Goal: Task Accomplishment & Management: Use online tool/utility

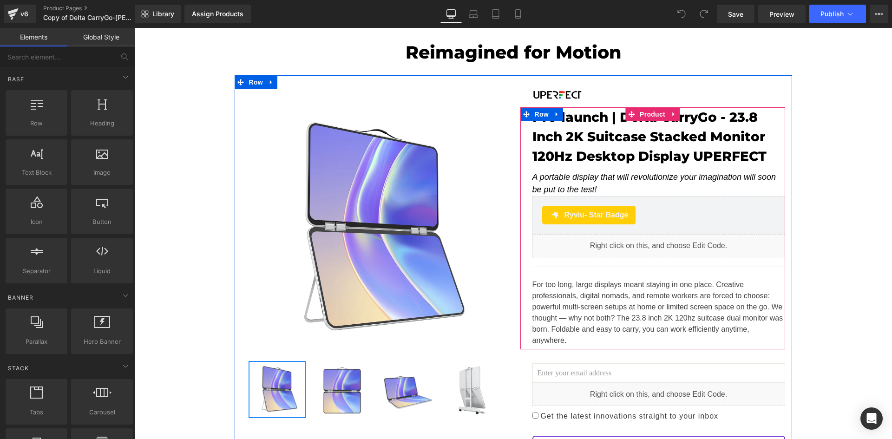
scroll to position [108, 0]
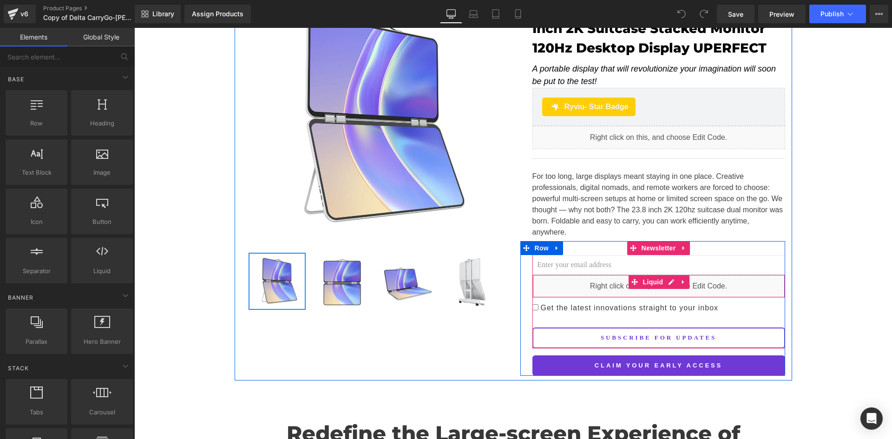
click at [590, 275] on div "Liquid" at bounding box center [658, 286] width 253 height 23
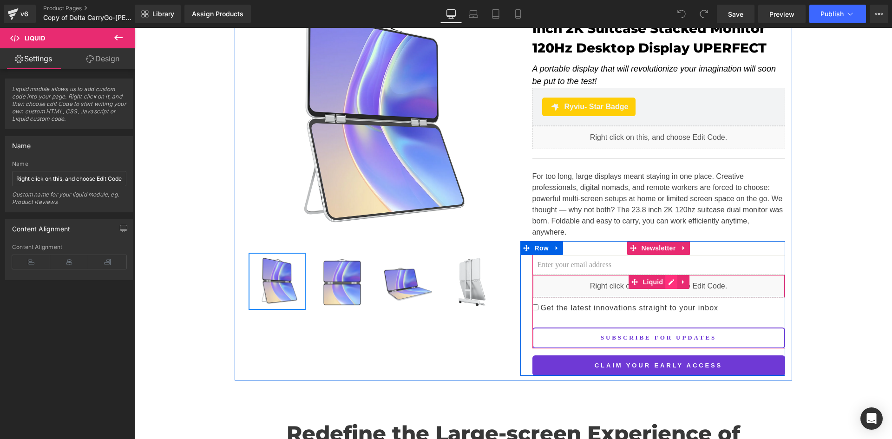
click at [669, 275] on div "Liquid" at bounding box center [658, 286] width 253 height 23
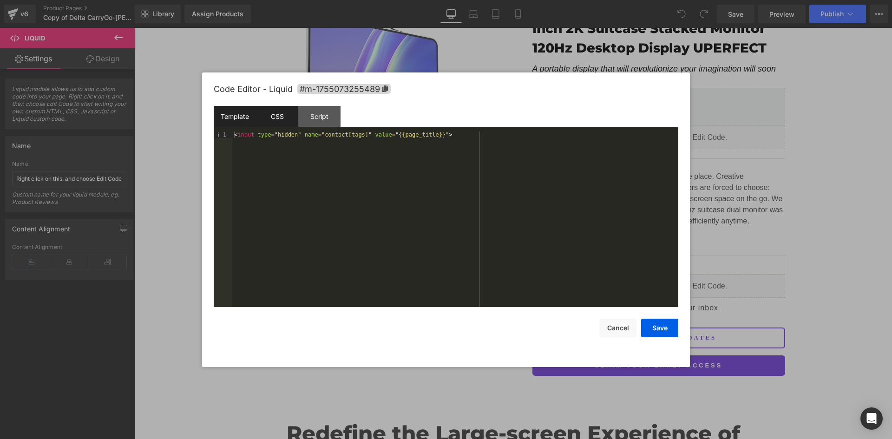
click at [277, 118] on div "CSS" at bounding box center [277, 116] width 42 height 21
click at [324, 118] on div "Script" at bounding box center [319, 116] width 42 height 21
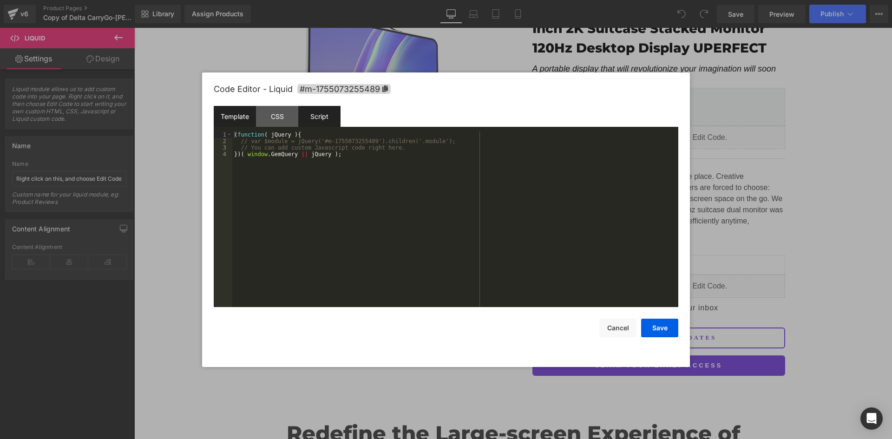
click at [238, 117] on div "Template" at bounding box center [235, 116] width 42 height 21
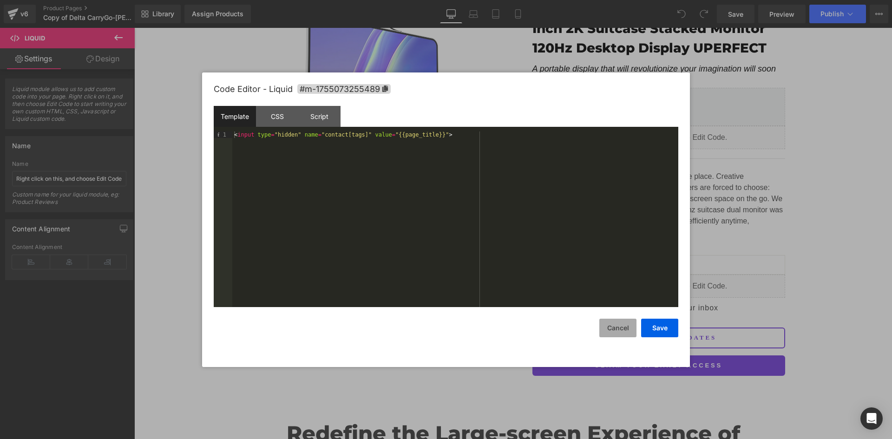
click at [622, 329] on button "Cancel" at bounding box center [617, 328] width 37 height 19
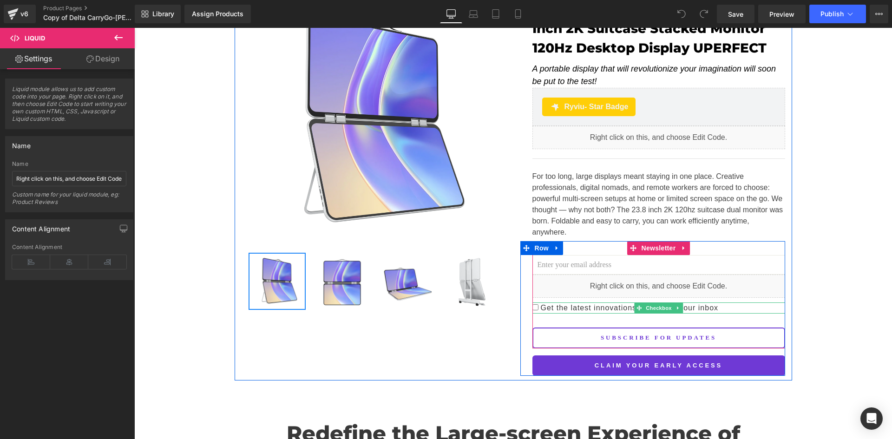
click at [541, 304] on span "Get the latest innovations straight to your inbox" at bounding box center [628, 308] width 180 height 8
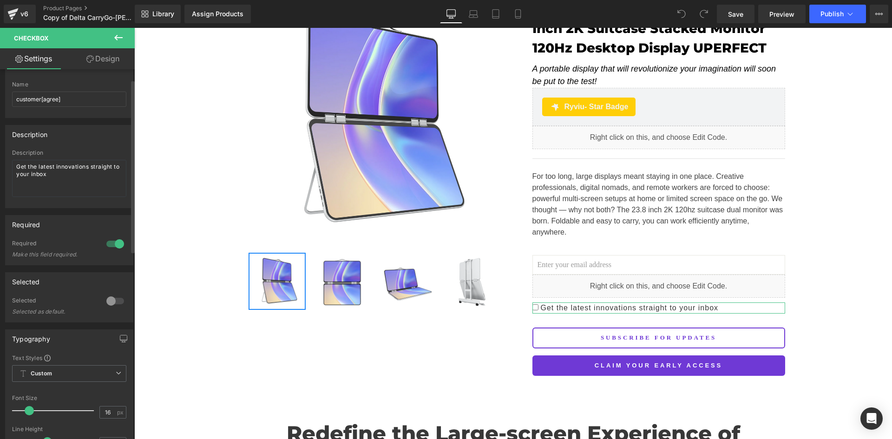
scroll to position [0, 0]
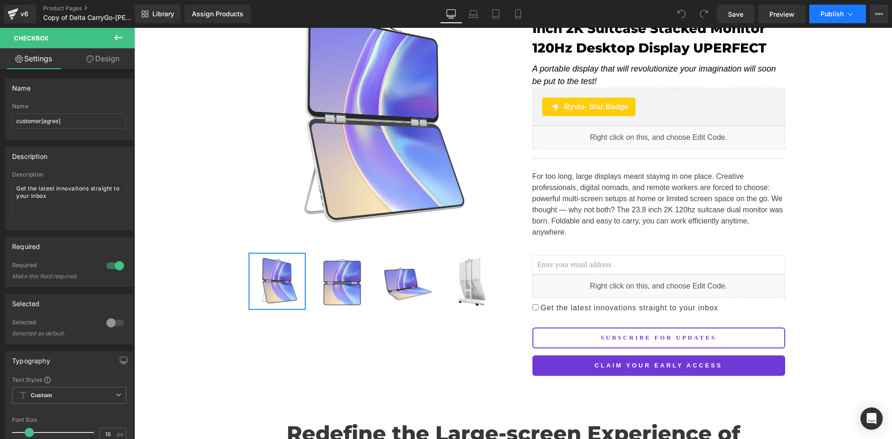
click at [827, 18] on button "Publish" at bounding box center [837, 14] width 57 height 19
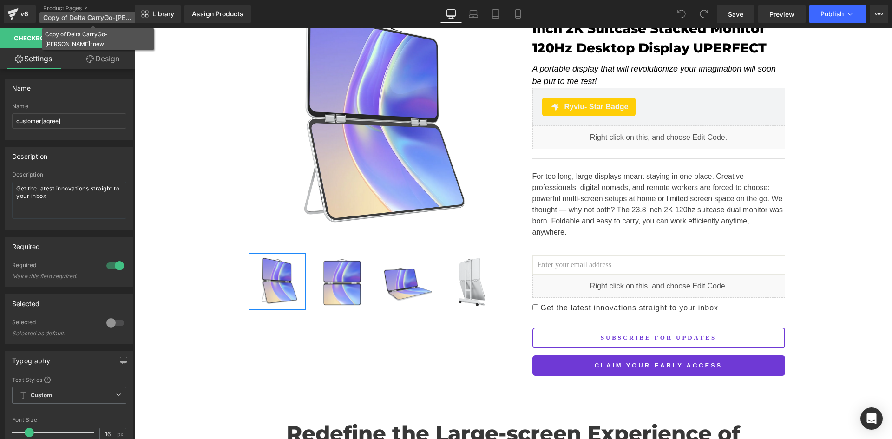
click at [65, 17] on span "Copy of Delta CarryGo-Allyson-new" at bounding box center [87, 17] width 89 height 7
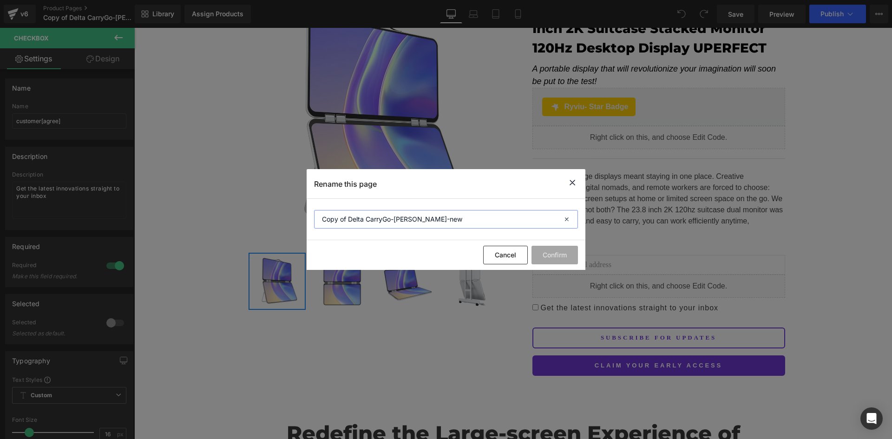
click at [322, 219] on input "Copy of Delta CarryGo-Allyson-new" at bounding box center [446, 219] width 264 height 19
type input "[[PERSON_NAME]]Copy of Delta CarryGo-[PERSON_NAME]-new"
click at [553, 259] on button "Confirm" at bounding box center [554, 255] width 46 height 19
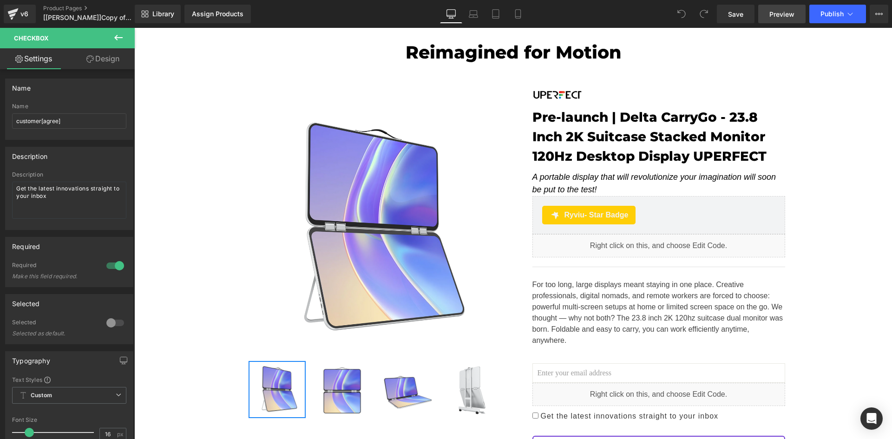
click at [781, 16] on span "Preview" at bounding box center [781, 14] width 25 height 10
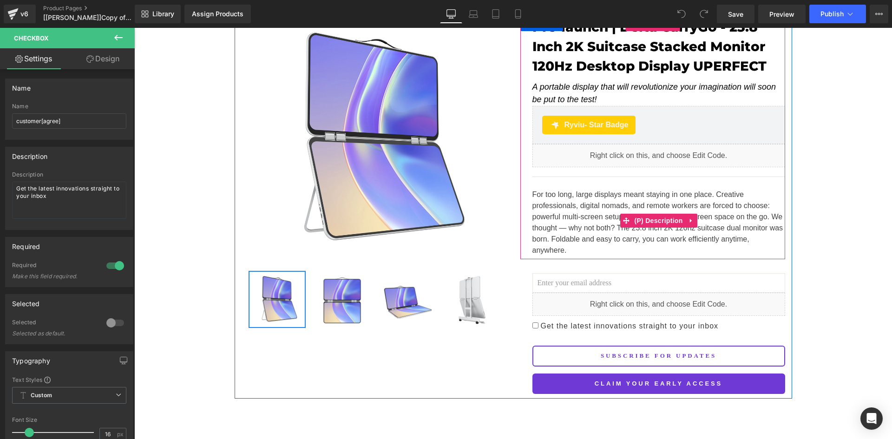
scroll to position [108, 0]
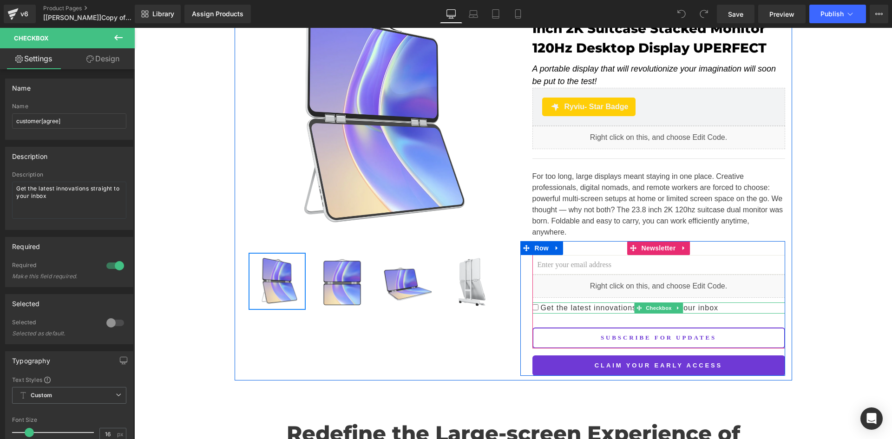
click at [552, 304] on span "Get the latest innovations straight to your inbox" at bounding box center [628, 308] width 180 height 8
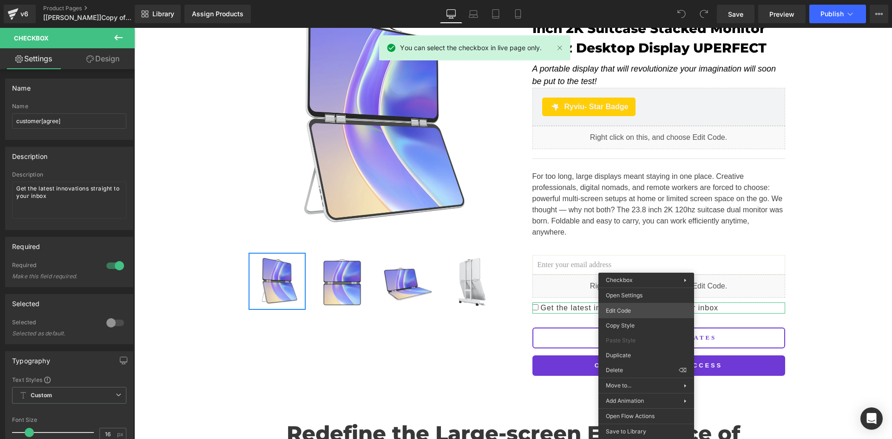
click at [635, 0] on div "You are previewing how the will restyle your page. You can not edit Elements in…" at bounding box center [446, 0] width 892 height 0
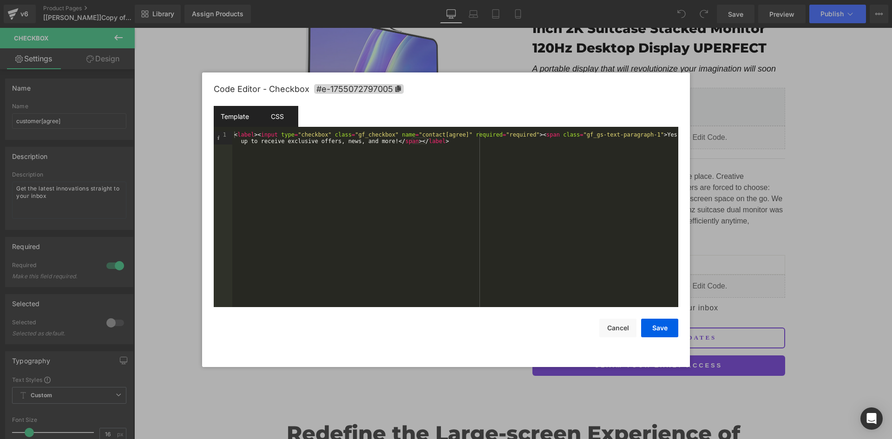
click at [285, 111] on div "CSS" at bounding box center [277, 116] width 42 height 21
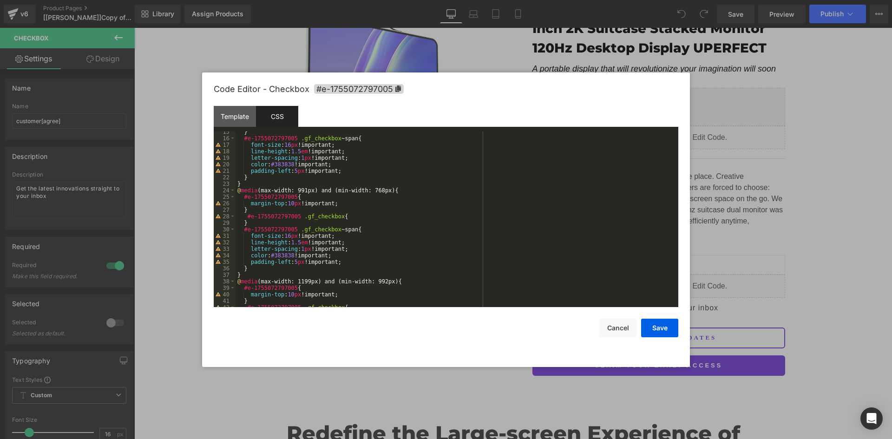
scroll to position [0, 0]
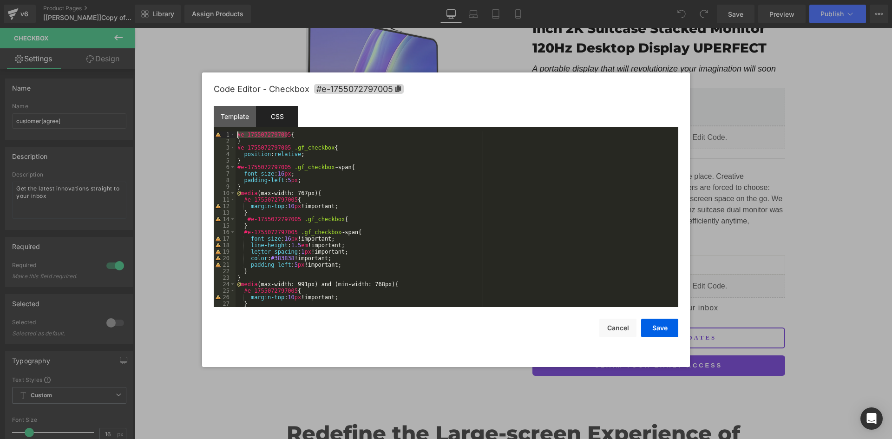
drag, startPoint x: 285, startPoint y: 134, endPoint x: 226, endPoint y: 134, distance: 59.0
click at [226, 134] on pre "1 2 3 4 5 6 7 8 9 10 11 12 13 14 15 16 17 18 19 20 21 22 23 24 25 26 27 28 #e-1…" at bounding box center [446, 219] width 465 height 176
click at [303, 141] on div "#e-1755072797005 { } #e-1755072797005 .gf_checkbox { position : relative ; } #e…" at bounding box center [455, 225] width 439 height 189
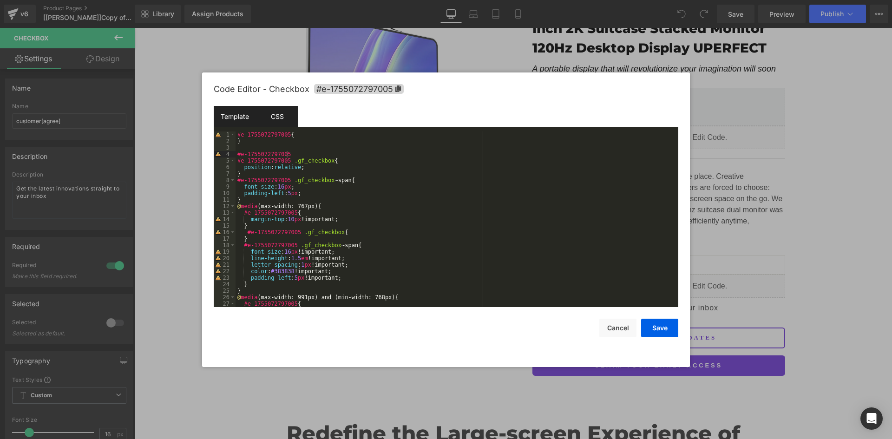
click at [232, 114] on div "Template" at bounding box center [235, 116] width 42 height 21
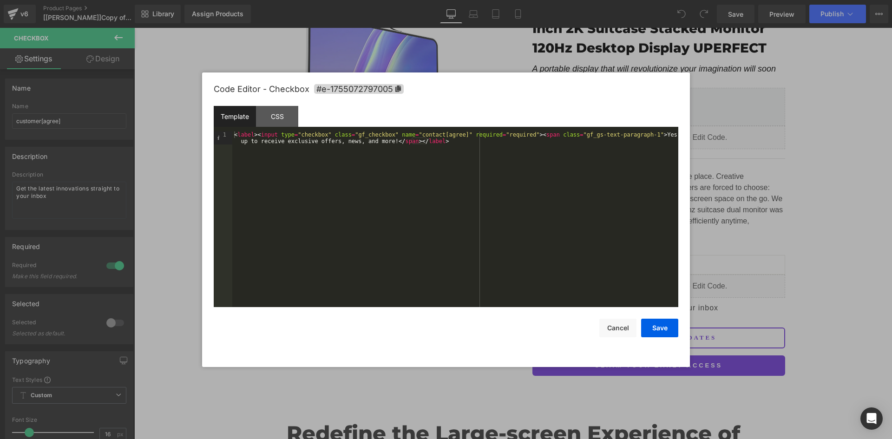
click at [362, 136] on div "< label > < input type = "checkbox" class = "gf_checkbox" name = "contact[agree…" at bounding box center [455, 232] width 446 height 202
click at [278, 118] on div "CSS" at bounding box center [277, 116] width 42 height 21
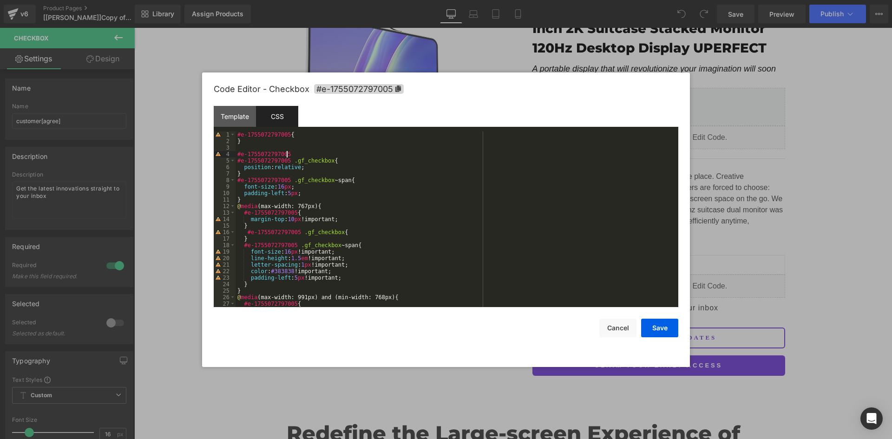
click at [299, 154] on div "#e-1755072797005 { } #e-1755072797005 #e-1755072797005 .gf_checkbox { position …" at bounding box center [455, 225] width 439 height 189
paste textarea
click at [236, 101] on div "Code Editor - Checkbox #e-1755072797005" at bounding box center [446, 88] width 465 height 33
click at [232, 118] on div "Template" at bounding box center [235, 116] width 42 height 21
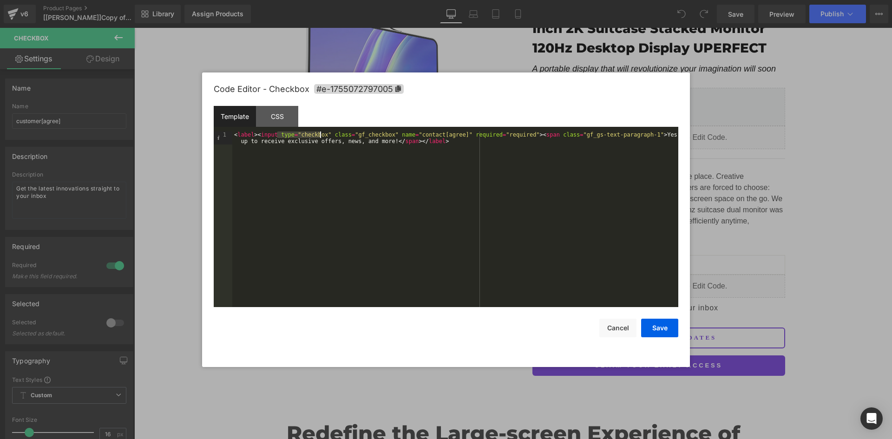
drag, startPoint x: 277, startPoint y: 135, endPoint x: 322, endPoint y: 136, distance: 45.5
click at [322, 136] on div "< label > < input type = "checkbox" class = "gf_checkbox" name = "contact[agree…" at bounding box center [455, 232] width 446 height 202
click at [282, 109] on div "CSS" at bounding box center [277, 116] width 42 height 21
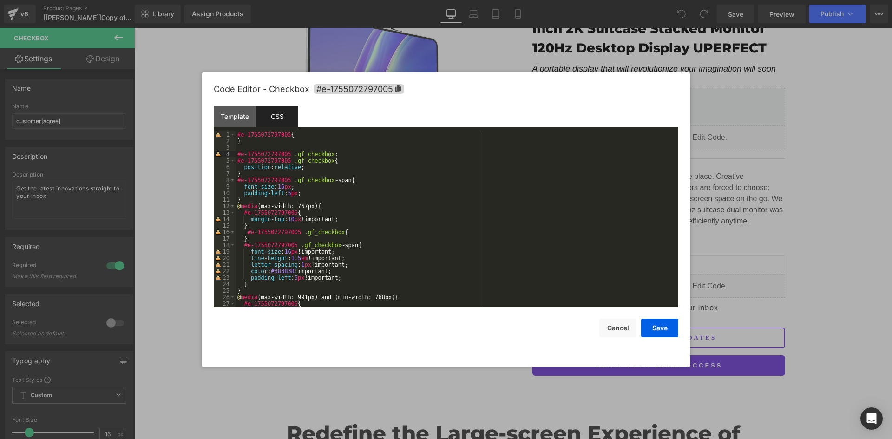
click at [334, 157] on div "#e-1755072797005 { } #e-1755072797005 .gf_checkbox : #e-1755072797005 .gf_check…" at bounding box center [455, 225] width 439 height 189
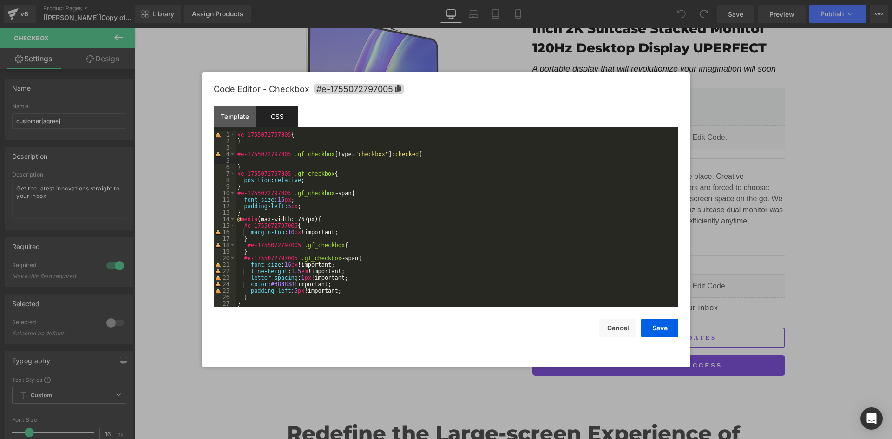
paste textarea
click at [321, 162] on div "#e-1755072797005 { } #e-1755072797005 .gf_checkbox [ type = " checkbox " ] :che…" at bounding box center [455, 225] width 439 height 189
click at [655, 329] on button "Save" at bounding box center [659, 328] width 37 height 19
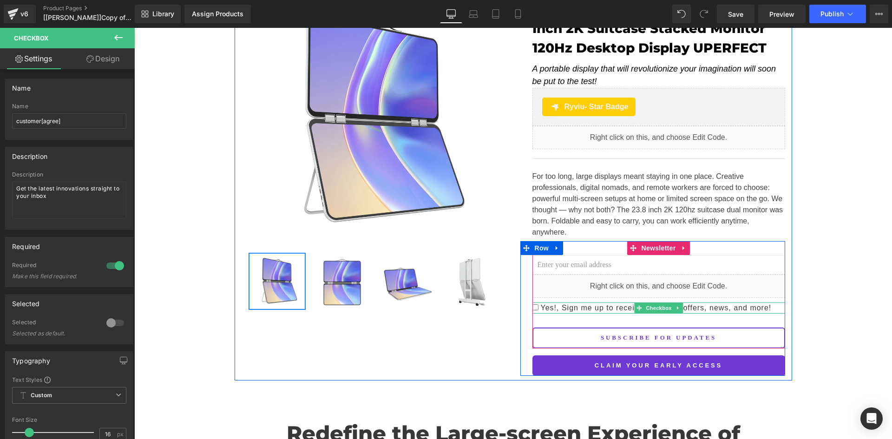
click at [532, 304] on input "Yes!, Sign me up to receive exclusive offers, news, and more!" at bounding box center [535, 307] width 6 height 6
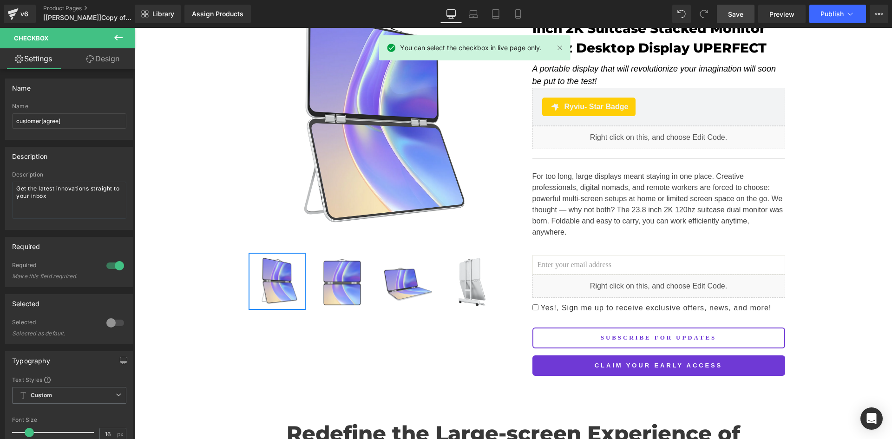
click at [754, 14] on link "Save" at bounding box center [736, 14] width 38 height 19
click at [767, 13] on link "Preview" at bounding box center [781, 14] width 47 height 19
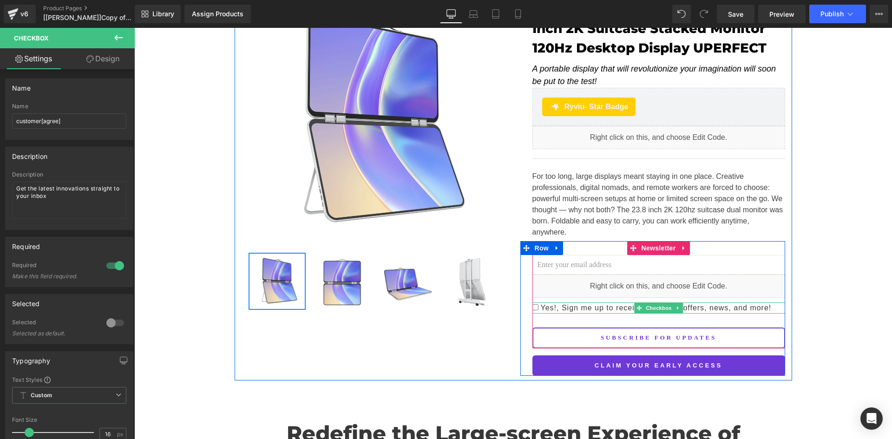
click at [567, 304] on span "Yes!, Sign me up to receive exclusive offers, news, and more!" at bounding box center [654, 308] width 233 height 8
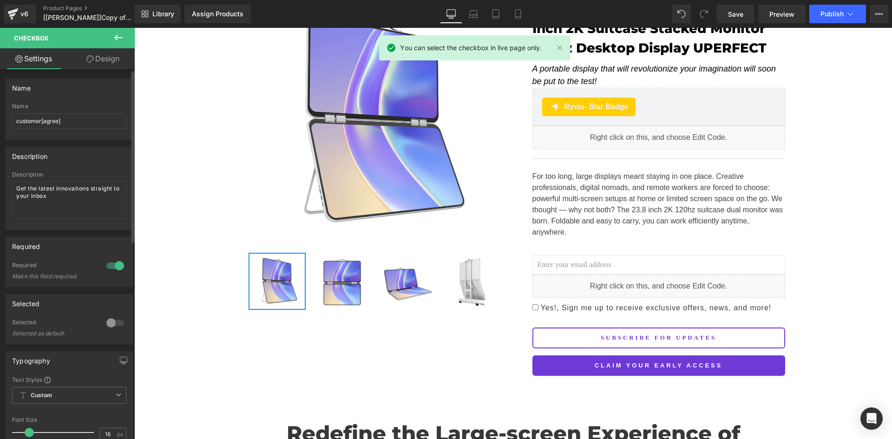
click at [108, 324] on div at bounding box center [115, 322] width 22 height 15
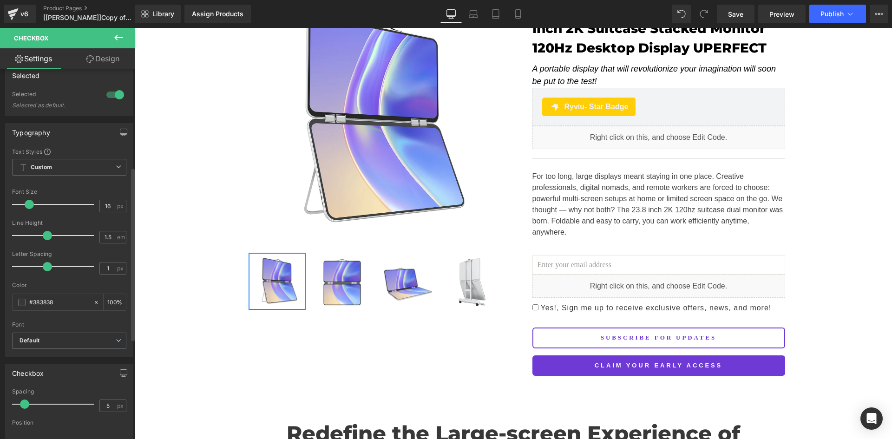
scroll to position [207, 0]
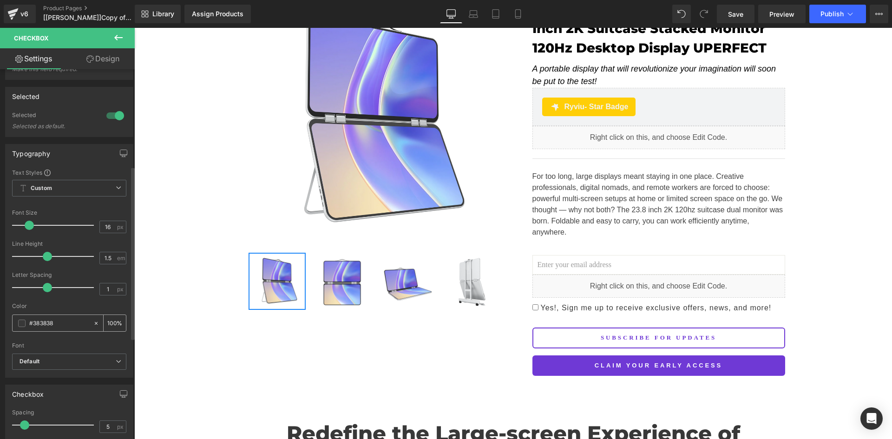
click at [55, 325] on input "#383838" at bounding box center [58, 323] width 59 height 10
click at [23, 324] on span at bounding box center [21, 323] width 7 height 7
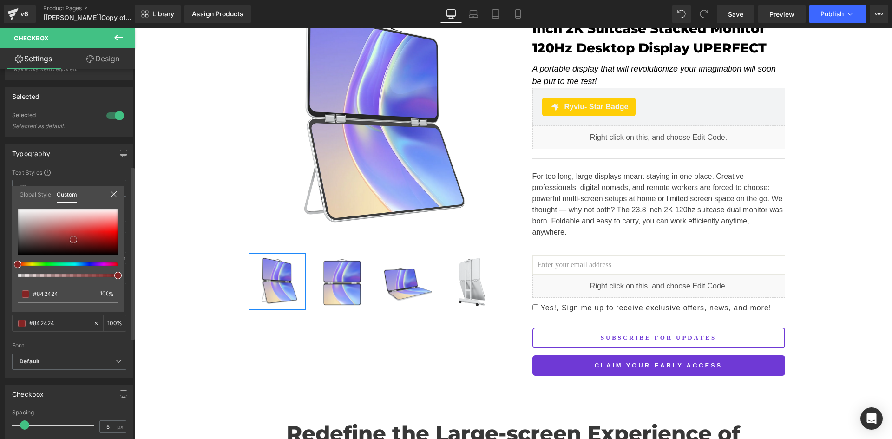
click at [73, 240] on div at bounding box center [68, 232] width 100 height 46
click at [113, 191] on icon at bounding box center [113, 193] width 7 height 7
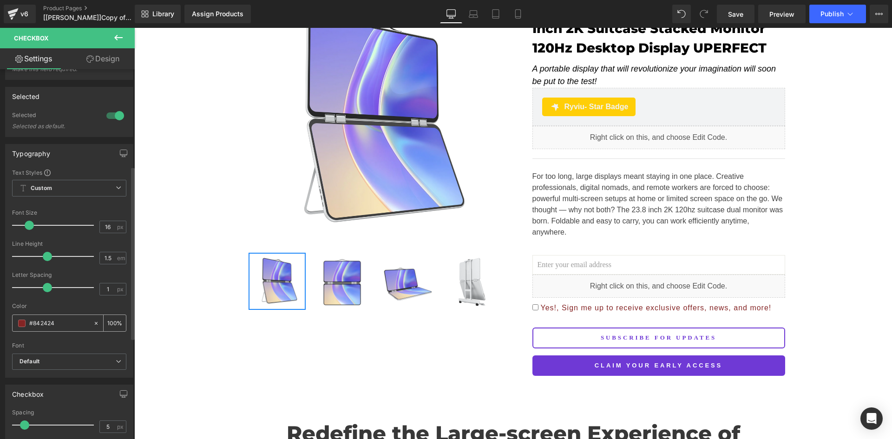
click at [93, 327] on div at bounding box center [98, 323] width 11 height 16
click at [52, 324] on input "#383838" at bounding box center [58, 323] width 59 height 10
click at [18, 325] on span at bounding box center [21, 323] width 7 height 7
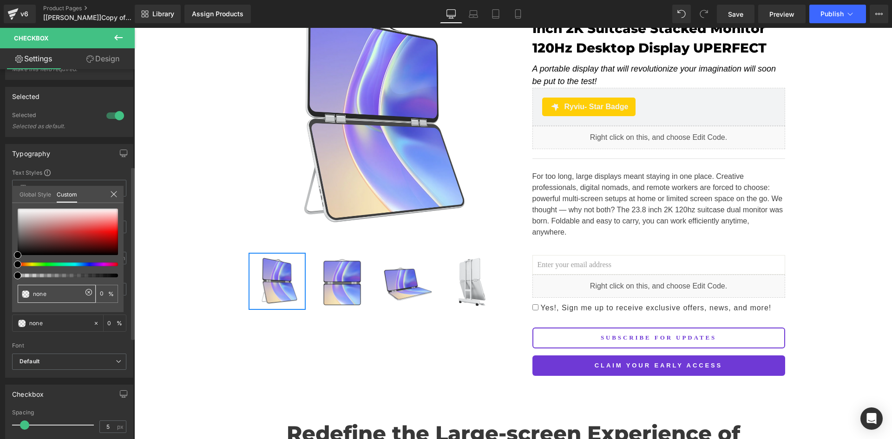
click at [52, 294] on input "none" at bounding box center [57, 294] width 49 height 10
type input "n"
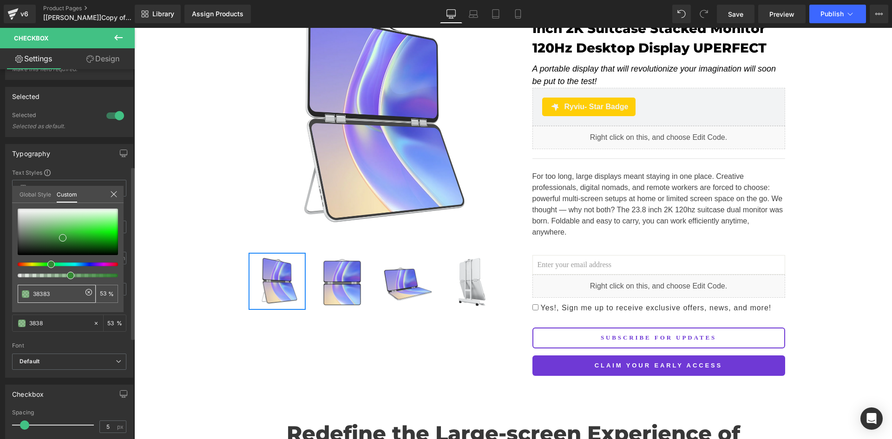
type input "383838"
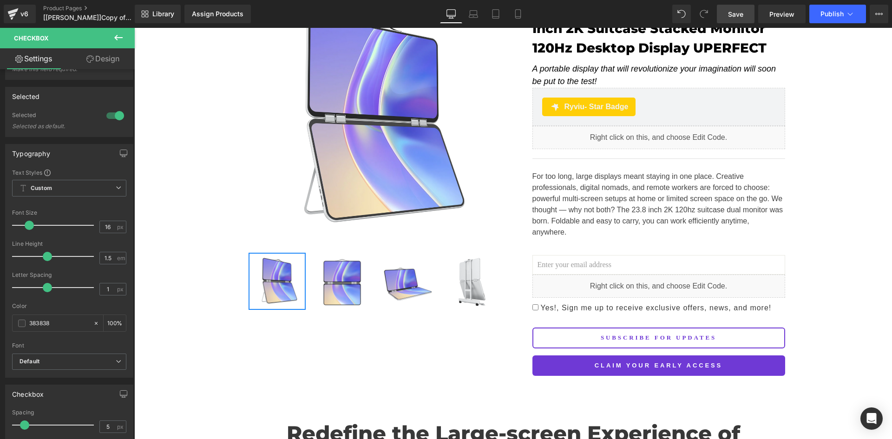
click at [739, 13] on span "Save" at bounding box center [735, 14] width 15 height 10
click at [781, 11] on span "Preview" at bounding box center [781, 14] width 25 height 10
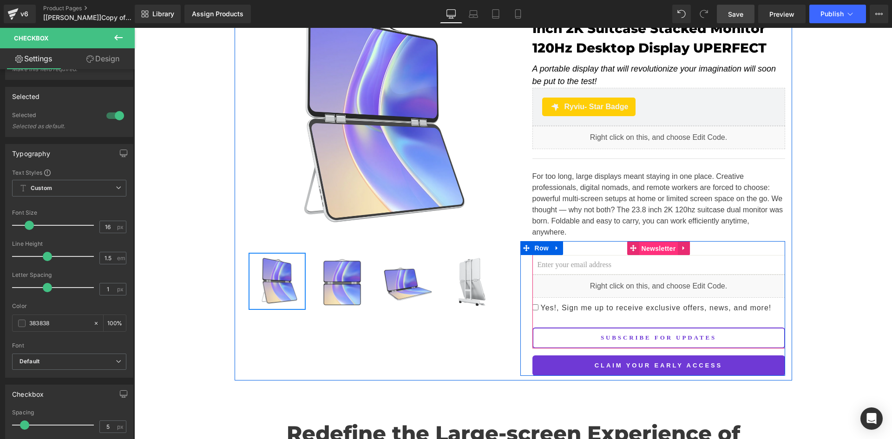
click at [649, 242] on span "Newsletter" at bounding box center [658, 249] width 39 height 14
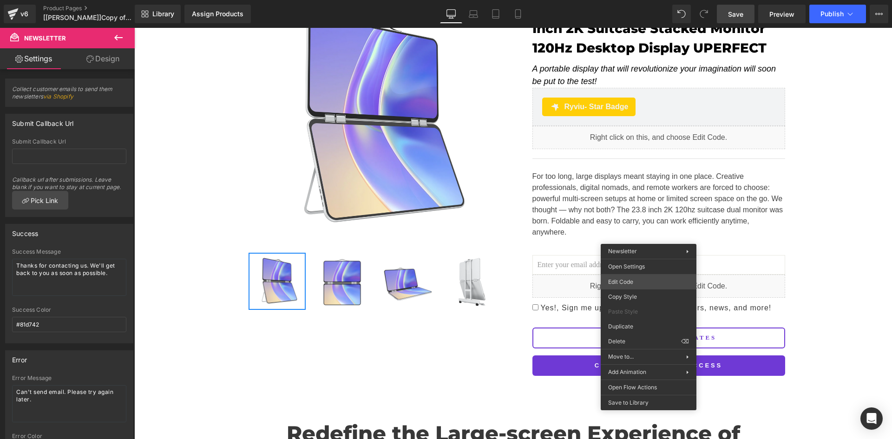
click at [644, 0] on div "Newsletter You are previewing how the will restyle your page. You can not edit …" at bounding box center [446, 0] width 892 height 0
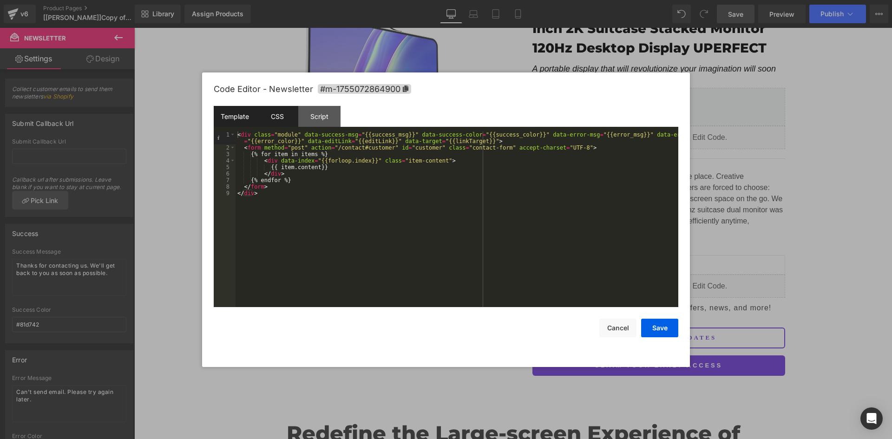
click at [276, 118] on div "CSS" at bounding box center [277, 116] width 42 height 21
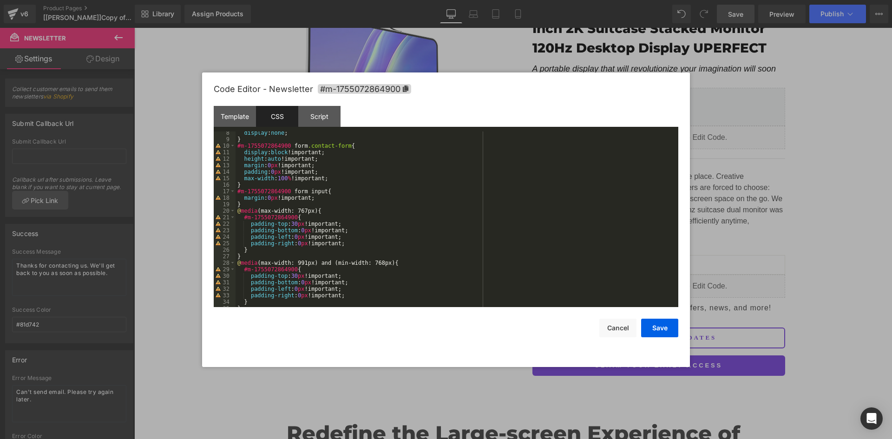
scroll to position [0, 0]
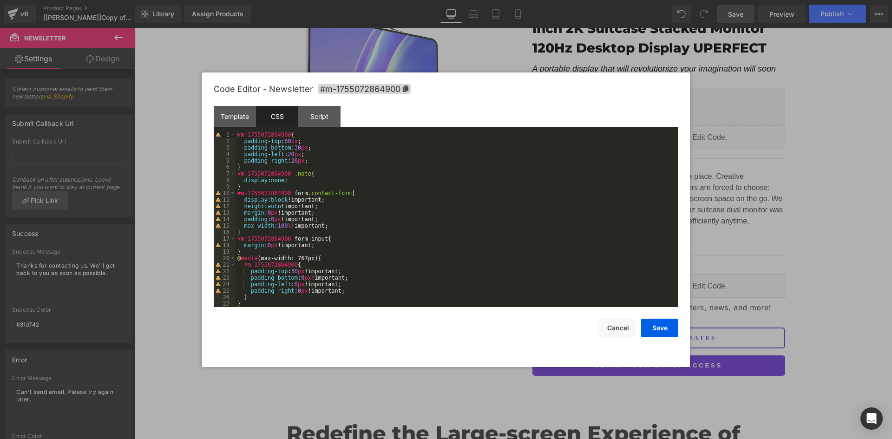
click at [305, 183] on div "#m-1755072864900 { padding-top : 60 px ; padding-bottom : 30 px ; padding-left …" at bounding box center [455, 225] width 439 height 189
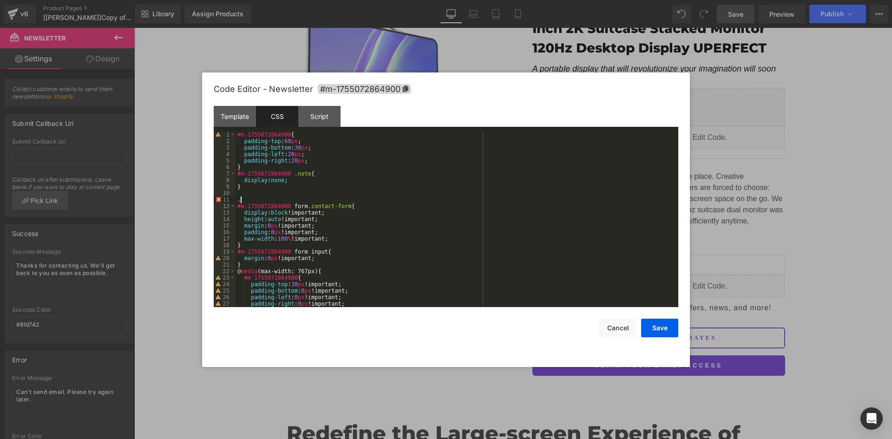
paste textarea
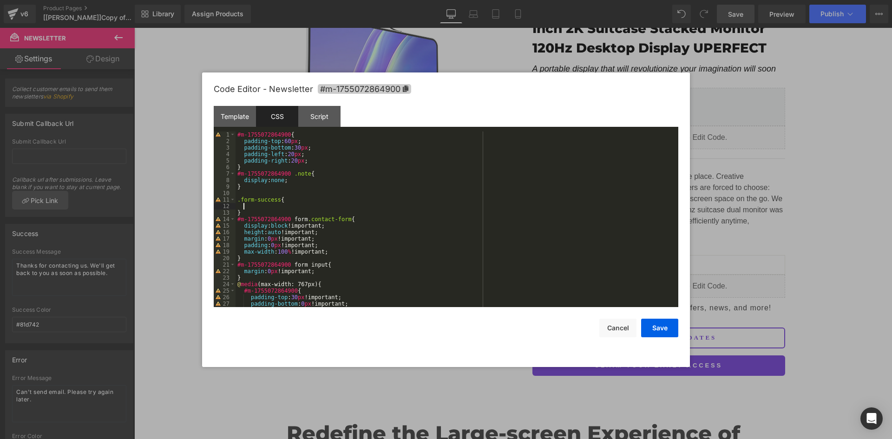
click at [342, 87] on span "#m-1755072864900" at bounding box center [364, 89] width 93 height 10
click at [237, 201] on div "#m-1755072864900 { padding-top : 60 px ; padding-bottom : 30 px ; padding-left …" at bounding box center [455, 226] width 439 height 189
paste textarea
click at [321, 202] on div "#m-1755072864900 { padding-top : 60 px ; padding-bottom : 30 px ; padding-left …" at bounding box center [455, 225] width 439 height 189
click at [323, 207] on div "#m-1755072864900 { padding-top : 60 px ; padding-bottom : 30 px ; padding-left …" at bounding box center [455, 225] width 439 height 189
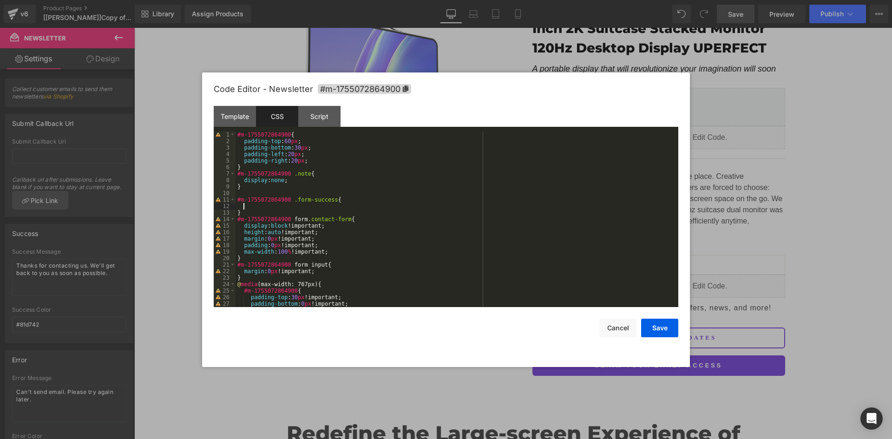
paste textarea
click at [315, 206] on div "#m-1755072864900 { padding-top : 60 px ; padding-bottom : 30 px ; padding-left …" at bounding box center [455, 225] width 439 height 189
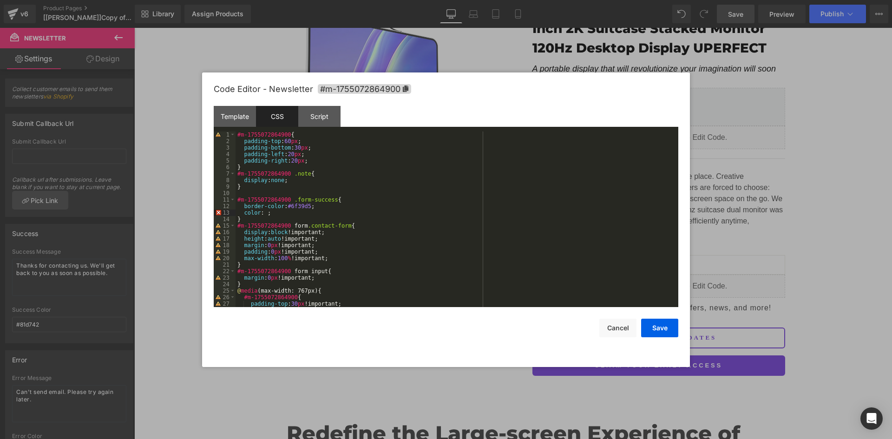
click at [308, 205] on div "#m-1755072864900 { padding-top : 60 px ; padding-bottom : 30 px ; padding-left …" at bounding box center [455, 225] width 439 height 189
click at [285, 206] on div "#m-1755072864900 { padding-top : 60 px ; padding-bottom : 30 px ; padding-left …" at bounding box center [455, 225] width 439 height 189
click at [265, 214] on div "#m-1755072864900 { padding-top : 60 px ; padding-bottom : 30 px ; padding-left …" at bounding box center [455, 225] width 439 height 189
click at [343, 212] on div "#m-1755072864900 { padding-top : 60 px ; padding-bottom : 30 px ; padding-left …" at bounding box center [455, 225] width 439 height 189
drag, startPoint x: 246, startPoint y: 220, endPoint x: 232, endPoint y: 205, distance: 20.4
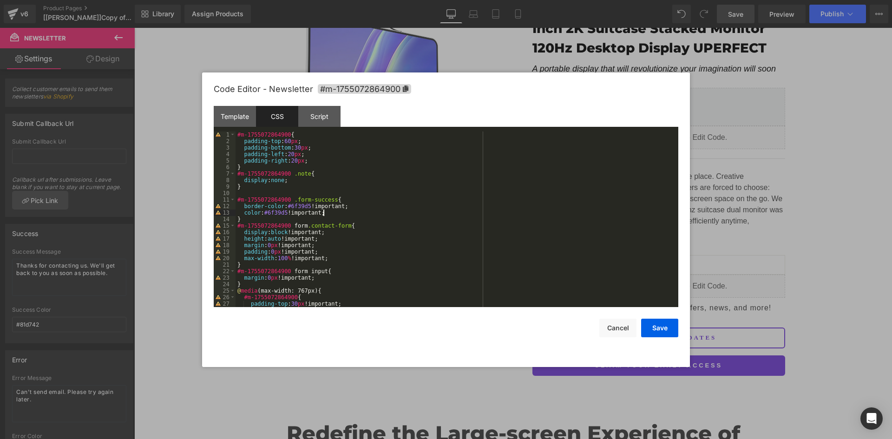
click at [233, 207] on pre "1 2 3 4 5 6 7 8 9 10 11 12 13 14 15 16 17 18 19 20 21 22 23 24 25 26 27 28 #m-1…" at bounding box center [446, 219] width 465 height 176
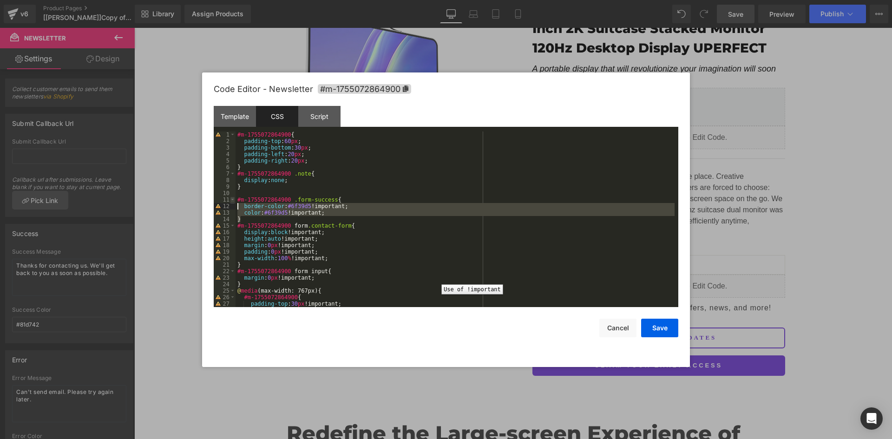
click at [232, 204] on div "12" at bounding box center [225, 206] width 22 height 7
click at [232, 202] on div "1 2 3 4 5 6 7 8 9 10 11 12 13 14 15 16 17 18 19 20 21 22 23 24 25 26 27 28" at bounding box center [225, 225] width 22 height 189
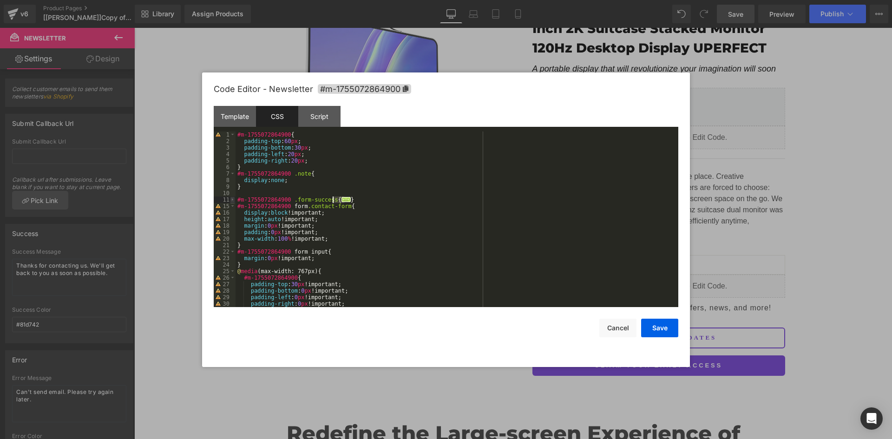
click at [232, 198] on span at bounding box center [232, 200] width 5 height 7
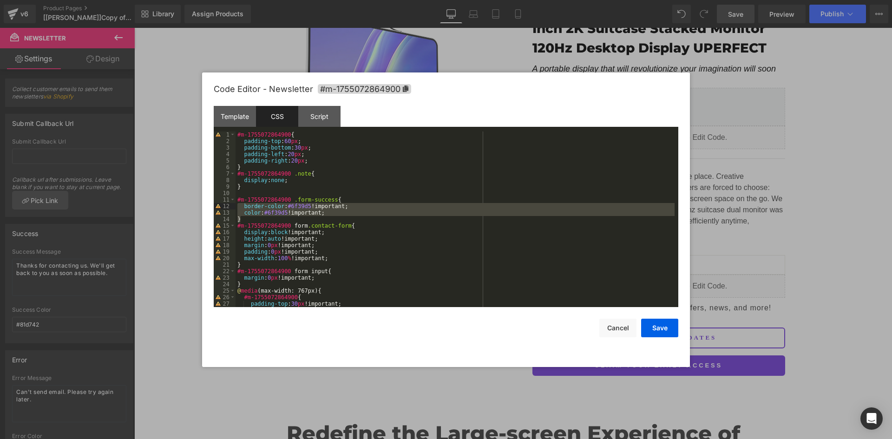
click at [251, 216] on div "#m-1755072864900 { padding-top : 60 px ; padding-bottom : 30 px ; padding-left …" at bounding box center [455, 219] width 439 height 176
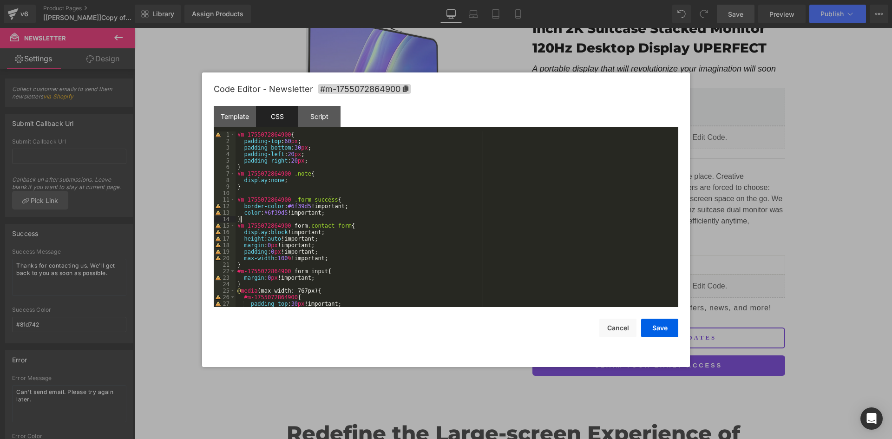
click at [237, 200] on div "#m-1755072864900 { padding-top : 60 px ; padding-bottom : 30 px ; padding-left …" at bounding box center [455, 225] width 439 height 189
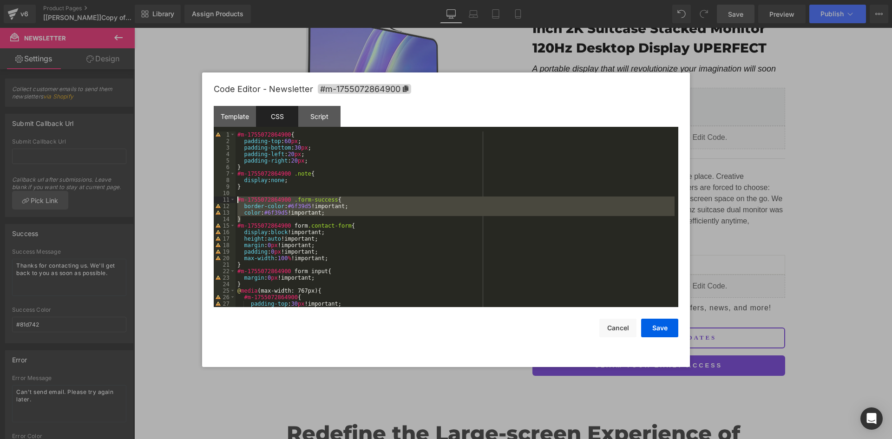
click at [291, 220] on div "#m-1755072864900 { padding-top : 60 px ; padding-bottom : 30 px ; padding-left …" at bounding box center [455, 219] width 439 height 176
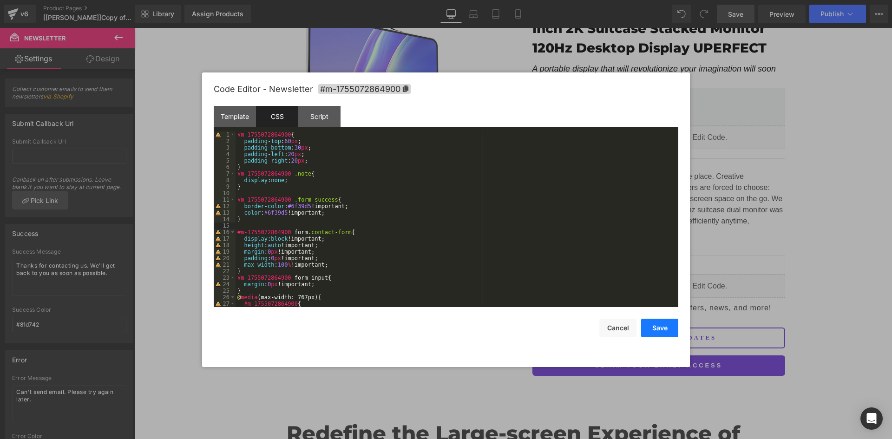
click at [655, 330] on button "Save" at bounding box center [659, 328] width 37 height 19
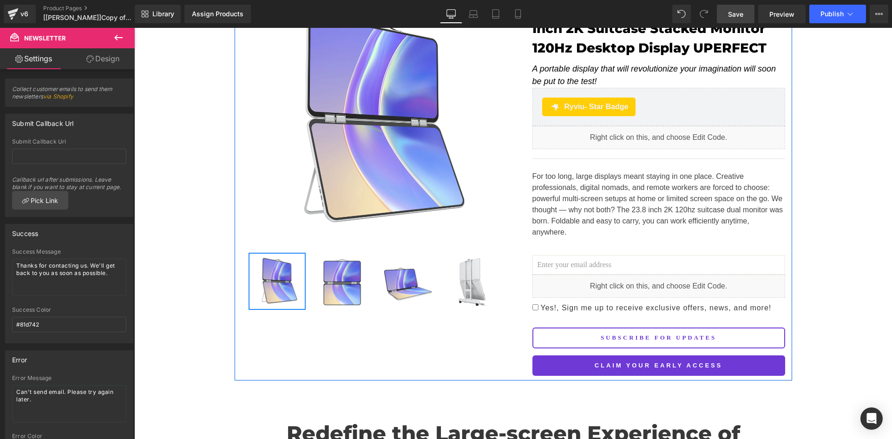
click at [581, 304] on span "Yes!, Sign me up to receive exclusive offers, news, and more!" at bounding box center [654, 308] width 233 height 8
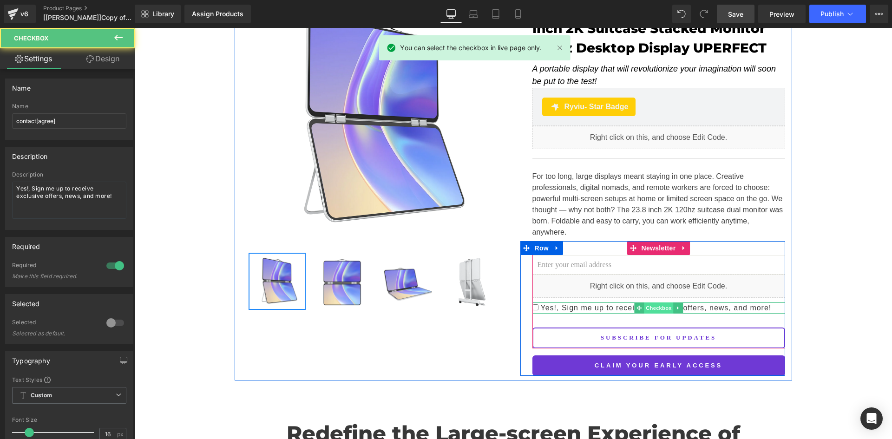
click at [659, 302] on span "Checkbox" at bounding box center [658, 307] width 29 height 11
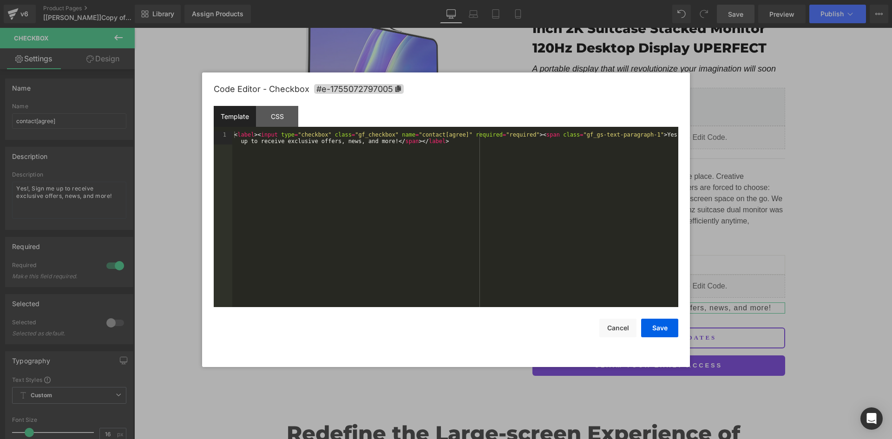
click at [652, 0] on div "Checkbox You are previewing how the will restyle your page. You can not edit El…" at bounding box center [446, 0] width 892 height 0
click at [272, 119] on div "CSS" at bounding box center [277, 116] width 42 height 21
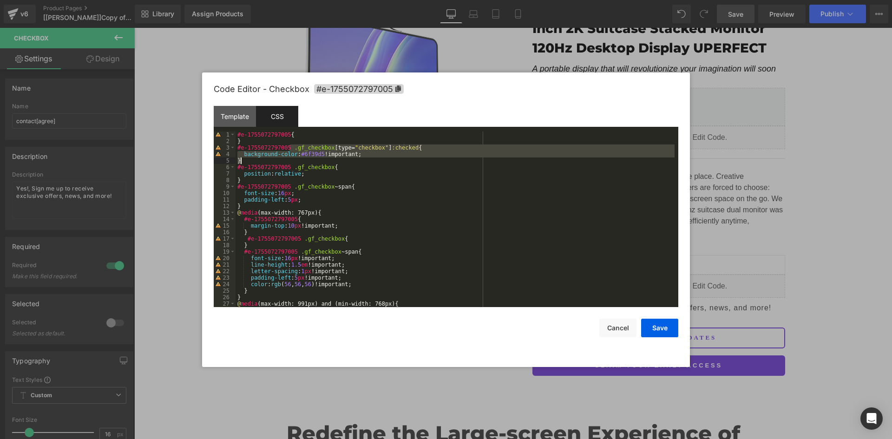
drag, startPoint x: 290, startPoint y: 148, endPoint x: 295, endPoint y: 160, distance: 13.2
click at [295, 160] on div "#e-1755072797005 { } #e-1755072797005 .gf_checkbox [ type = " checkbox " ] :che…" at bounding box center [455, 225] width 439 height 189
click at [259, 159] on div "#e-1755072797005 { } #e-1755072797005 .gf_checkbox [ type = " checkbox " ] :che…" at bounding box center [455, 219] width 439 height 176
drag, startPoint x: 242, startPoint y: 158, endPoint x: 234, endPoint y: 150, distance: 11.2
click at [234, 150] on pre "1 2 3 4 5 6 7 8 9 10 11 12 13 14 15 16 17 18 19 20 21 22 23 24 25 26 27 28 #e-1…" at bounding box center [446, 219] width 465 height 176
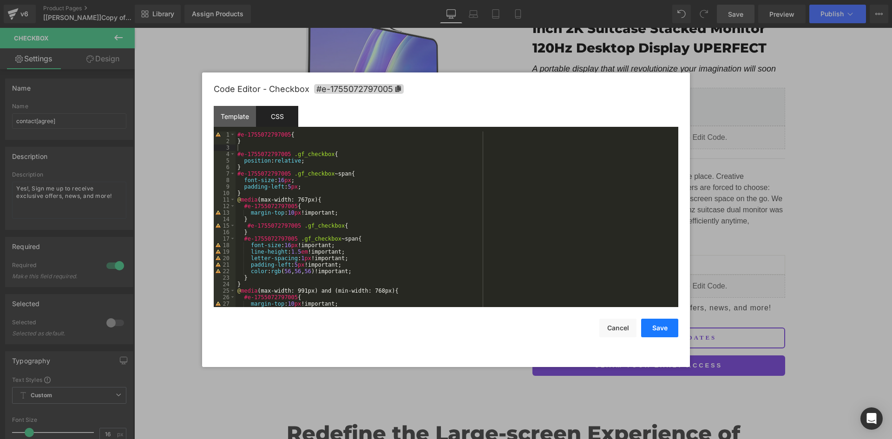
click at [664, 329] on button "Save" at bounding box center [659, 328] width 37 height 19
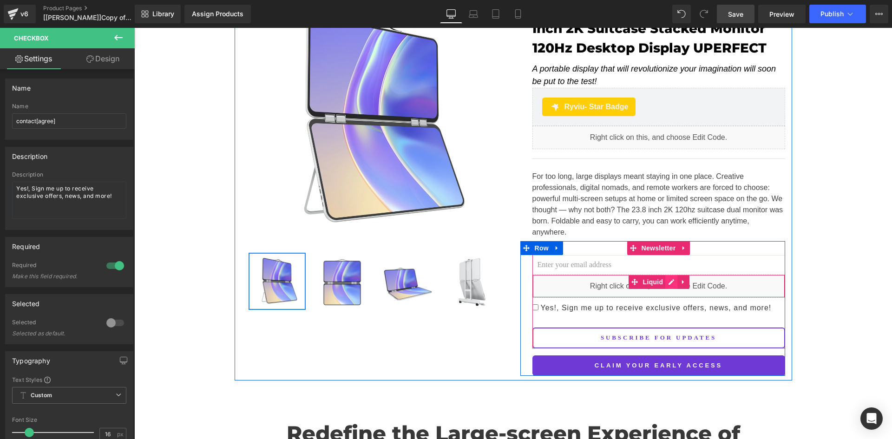
click at [665, 275] on div "Liquid" at bounding box center [658, 286] width 253 height 23
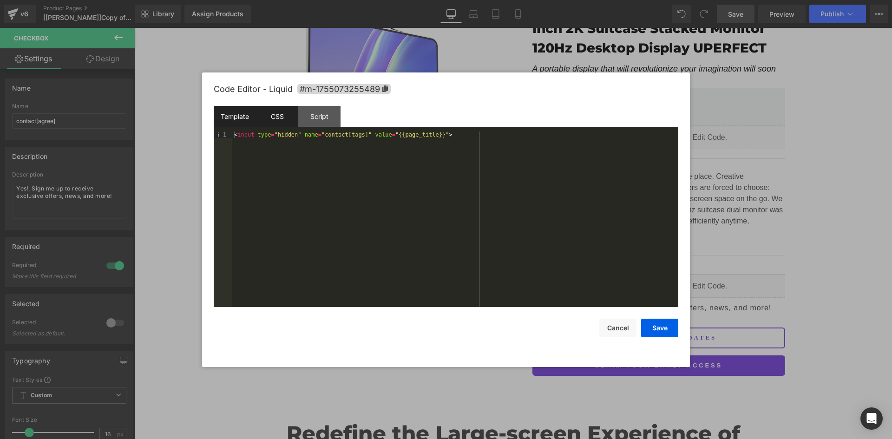
click at [283, 120] on div "CSS" at bounding box center [277, 116] width 42 height 21
click at [324, 113] on div "Script" at bounding box center [319, 116] width 42 height 21
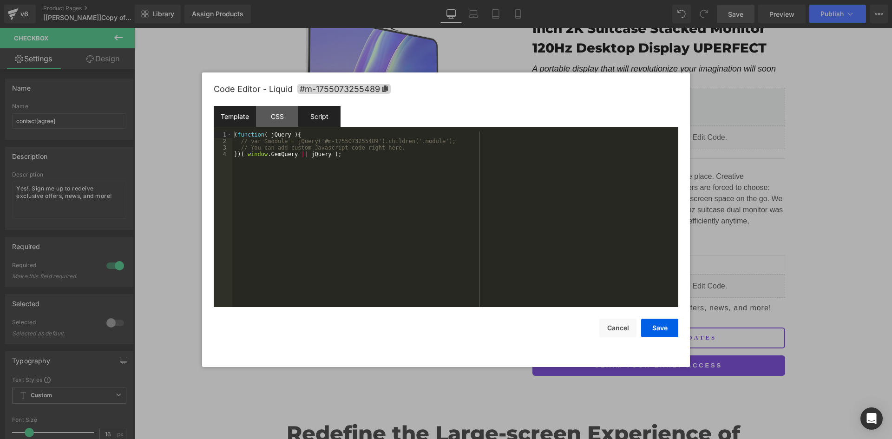
click at [231, 113] on div "Template" at bounding box center [235, 116] width 42 height 21
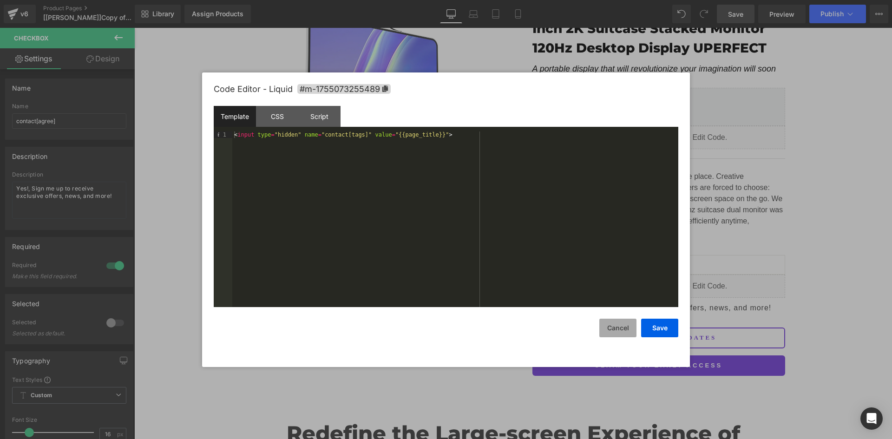
drag, startPoint x: 623, startPoint y: 335, endPoint x: 505, endPoint y: 257, distance: 141.7
click at [623, 335] on button "Cancel" at bounding box center [617, 328] width 37 height 19
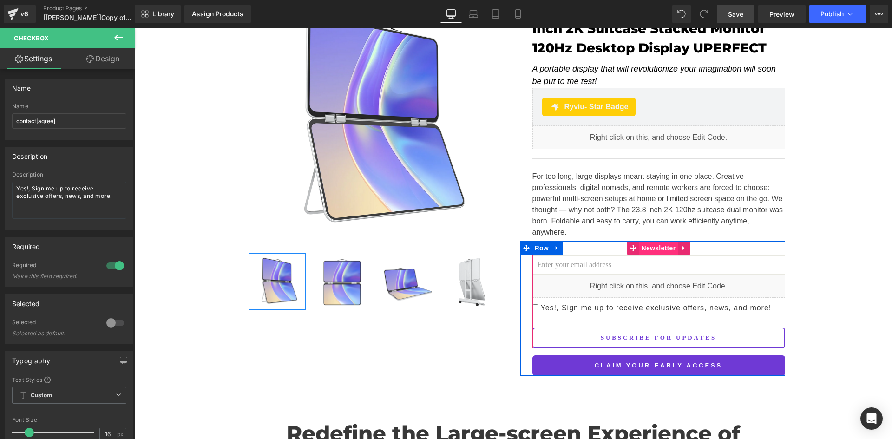
click at [646, 241] on span "Newsletter" at bounding box center [658, 248] width 39 height 14
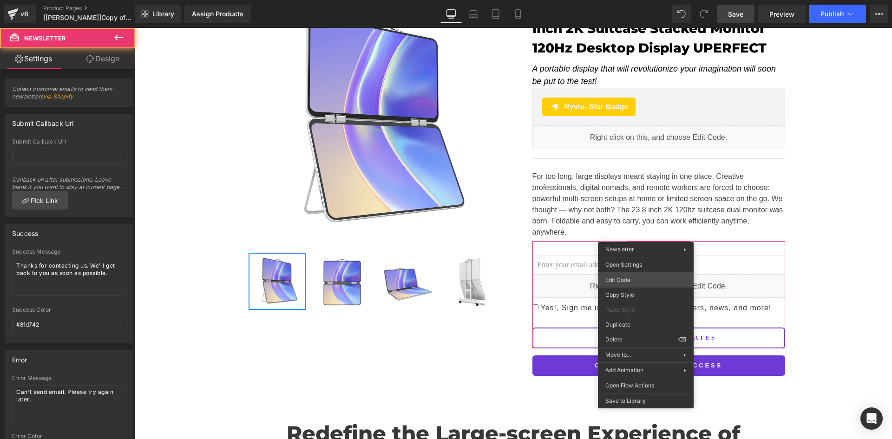
click at [649, 0] on div "Newsletter You are previewing how the will restyle your page. You can not edit …" at bounding box center [446, 0] width 892 height 0
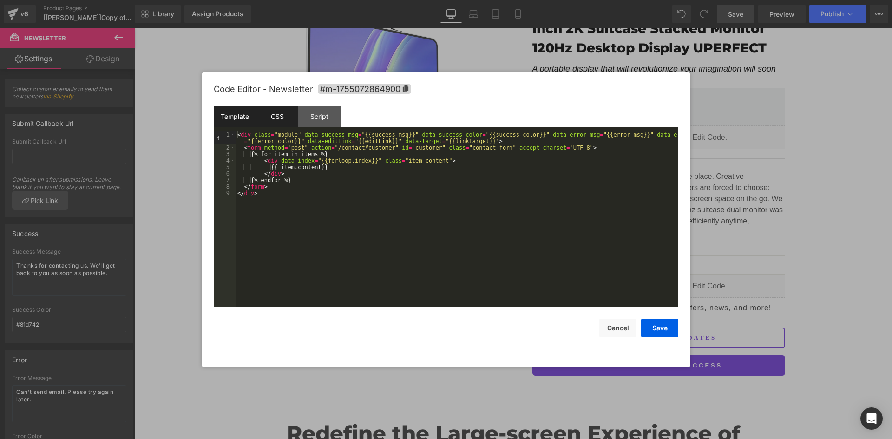
click at [285, 117] on div "CSS" at bounding box center [277, 116] width 42 height 21
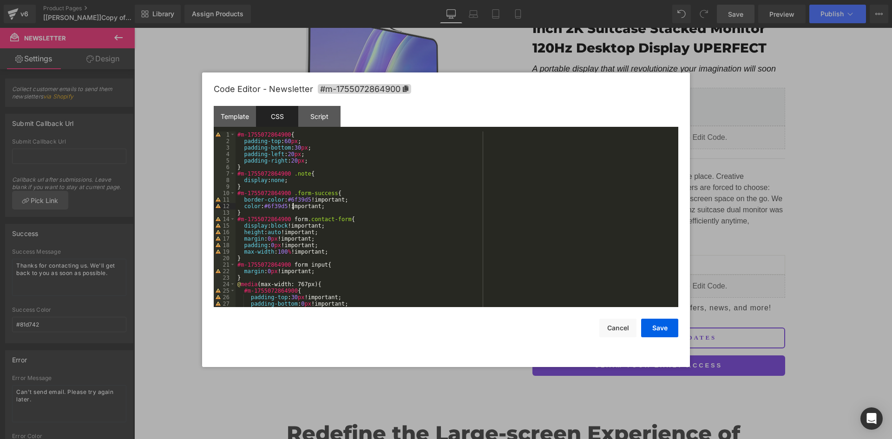
click at [292, 209] on div "#m-1755072864900 { padding-top : 60 px ; padding-bottom : 30 px ; padding-left …" at bounding box center [455, 225] width 439 height 189
click at [290, 211] on div "#m-1755072864900 { padding-top : 60 px ; padding-bottom : 30 px ; padding-left …" at bounding box center [455, 225] width 439 height 189
click at [284, 183] on div "#m-1755072864900 { padding-top : 60 px ; padding-bottom : 30 px ; padding-left …" at bounding box center [455, 225] width 439 height 189
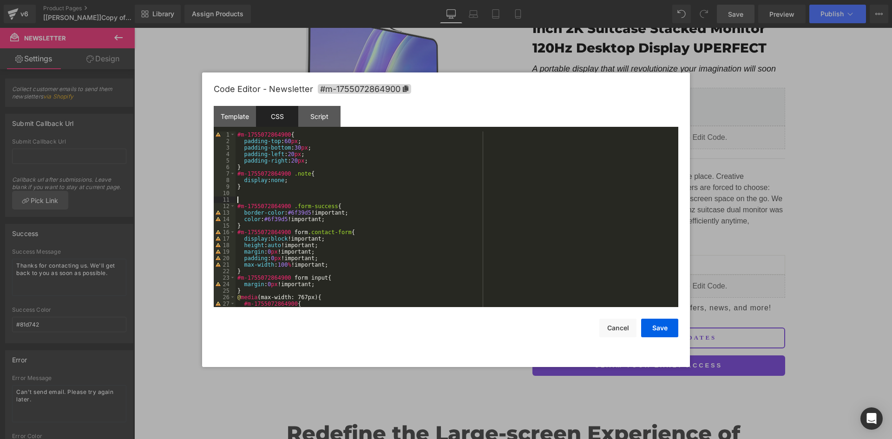
click at [277, 194] on div "#m-1755072864900 { padding-top : 60 px ; padding-bottom : 30 px ; padding-left …" at bounding box center [455, 225] width 439 height 189
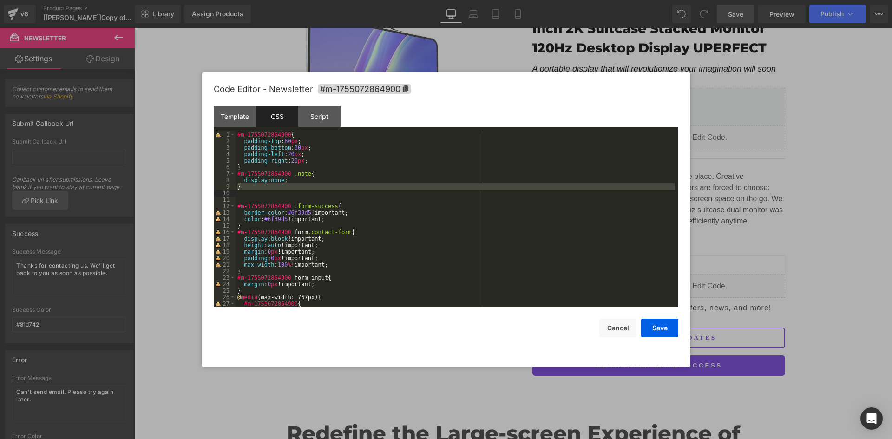
click at [249, 196] on div "#m-1755072864900 { padding-top : 60 px ; padding-bottom : 30 px ; padding-left …" at bounding box center [455, 219] width 439 height 176
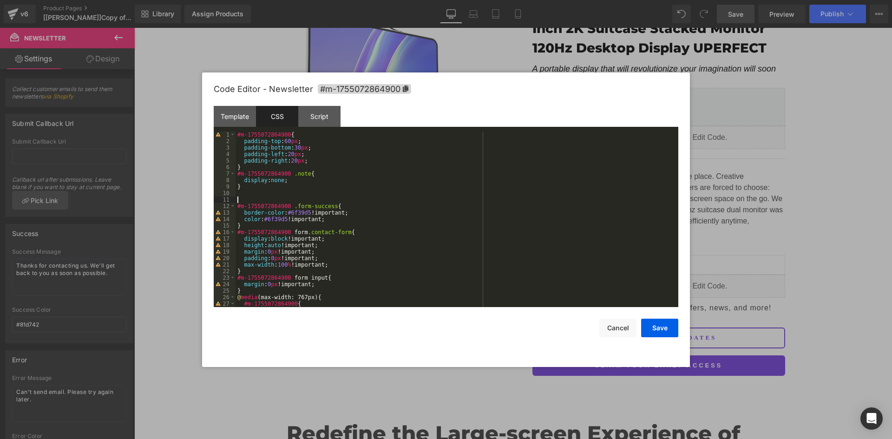
click at [247, 199] on div "#m-1755072864900 { padding-top : 60 px ; padding-bottom : 30 px ; padding-left …" at bounding box center [455, 225] width 439 height 189
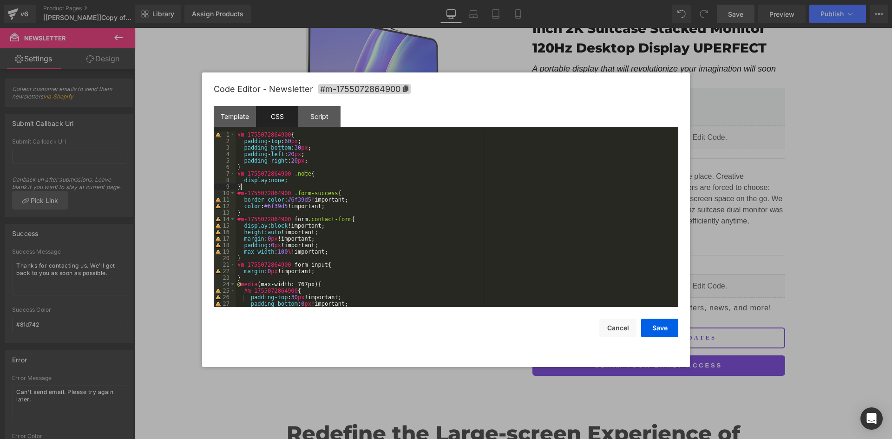
click at [304, 215] on div "#m-1755072864900 { padding-top : 60 px ; padding-bottom : 30 px ; padding-left …" at bounding box center [455, 225] width 439 height 189
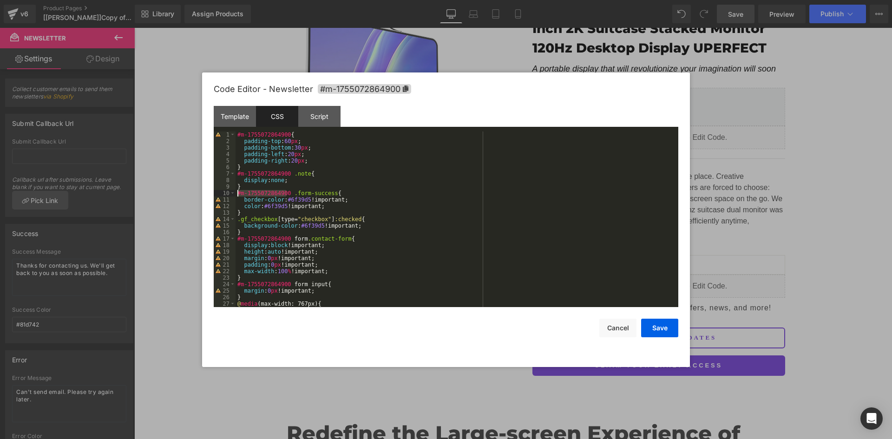
drag, startPoint x: 286, startPoint y: 193, endPoint x: 238, endPoint y: 193, distance: 48.3
click at [238, 193] on div "#m-1755072864900 { padding-top : 60 px ; padding-bottom : 30 px ; padding-left …" at bounding box center [455, 225] width 439 height 189
click at [237, 220] on div "#m-1755072864900 { padding-top : 60 px ; padding-bottom : 30 px ; padding-left …" at bounding box center [455, 225] width 439 height 189
paste textarea
click at [645, 326] on button "Save" at bounding box center [659, 328] width 37 height 19
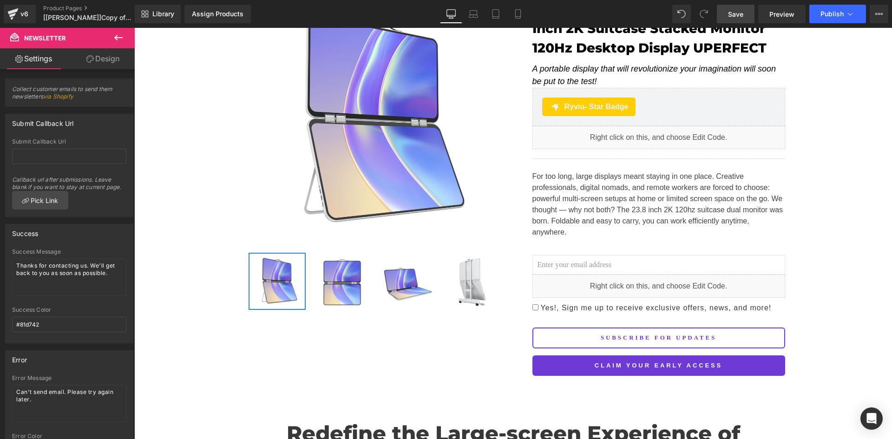
click at [739, 14] on span "Save" at bounding box center [735, 14] width 15 height 10
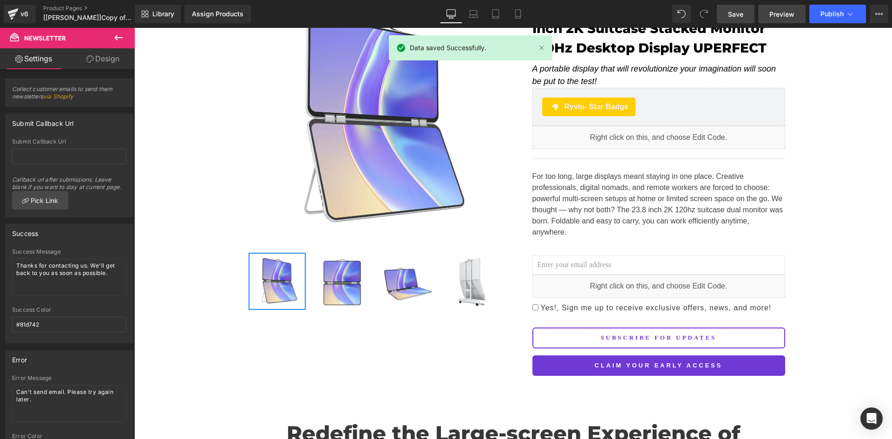
click at [792, 14] on span "Preview" at bounding box center [781, 14] width 25 height 10
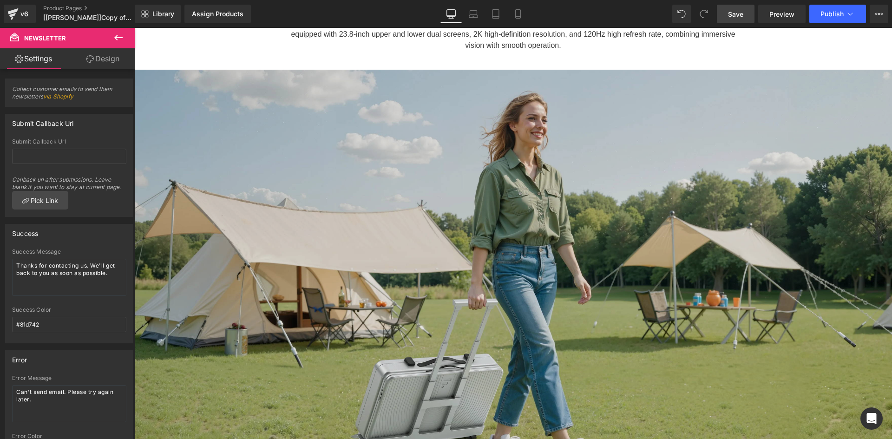
scroll to position [759, 0]
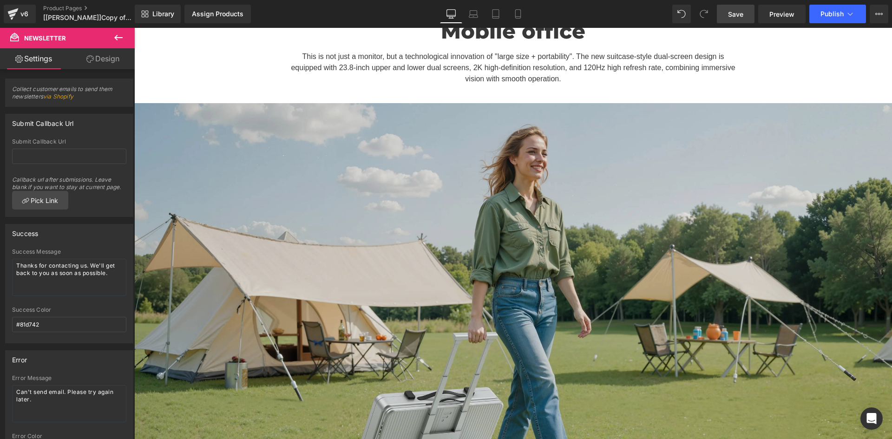
click at [463, 197] on img at bounding box center [513, 316] width 758 height 426
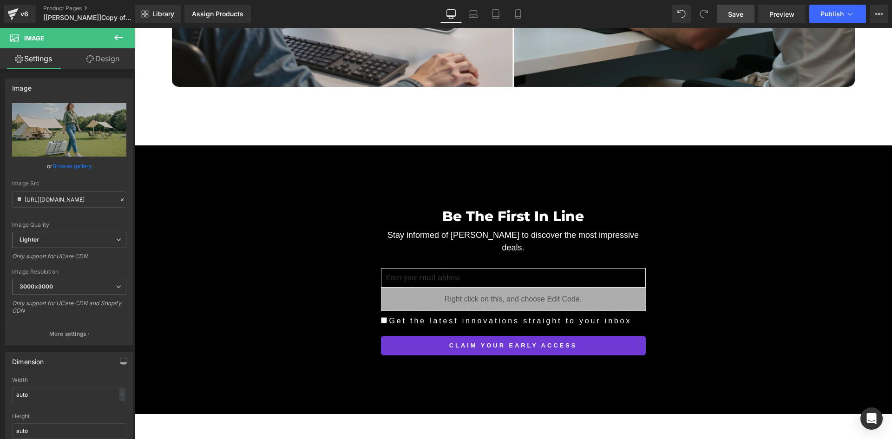
scroll to position [2602, 0]
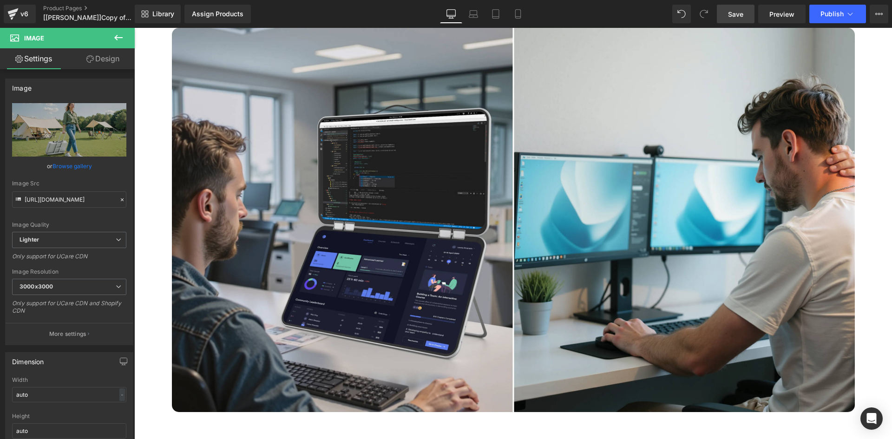
click at [461, 191] on img at bounding box center [513, 220] width 683 height 384
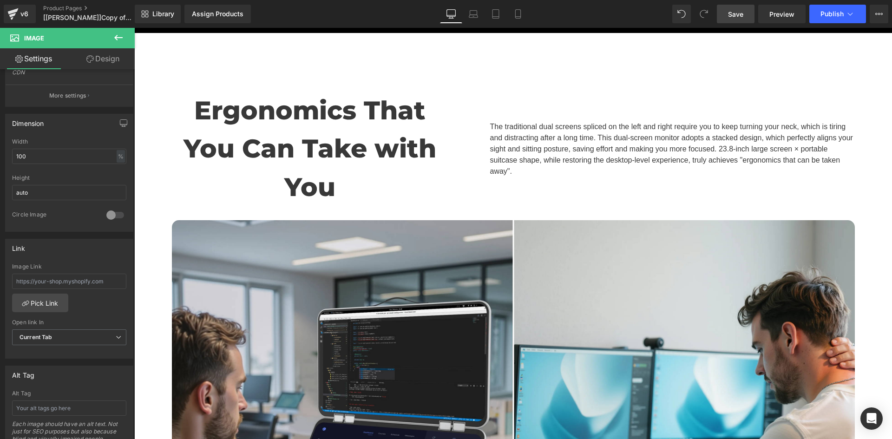
scroll to position [2276, 0]
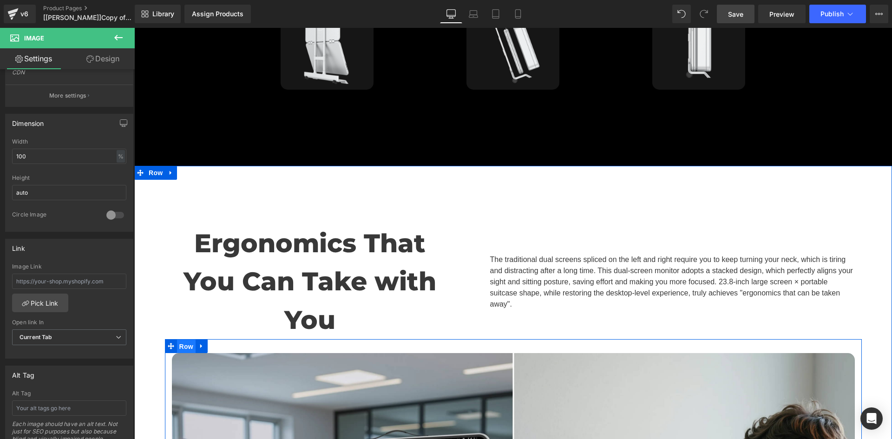
click at [184, 340] on span "Row" at bounding box center [186, 347] width 19 height 14
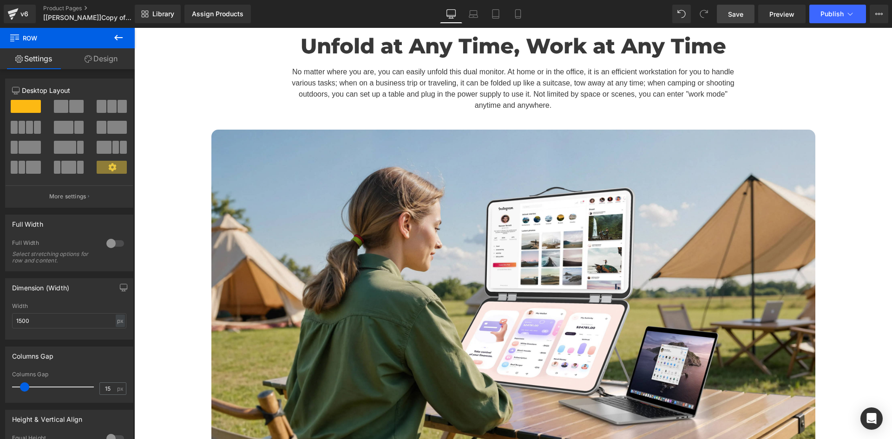
scroll to position [3360, 0]
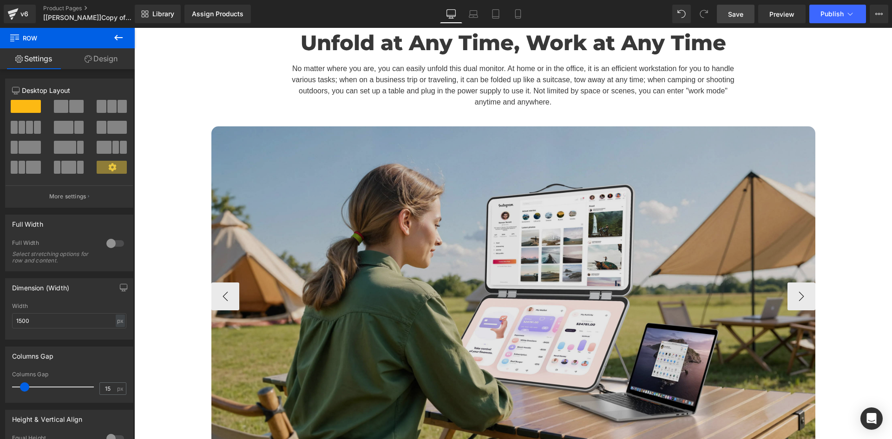
click at [525, 282] on img at bounding box center [513, 296] width 604 height 340
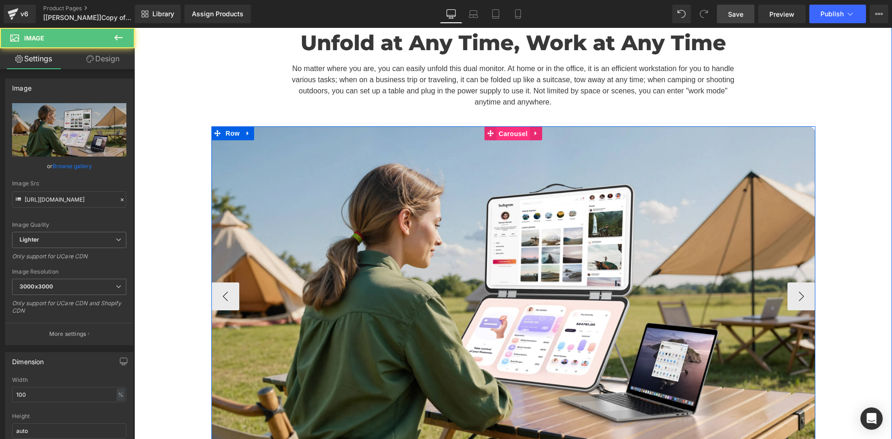
click at [512, 127] on span "Carousel" at bounding box center [512, 134] width 33 height 14
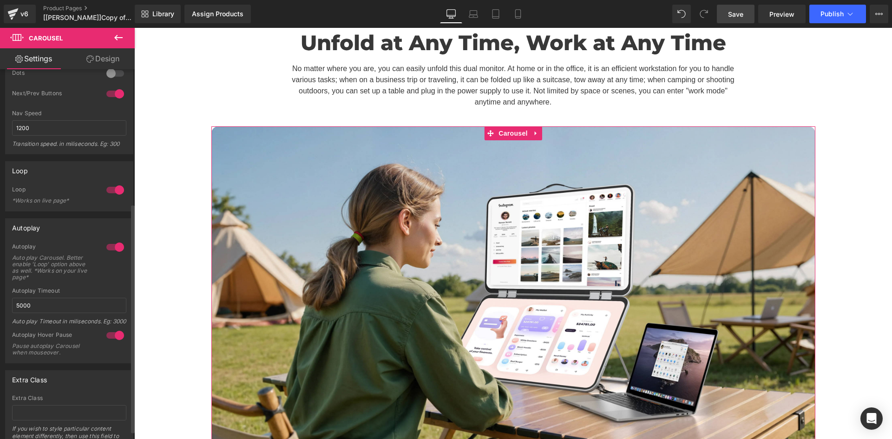
scroll to position [217, 0]
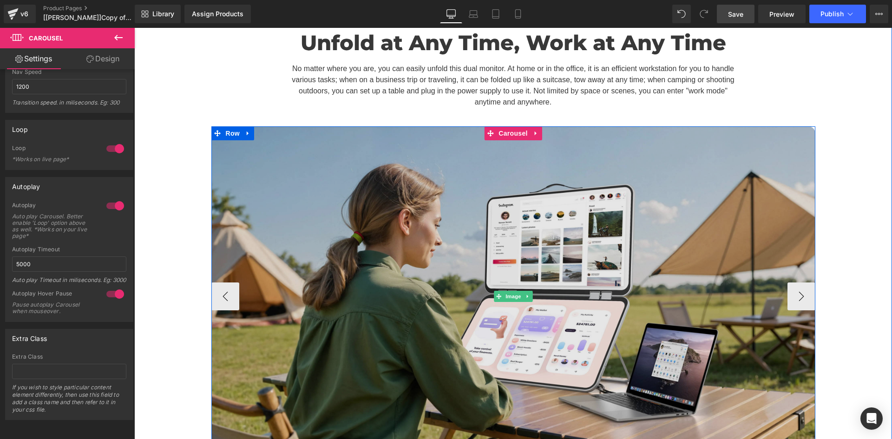
click at [425, 176] on img at bounding box center [513, 296] width 604 height 340
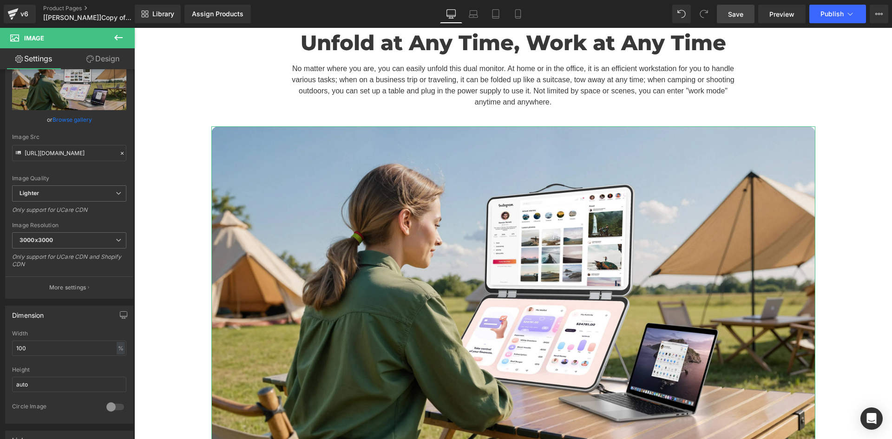
scroll to position [0, 0]
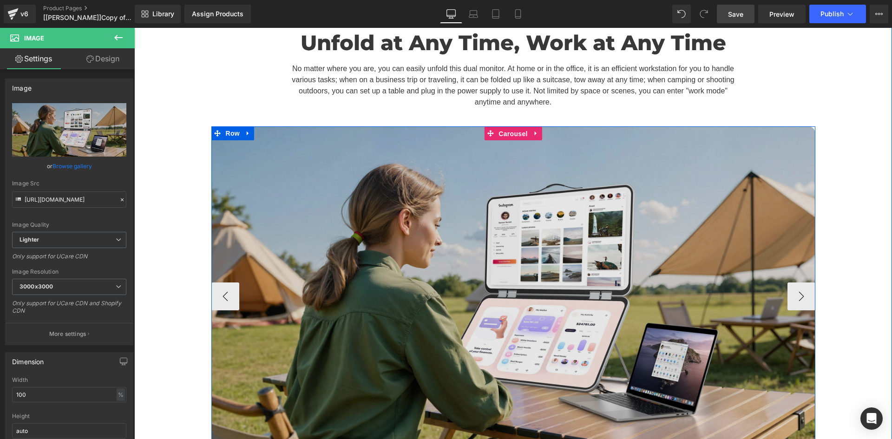
click at [507, 127] on span "Carousel" at bounding box center [512, 134] width 33 height 14
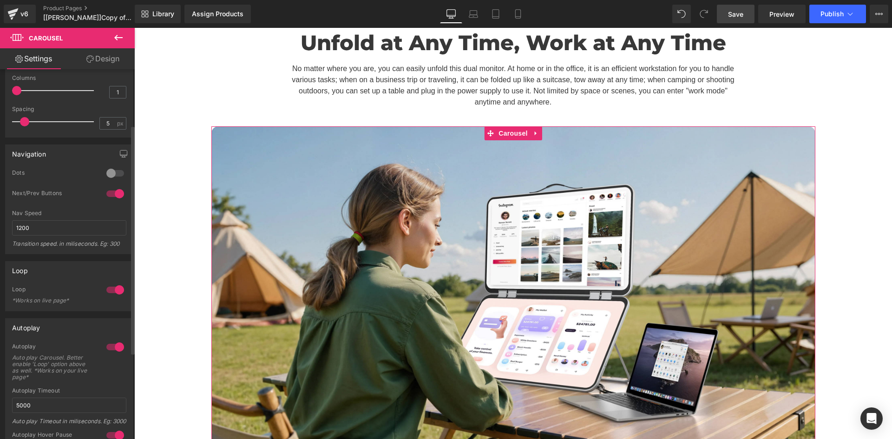
scroll to position [108, 0]
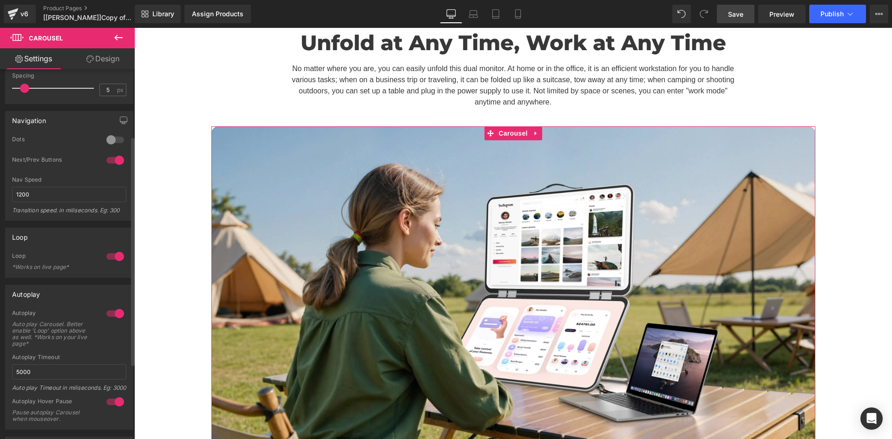
click at [105, 257] on div at bounding box center [115, 256] width 22 height 15
click at [112, 257] on div at bounding box center [115, 256] width 22 height 15
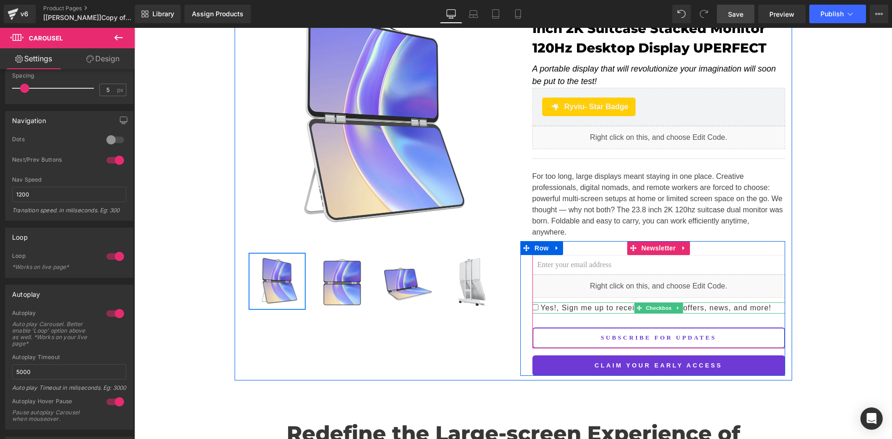
click at [590, 304] on span "Yes!, Sign me up to receive exclusive offers, news, and more!" at bounding box center [654, 308] width 233 height 8
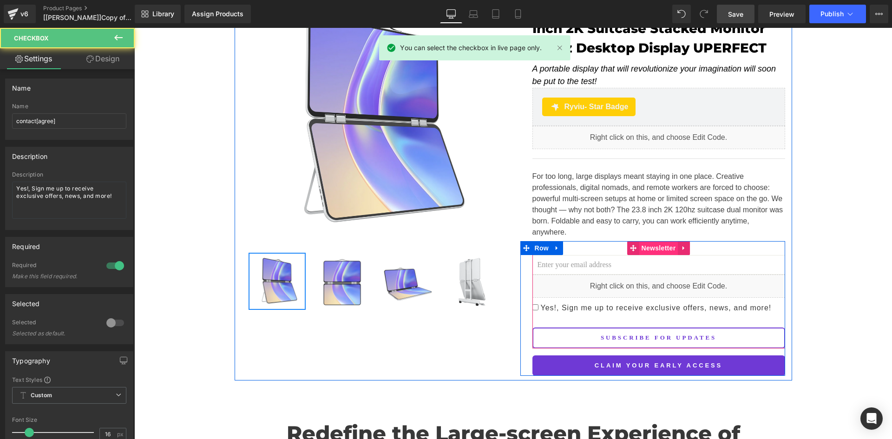
click at [650, 241] on span "Newsletter" at bounding box center [658, 248] width 39 height 14
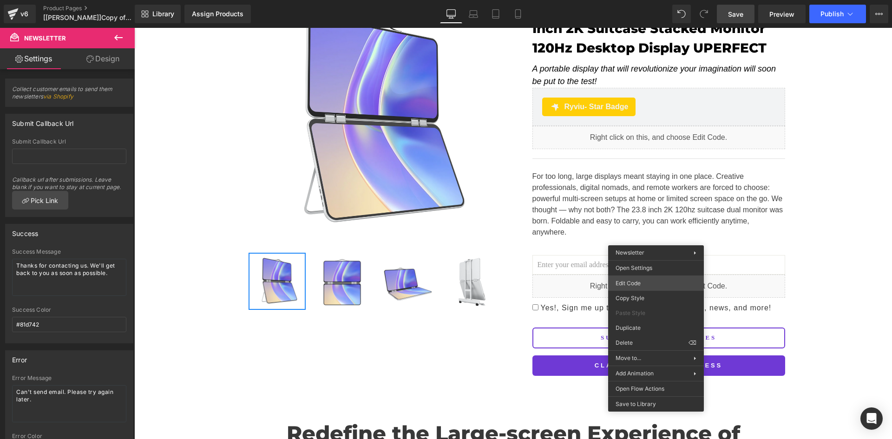
click at [655, 0] on div "Newsletter You are previewing how the will restyle your page. You can not edit …" at bounding box center [446, 0] width 892 height 0
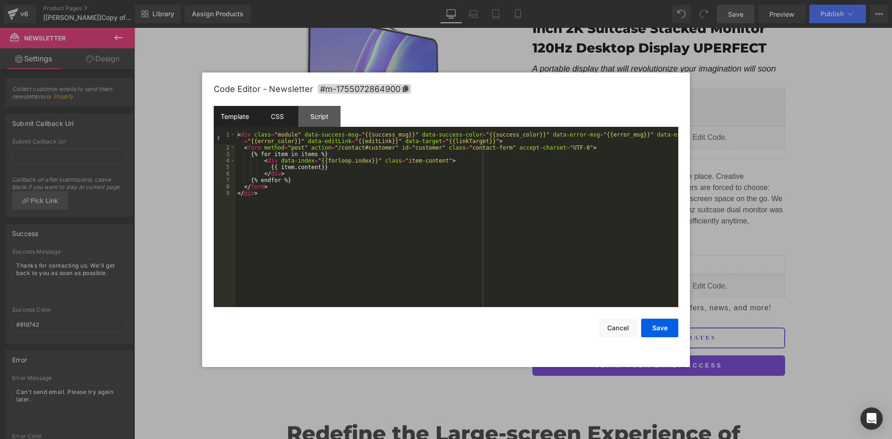
click at [284, 113] on div "CSS" at bounding box center [277, 116] width 42 height 21
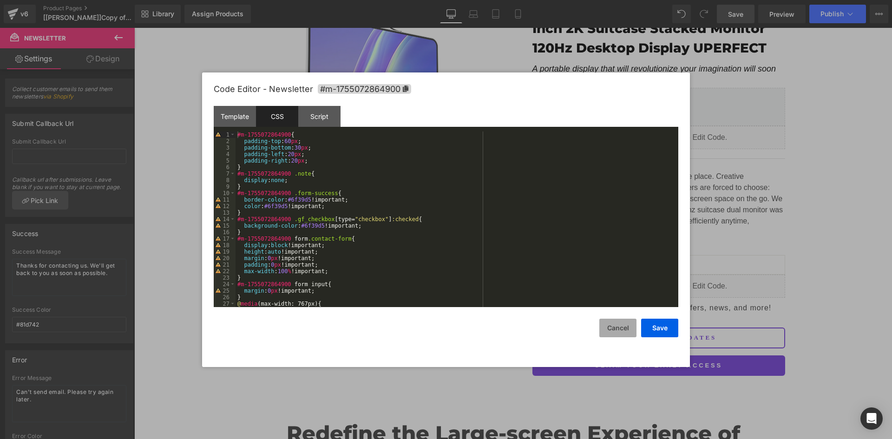
click at [617, 330] on button "Cancel" at bounding box center [617, 328] width 37 height 19
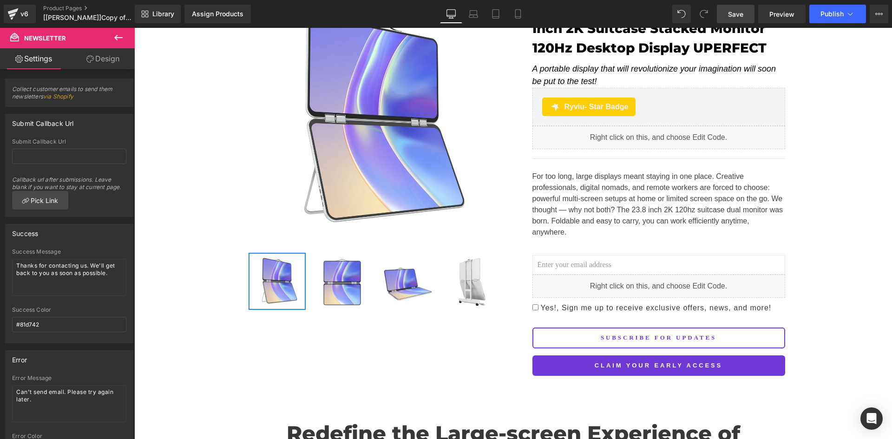
click at [620, 304] on span "Yes!, Sign me up to receive exclusive offers, news, and more!" at bounding box center [654, 308] width 233 height 8
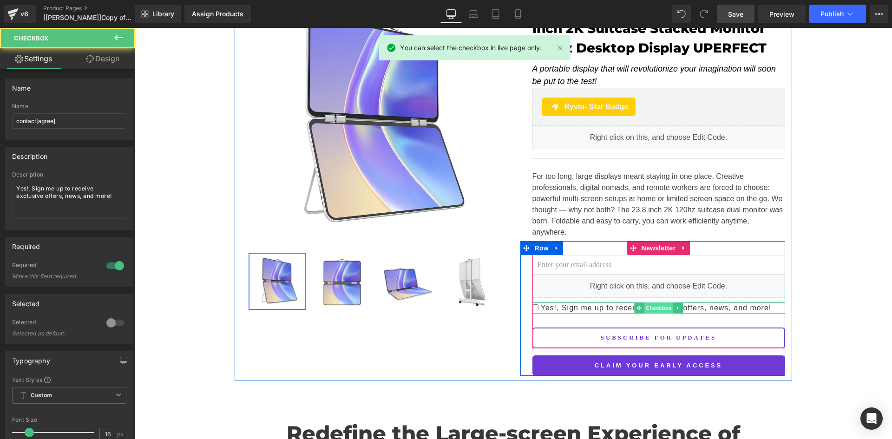
click at [644, 302] on span "Checkbox" at bounding box center [658, 307] width 29 height 11
click at [673, 302] on link at bounding box center [678, 307] width 10 height 11
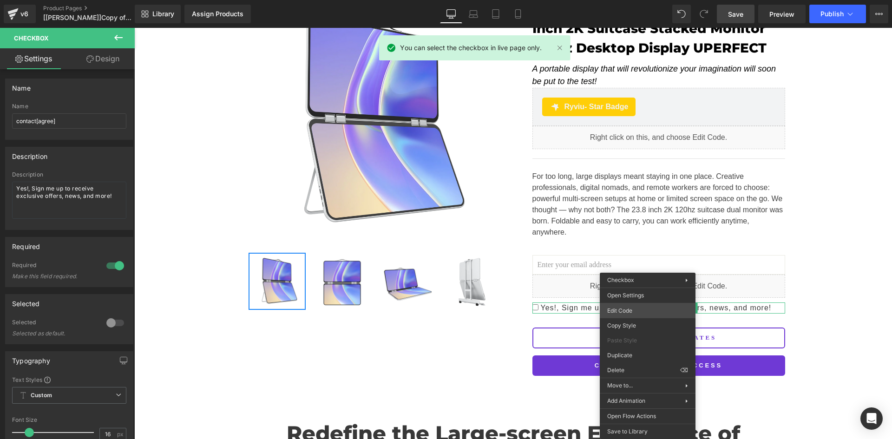
click at [639, 0] on div "Checkbox You are previewing how the will restyle your page. You can not edit El…" at bounding box center [446, 0] width 892 height 0
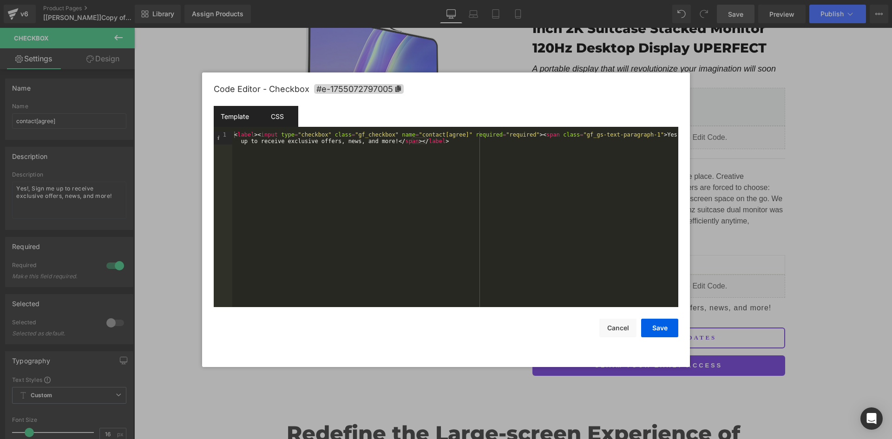
click at [286, 120] on div "CSS" at bounding box center [277, 116] width 42 height 21
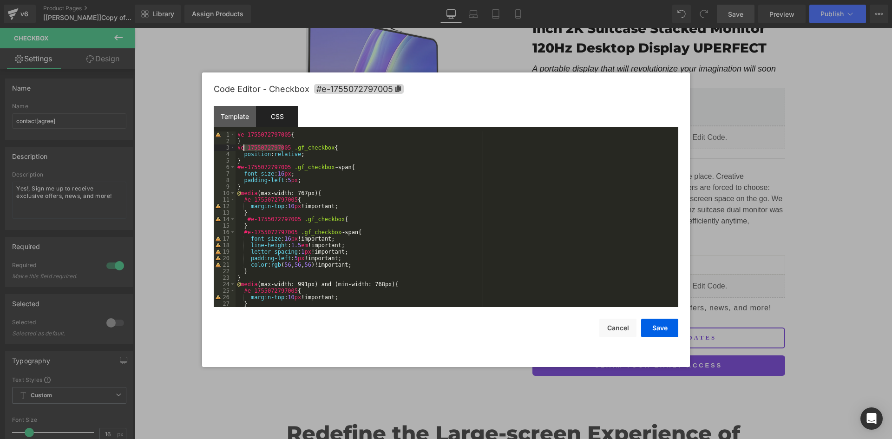
drag, startPoint x: 285, startPoint y: 148, endPoint x: 244, endPoint y: 147, distance: 40.9
click at [244, 147] on div "#e-1755072797005 { } #e-1755072797005 .gf_checkbox { position : relative ; } #e…" at bounding box center [455, 225] width 439 height 189
click at [310, 158] on div "#e-1755072797005 { } #e-1755072797005 .gf_checkbox { position : relative ; } #e…" at bounding box center [455, 225] width 439 height 189
click at [311, 135] on div "#e-1755072797005 { } #e-1755072797005 .gf_checkbox { position : relative ; } #e…" at bounding box center [455, 225] width 439 height 189
click at [312, 141] on div "#e-1755072797005 { } #e-1755072797005 .gf_checkbox { position : relative ; } #e…" at bounding box center [455, 225] width 439 height 189
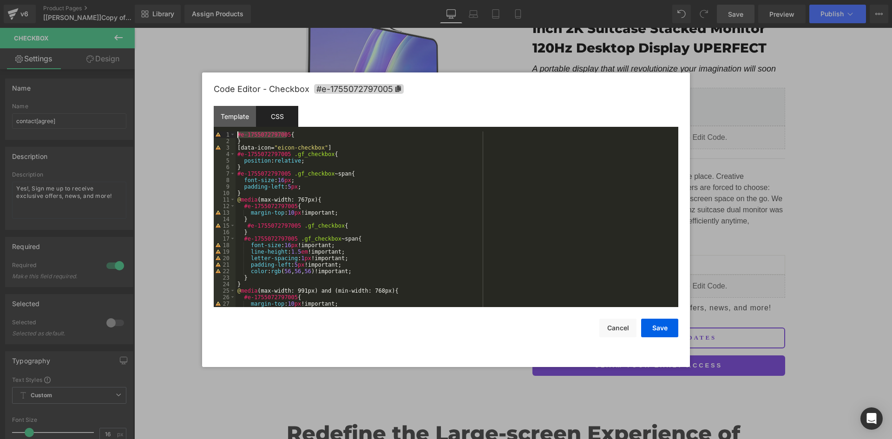
drag, startPoint x: 286, startPoint y: 135, endPoint x: 236, endPoint y: 134, distance: 50.2
click at [236, 134] on div "#e-1755072797005 { } [ data-icon = " eicon-checkbox " ] #e-1755072797005 .gf_ch…" at bounding box center [455, 225] width 439 height 189
click at [237, 146] on div "#e-1755072797005 { } [ data-icon = " eicon-checkbox " ] #e-1755072797005 .gf_ch…" at bounding box center [455, 225] width 439 height 189
paste textarea
click at [396, 150] on div "#e-1755072797005 { } #e-1755072797005 [ data-icon = " eicon-checkbox " ] #e-175…" at bounding box center [455, 225] width 439 height 189
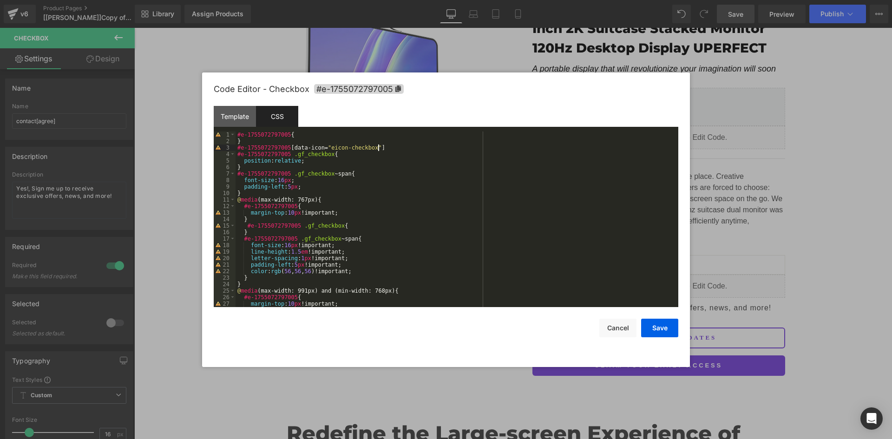
paste textarea
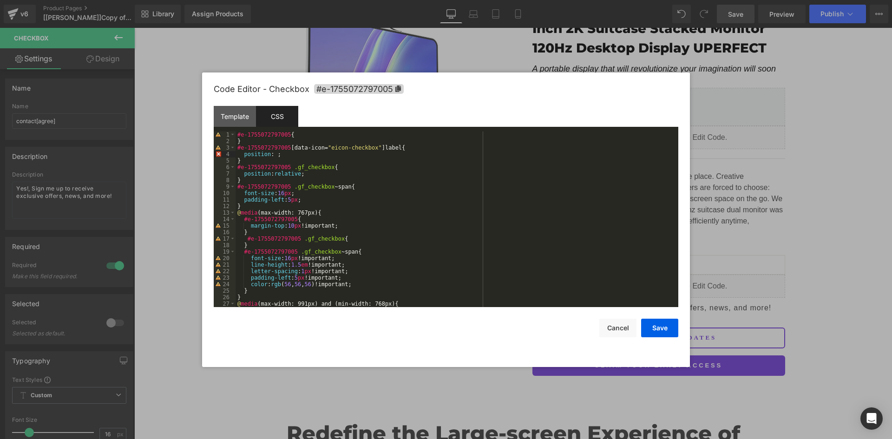
click at [281, 175] on div "#e-1755072797005 { } #e-1755072797005 [ data-icon = " eicon-checkbox " ] label …" at bounding box center [455, 225] width 439 height 189
click at [274, 156] on div "#e-1755072797005 { } #e-1755072797005 [ data-icon = " eicon-checkbox " ] label …" at bounding box center [455, 225] width 439 height 189
click at [322, 154] on div "#e-1755072797005 { } #e-1755072797005 [ data-icon = " eicon-checkbox " ] label …" at bounding box center [455, 225] width 439 height 189
click at [328, 171] on div "#e-1755072797005 { } #e-1755072797005 [ data-icon = " eicon-checkbox " ] label …" at bounding box center [455, 225] width 439 height 189
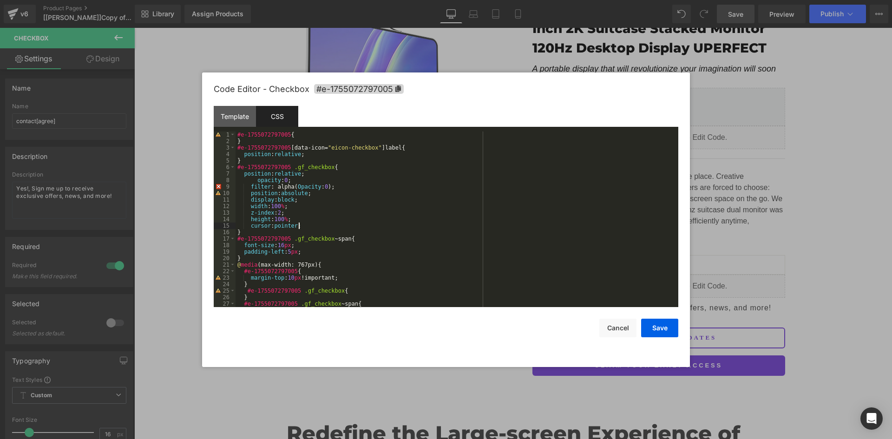
click at [255, 178] on div "#e-1755072797005 { } #e-1755072797005 [ data-icon = " eicon-checkbox " ] label …" at bounding box center [455, 225] width 439 height 189
drag, startPoint x: 305, startPoint y: 175, endPoint x: 226, endPoint y: 173, distance: 78.5
click at [226, 173] on pre "1 2 3 4 5 6 7 8 9 10 11 12 13 14 15 16 17 18 19 20 21 22 23 24 25 26 27 28 #e-1…" at bounding box center [446, 219] width 465 height 176
click at [251, 181] on div "#e-1755072797005 { } #e-1755072797005 [ data-icon = " eicon-checkbox " ] label …" at bounding box center [455, 225] width 439 height 189
drag, startPoint x: 288, startPoint y: 173, endPoint x: 230, endPoint y: 173, distance: 58.5
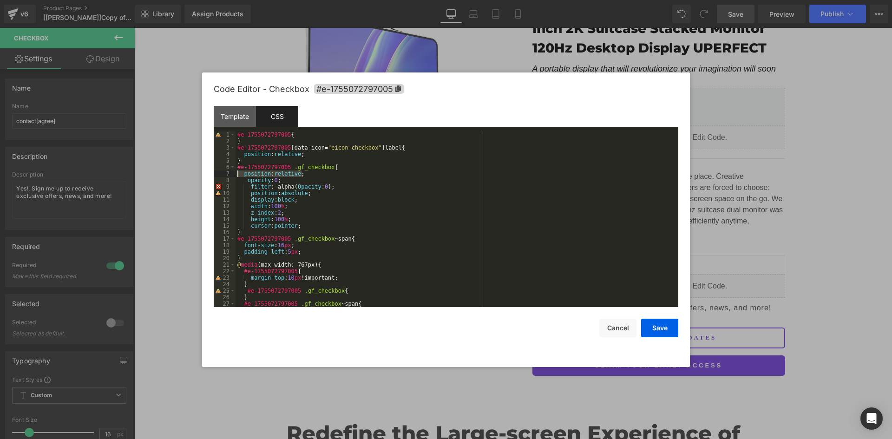
click at [230, 173] on pre "1 2 3 4 5 6 7 8 9 10 11 12 13 14 15 16 17 18 19 20 21 22 23 24 25 26 27 28 #e-1…" at bounding box center [446, 219] width 465 height 176
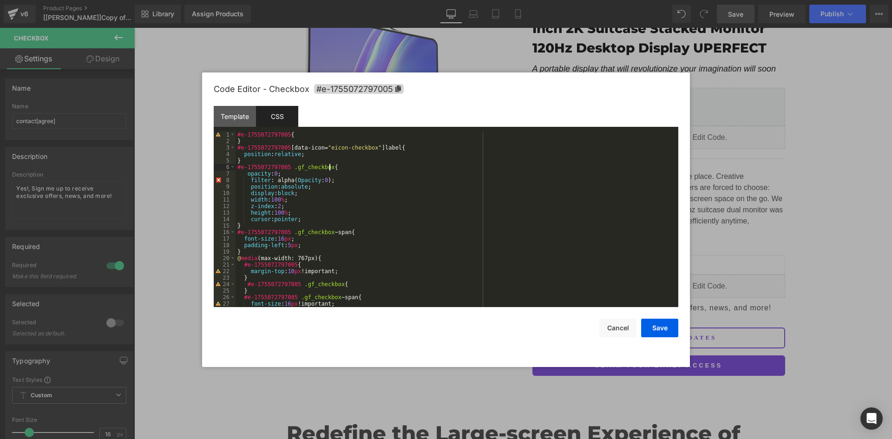
click at [274, 198] on div "#e-1755072797005 { } #e-1755072797005 [ data-icon = " eicon-checkbox " ] label …" at bounding box center [455, 225] width 439 height 189
drag, startPoint x: 290, startPoint y: 213, endPoint x: 223, endPoint y: 212, distance: 66.4
click at [223, 212] on pre "1 2 3 4 5 6 7 8 9 10 11 12 13 14 15 16 17 18 19 20 21 22 23 24 25 26 27 28 #e-1…" at bounding box center [446, 219] width 465 height 176
drag, startPoint x: 273, startPoint y: 199, endPoint x: 218, endPoint y: 199, distance: 54.8
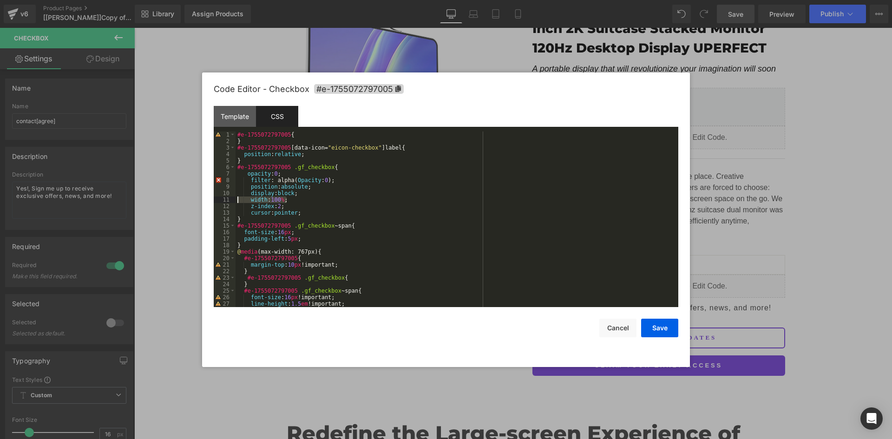
click at [218, 199] on pre "1 2 3 4 5 6 7 8 9 10 11 12 13 14 15 16 17 18 19 20 21 22 23 24 25 26 27 28 #e-1…" at bounding box center [446, 219] width 465 height 176
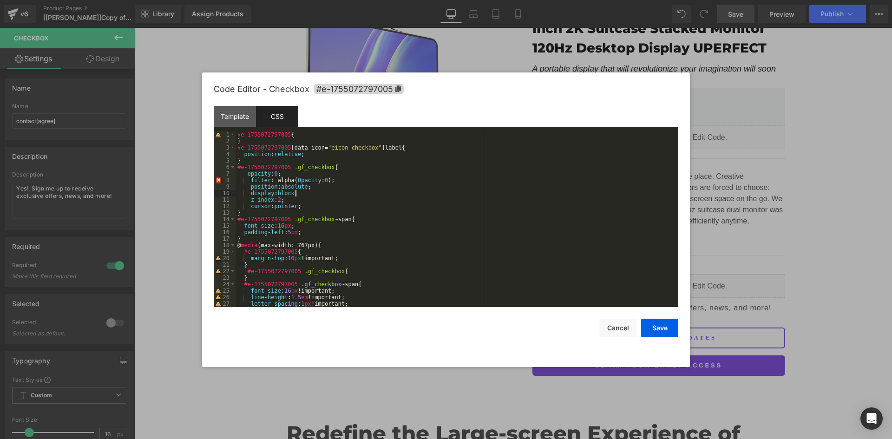
click at [306, 194] on div "#e-1755072797005 { } #e-1755072797005 [ data-icon = " eicon-checkbox " ] label …" at bounding box center [455, 225] width 439 height 189
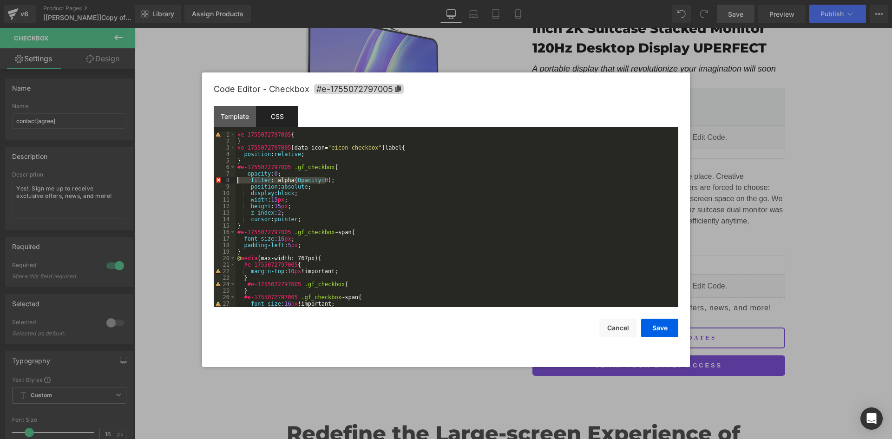
drag, startPoint x: 335, startPoint y: 179, endPoint x: 224, endPoint y: 179, distance: 111.5
click at [224, 179] on pre "1 2 3 4 5 6 7 8 9 10 11 12 13 14 15 16 17 18 19 20 21 22 23 24 25 26 27 28 #e-1…" at bounding box center [446, 219] width 465 height 176
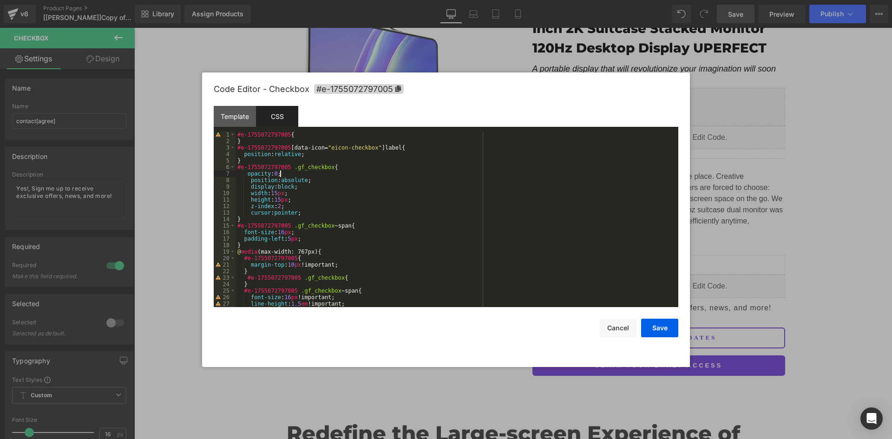
click at [247, 177] on div "#e-1755072797005 { } #e-1755072797005 [ data-icon = " eicon-checkbox " ] label …" at bounding box center [455, 225] width 439 height 189
click at [250, 181] on div "#e-1755072797005 { } #e-1755072797005 [ data-icon = " eicon-checkbox " ] label …" at bounding box center [455, 225] width 439 height 189
click at [250, 177] on div "#e-1755072797005 { } #e-1755072797005 [ data-icon = " eicon-checkbox " ] label …" at bounding box center [455, 225] width 439 height 189
click at [249, 187] on div "#e-1755072797005 { } #e-1755072797005 [ data-icon = " eicon-checkbox " ] label …" at bounding box center [455, 225] width 439 height 189
click at [251, 175] on div "#e-1755072797005 { } #e-1755072797005 [ data-icon = " eicon-checkbox " ] label …" at bounding box center [455, 225] width 439 height 189
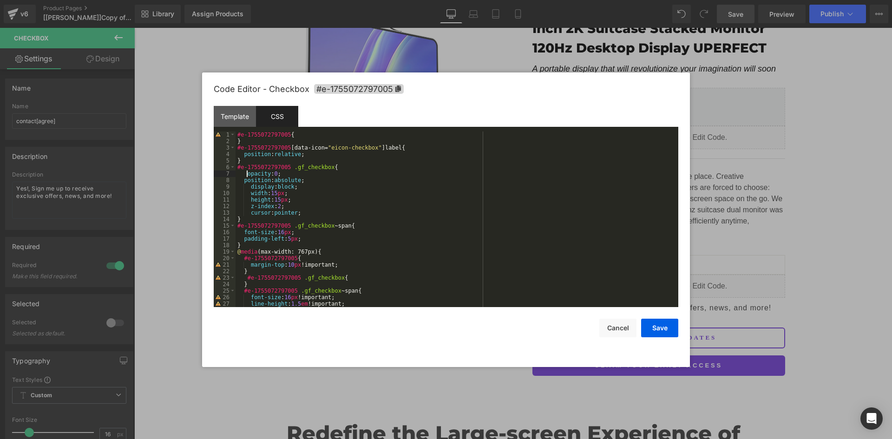
click at [249, 184] on div "#e-1755072797005 { } #e-1755072797005 [ data-icon = " eicon-checkbox " ] label …" at bounding box center [455, 225] width 439 height 189
click at [249, 192] on div "#e-1755072797005 { } #e-1755072797005 [ data-icon = " eicon-checkbox " ] label …" at bounding box center [455, 225] width 439 height 189
click at [249, 200] on div "#e-1755072797005 { } #e-1755072797005 [ data-icon = " eicon-checkbox " ] label …" at bounding box center [455, 225] width 439 height 189
click at [248, 208] on div "#e-1755072797005 { } #e-1755072797005 [ data-icon = " eicon-checkbox " ] label …" at bounding box center [455, 225] width 439 height 189
click at [250, 212] on div "#e-1755072797005 { } #e-1755072797005 [ data-icon = " eicon-checkbox " ] label …" at bounding box center [455, 225] width 439 height 189
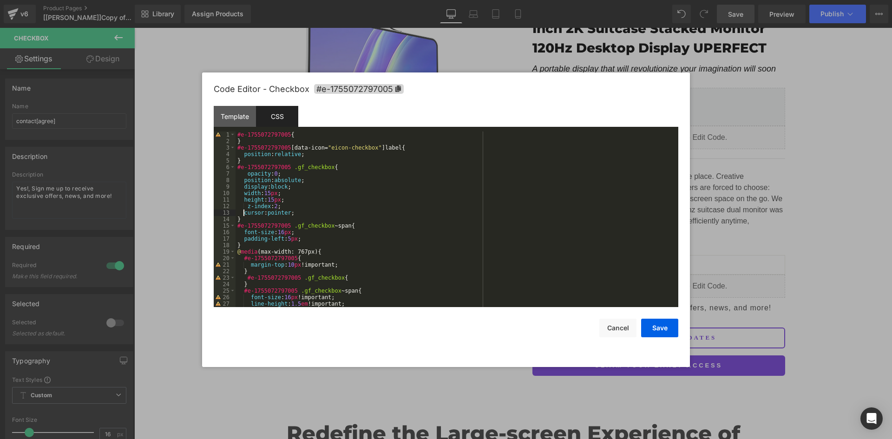
click at [245, 205] on div "#e-1755072797005 { } #e-1755072797005 [ data-icon = " eicon-checkbox " ] label …" at bounding box center [455, 225] width 439 height 189
click at [247, 173] on div "#e-1755072797005 { } #e-1755072797005 [ data-icon = " eicon-checkbox " ] label …" at bounding box center [455, 225] width 439 height 189
click at [320, 210] on div "#e-1755072797005 { } #e-1755072797005 [ data-icon = " eicon-checkbox " ] label …" at bounding box center [455, 225] width 439 height 189
click at [321, 154] on div "#e-1755072797005 { } #e-1755072797005 [ data-icon = " eicon-checkbox " ] label …" at bounding box center [455, 225] width 439 height 189
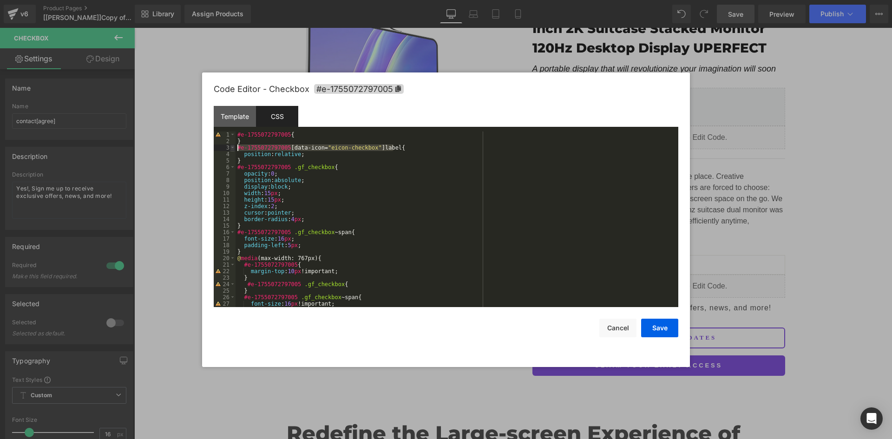
drag, startPoint x: 394, startPoint y: 147, endPoint x: 232, endPoint y: 148, distance: 161.7
click at [232, 148] on pre "1 2 3 4 5 6 7 8 9 10 11 12 13 14 15 16 17 18 19 20 21 22 23 24 25 26 27 28 #e-1…" at bounding box center [446, 219] width 465 height 176
click at [261, 162] on div "#e-1755072797005 { } #e-1755072797005 [ data-icon = " eicon-checkbox " ] label …" at bounding box center [455, 225] width 439 height 189
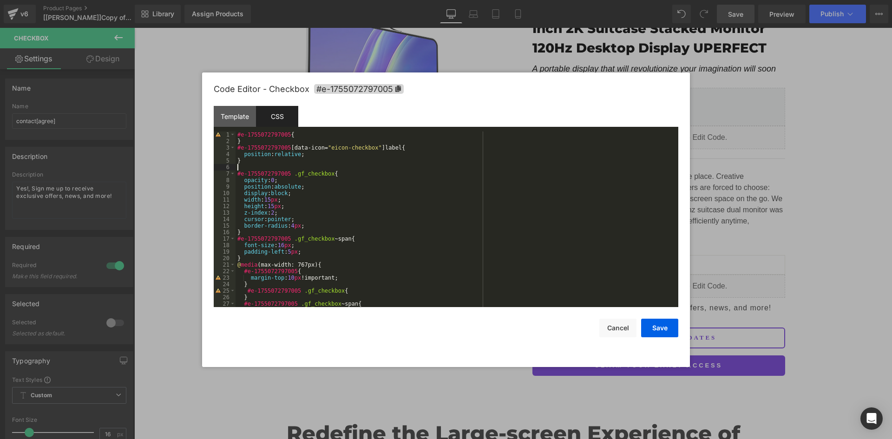
paste textarea
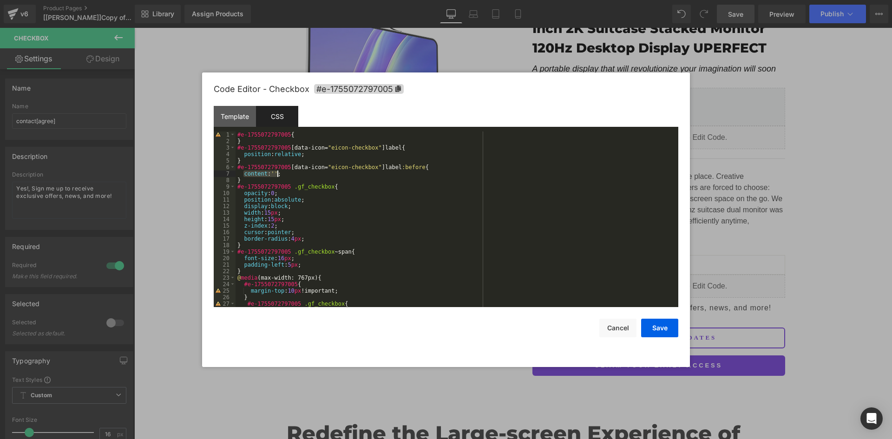
drag, startPoint x: 243, startPoint y: 175, endPoint x: 297, endPoint y: 175, distance: 53.9
click at [297, 175] on div "#e-1755072797005 { } #e-1755072797005 [ data-icon = " eicon-checkbox " ] label …" at bounding box center [455, 225] width 439 height 189
paste textarea
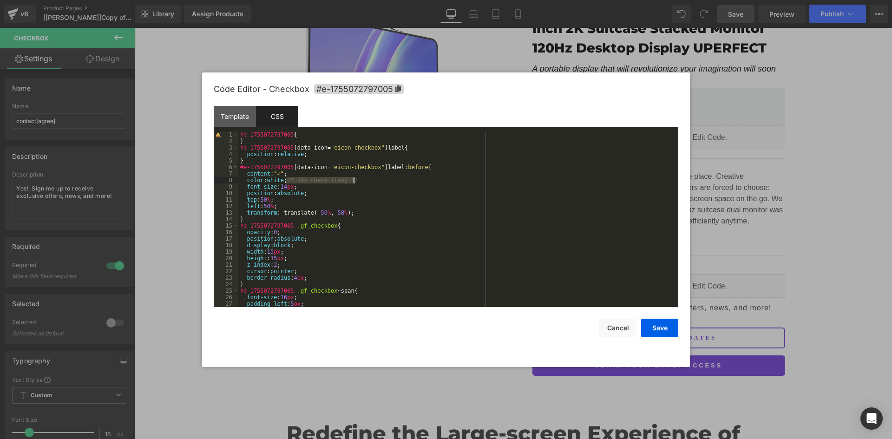
drag, startPoint x: 287, startPoint y: 179, endPoint x: 387, endPoint y: 179, distance: 99.9
click at [386, 179] on div "#e-1755072797005 { } #e-1755072797005 [ data-icon = " eicon-checkbox " ] label …" at bounding box center [456, 225] width 436 height 189
click at [268, 181] on div "#e-1755072797005 { } #e-1755072797005 [ data-icon = " eicon-checkbox " ] label …" at bounding box center [456, 225] width 436 height 189
drag, startPoint x: 661, startPoint y: 329, endPoint x: 654, endPoint y: 324, distance: 8.4
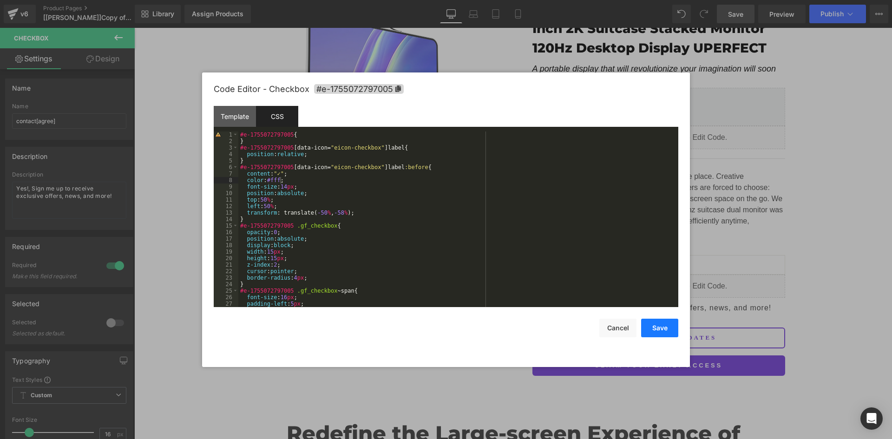
click at [662, 329] on button "Save" at bounding box center [659, 328] width 37 height 19
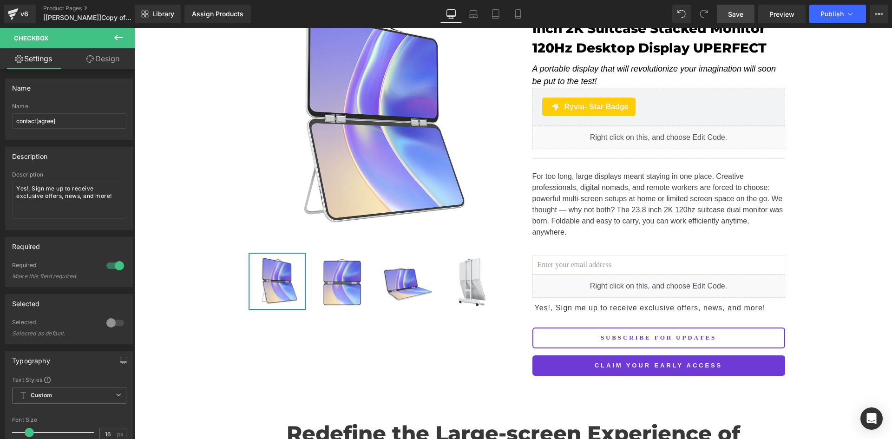
click at [740, 12] on span "Save" at bounding box center [735, 14] width 15 height 10
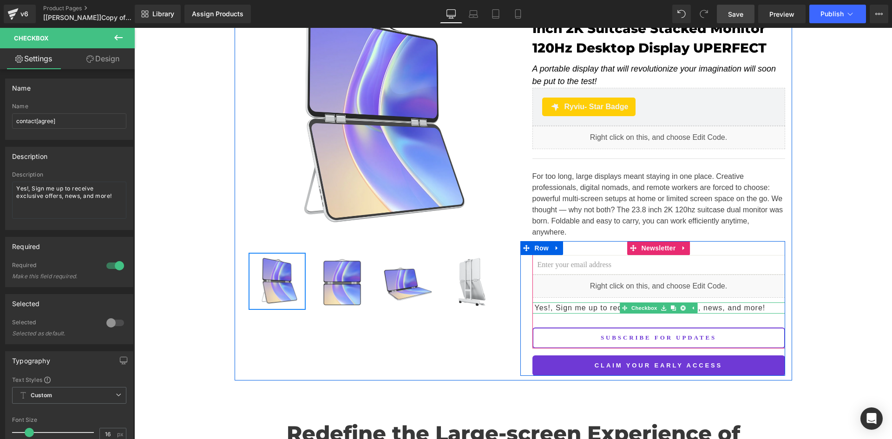
click at [571, 304] on span "Yes!, Sign me up to receive exclusive offers, news, and more!" at bounding box center [648, 308] width 233 height 8
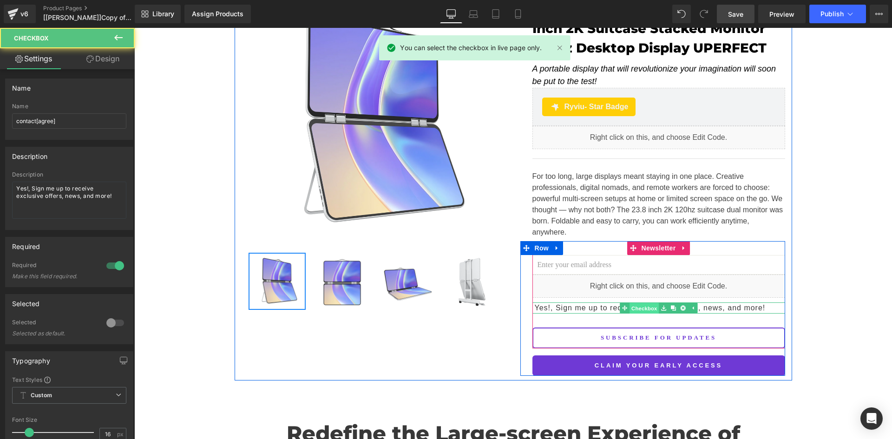
drag, startPoint x: 636, startPoint y: 296, endPoint x: 776, endPoint y: 325, distance: 143.2
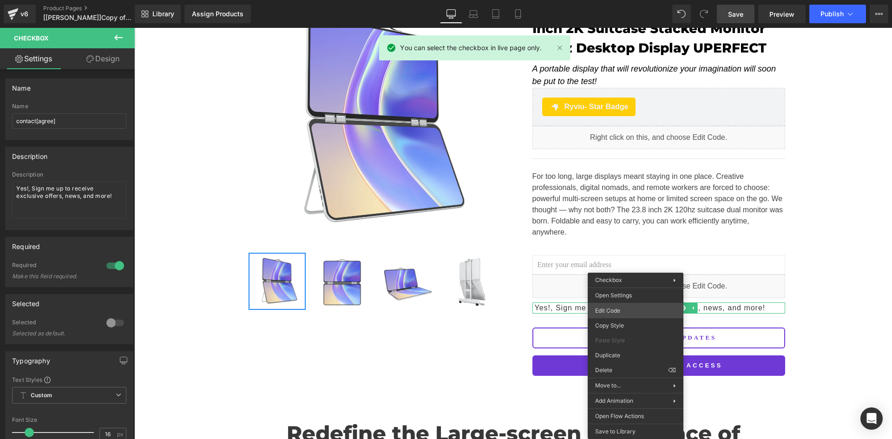
click at [634, 0] on div "Checkbox You are previewing how the will restyle your page. You can not edit El…" at bounding box center [446, 0] width 892 height 0
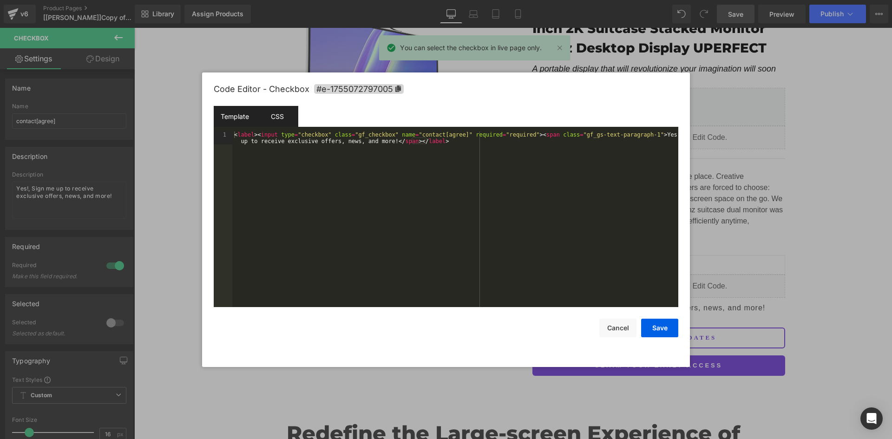
click at [274, 115] on div "CSS" at bounding box center [277, 116] width 42 height 21
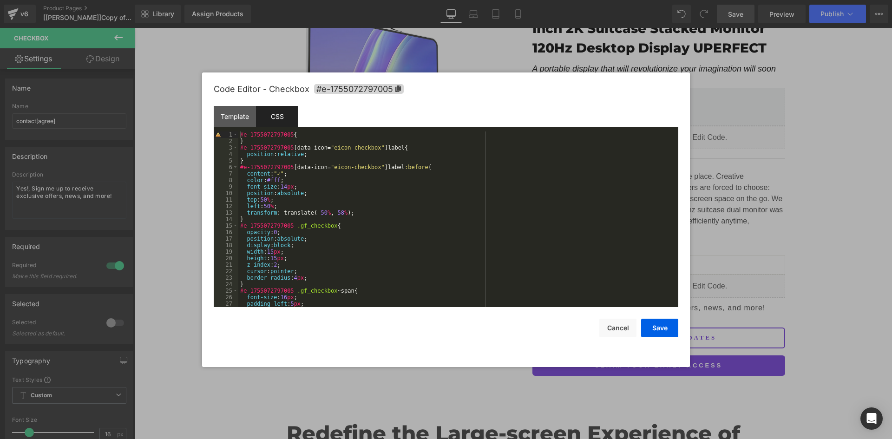
click at [292, 148] on div "#e-1755072797005 { } #e-1755072797005 [ data-icon = " eicon-checkbox " ] label …" at bounding box center [456, 225] width 436 height 189
drag, startPoint x: 293, startPoint y: 149, endPoint x: 332, endPoint y: 149, distance: 39.5
click at [332, 149] on div "#e-1755072797005 { } #e-1755072797005 .element-wrap [ data-icon = " eicon-check…" at bounding box center [456, 225] width 436 height 189
click at [293, 168] on div "#e-1755072797005 { } #e-1755072797005 .element-wrap [ data-icon = " eicon-check…" at bounding box center [456, 225] width 436 height 189
drag, startPoint x: 290, startPoint y: 149, endPoint x: 331, endPoint y: 148, distance: 41.3
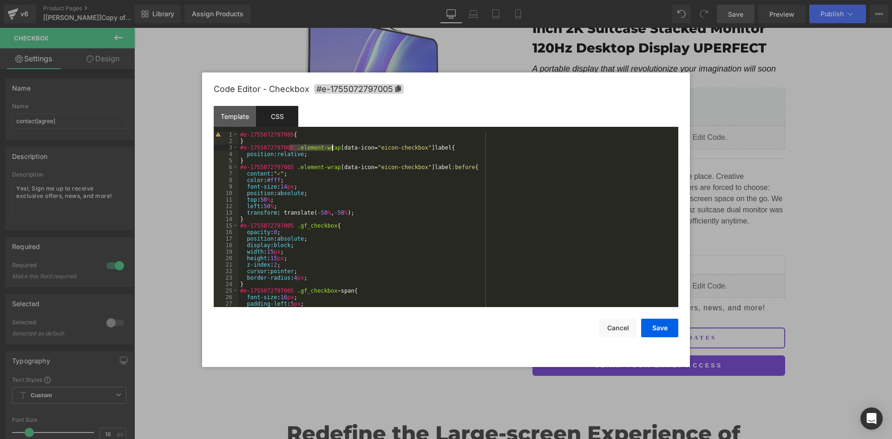
click at [331, 148] on div "#e-1755072797005 { } #e-1755072797005 .element-wrap [ data-icon = " eicon-check…" at bounding box center [456, 225] width 436 height 189
drag, startPoint x: 332, startPoint y: 166, endPoint x: 300, endPoint y: 165, distance: 32.1
click at [316, 165] on div "#e-1755072797005 { } #e-1755072797005 [ data-icon = " eicon-checkbox " ] label …" at bounding box center [456, 225] width 436 height 189
click at [289, 165] on div "#e-1755072797005 { } #e-1755072797005 [ data-icon = " eicon-checkbox " ] label …" at bounding box center [456, 225] width 436 height 189
click at [329, 167] on div "#e-1755072797005 { } #e-1755072797005 [ data-icon = " eicon-checkbox " ] label …" at bounding box center [456, 225] width 436 height 189
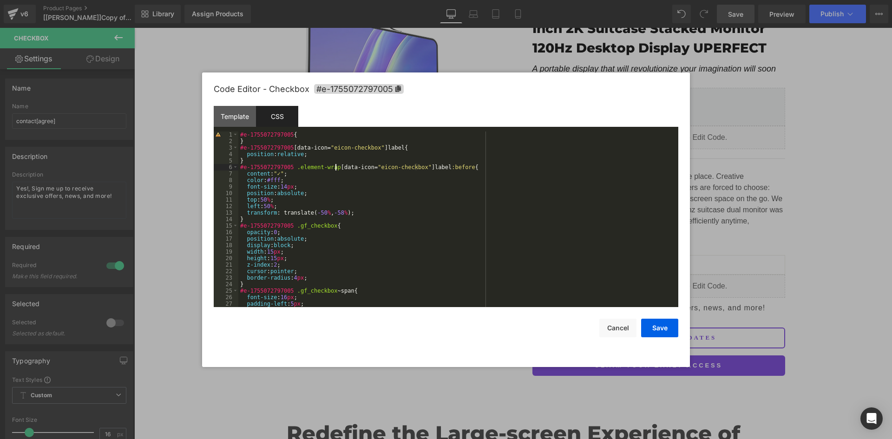
click at [335, 167] on div "#e-1755072797005 { } #e-1755072797005 [ data-icon = " eicon-checkbox " ] label …" at bounding box center [456, 225] width 436 height 189
click at [333, 167] on div "#e-1755072797005 { } #e-1755072797005 [ data-icon = " eicon-checkbox " ] label …" at bounding box center [456, 225] width 436 height 189
click at [289, 167] on div "#e-1755072797005 { } #e-1755072797005 [ data-icon = " eicon-checkbox " ] label …" at bounding box center [456, 225] width 436 height 189
click at [663, 328] on button "Save" at bounding box center [659, 328] width 37 height 19
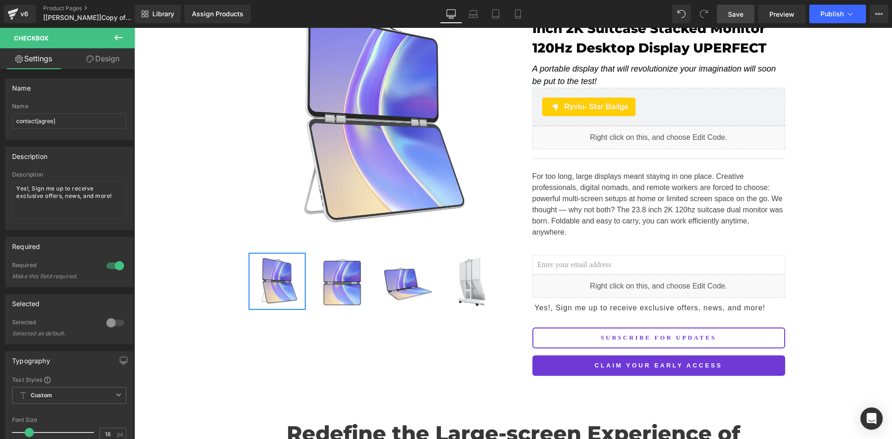
click at [749, 16] on link "Save" at bounding box center [736, 14] width 38 height 19
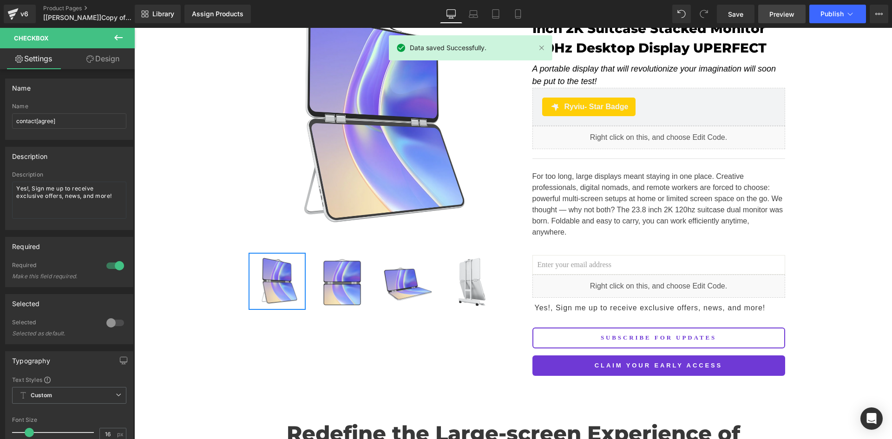
click at [777, 13] on span "Preview" at bounding box center [781, 14] width 25 height 10
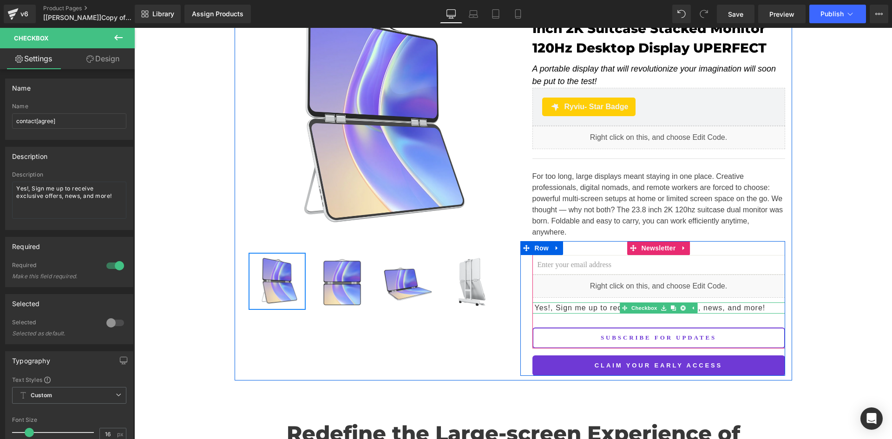
click at [562, 304] on span "Yes!, Sign me up to receive exclusive offers, news, and more!" at bounding box center [648, 308] width 233 height 8
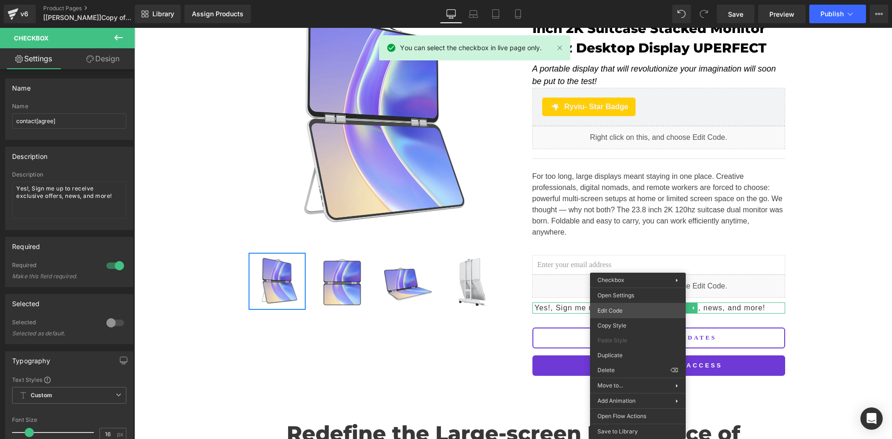
click at [632, 0] on div "Checkbox You are previewing how the will restyle your page. You can not edit El…" at bounding box center [446, 0] width 892 height 0
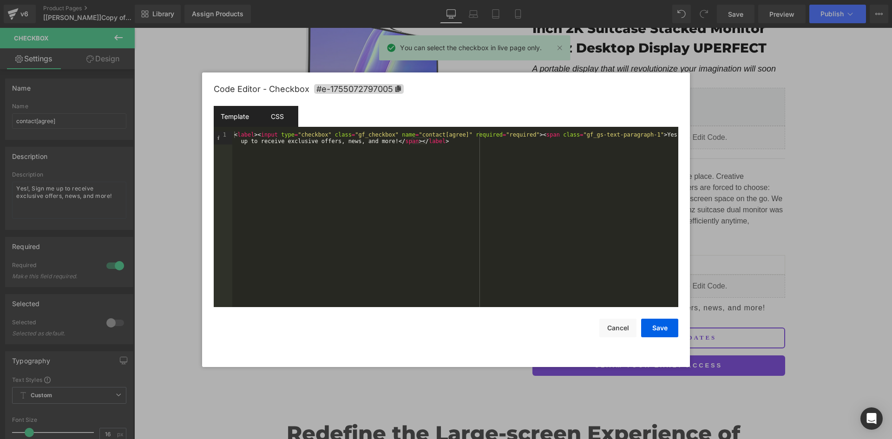
click at [275, 115] on div "CSS" at bounding box center [277, 116] width 42 height 21
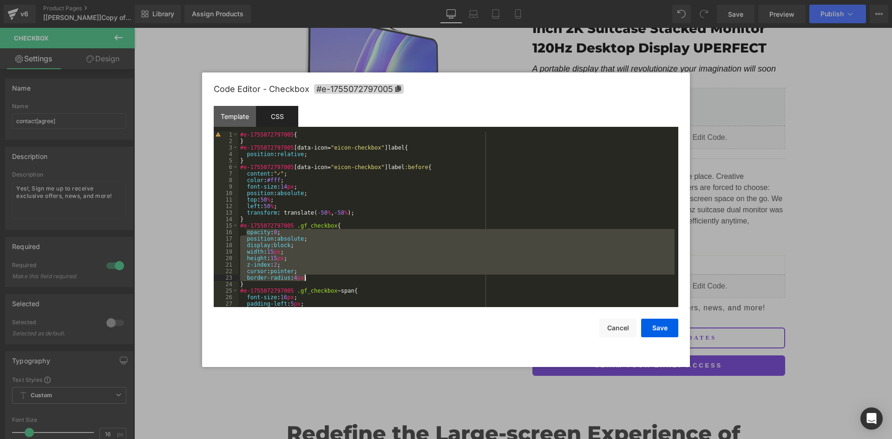
drag, startPoint x: 246, startPoint y: 234, endPoint x: 318, endPoint y: 276, distance: 83.5
click at [318, 276] on div "#e-1755072797005 { } #e-1755072797005 [ data-icon = " eicon-checkbox " ] label …" at bounding box center [456, 225] width 436 height 189
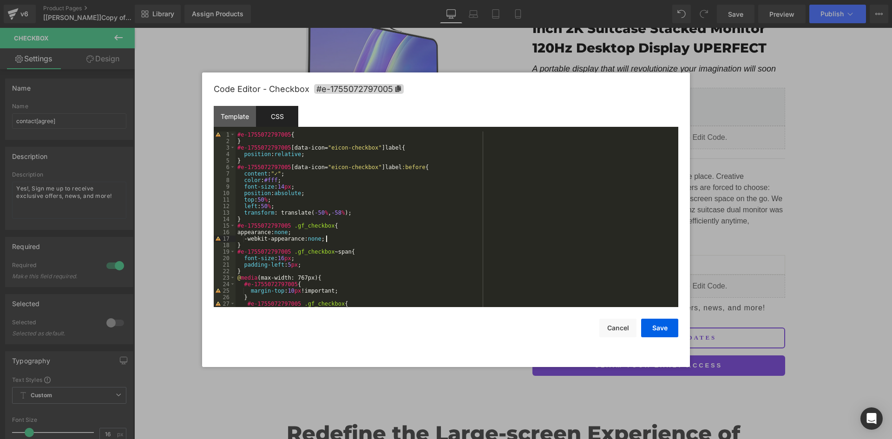
click at [249, 239] on div "#e-1755072797005 { } #e-1755072797005 [ data-icon = " eicon-checkbox " ] label …" at bounding box center [455, 225] width 439 height 189
drag, startPoint x: 302, startPoint y: 154, endPoint x: 244, endPoint y: 155, distance: 58.1
click at [244, 155] on div "#e-1755072797005 { } #e-1755072797005 [ data-icon = " eicon-checkbox " ] label …" at bounding box center [455, 225] width 439 height 189
click at [344, 224] on div "#e-1755072797005 { } #e-1755072797005 [ data-icon = " eicon-checkbox " ] label …" at bounding box center [455, 225] width 439 height 189
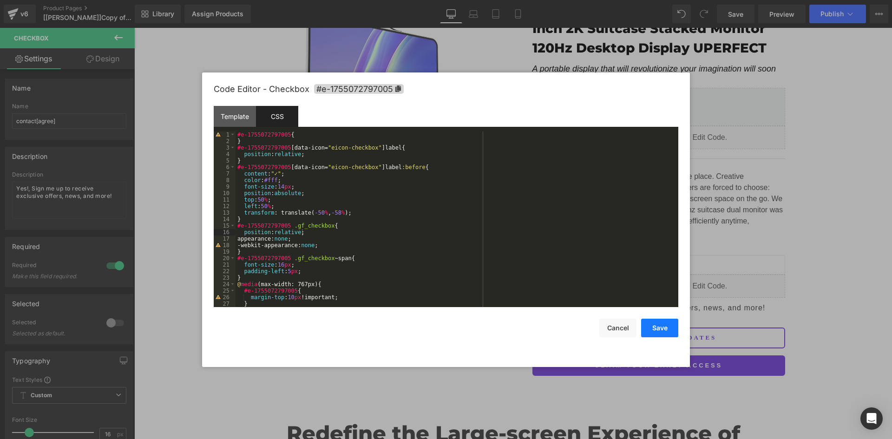
click at [672, 322] on button "Save" at bounding box center [659, 328] width 37 height 19
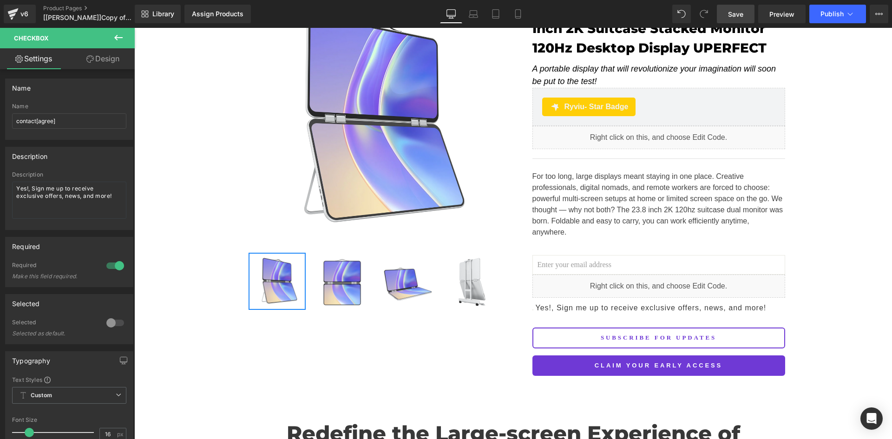
click at [740, 11] on span "Save" at bounding box center [735, 14] width 15 height 10
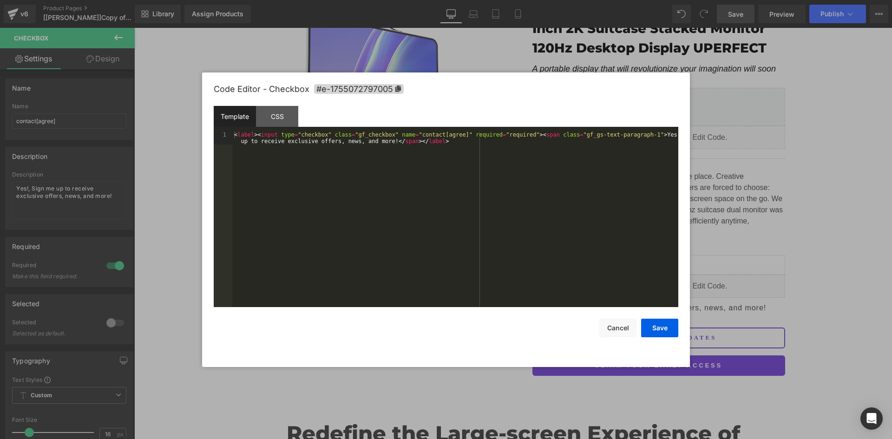
click at [629, 0] on div "Checkbox You are previewing how the will restyle your page. You can not edit El…" at bounding box center [446, 0] width 892 height 0
click at [288, 112] on div "CSS" at bounding box center [277, 116] width 42 height 21
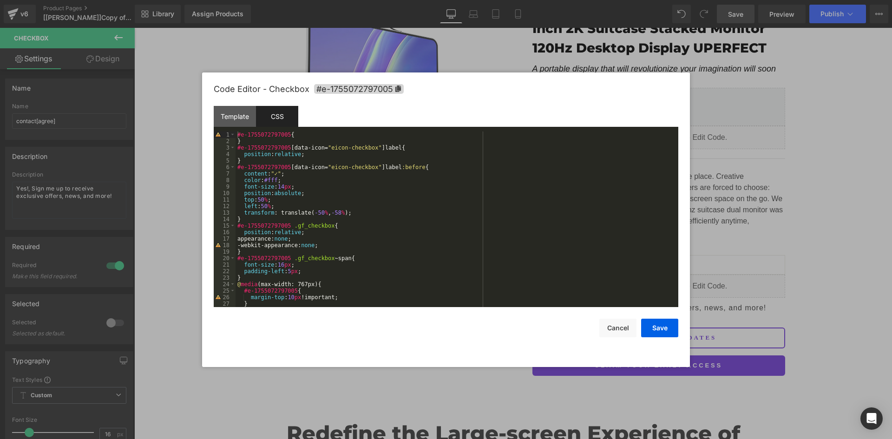
click at [352, 228] on div "#e-1755072797005 { } #e-1755072797005 [ data-icon = " eicon-checkbox " ] label …" at bounding box center [455, 225] width 439 height 189
click at [348, 232] on div "#e-1755072797005 { } #e-1755072797005 [ data-icon = " eicon-checkbox " ] label …" at bounding box center [455, 225] width 439 height 189
paste textarea
drag, startPoint x: 264, startPoint y: 239, endPoint x: 270, endPoint y: 237, distance: 6.2
click at [270, 237] on div "#e-1755072797005 { } #e-1755072797005 [ data-icon = " eicon-checkbox " ] label …" at bounding box center [455, 225] width 439 height 189
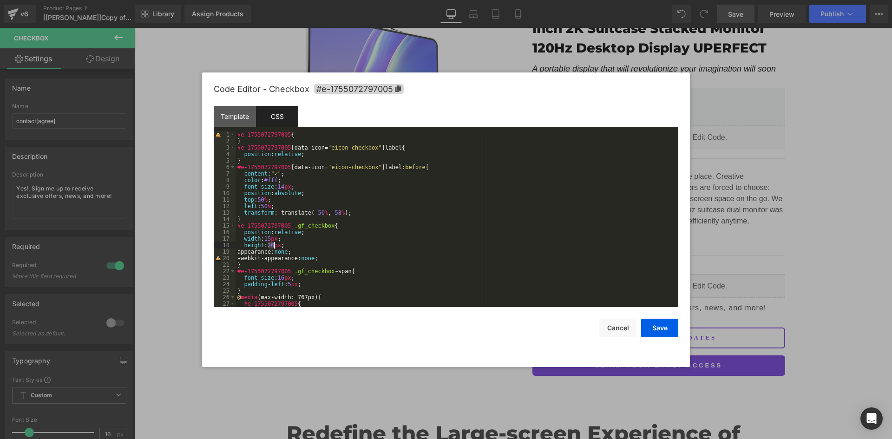
drag, startPoint x: 268, startPoint y: 246, endPoint x: 273, endPoint y: 245, distance: 5.1
click at [273, 245] on div "#e-1755072797005 { } #e-1755072797005 [ data-icon = " eicon-checkbox " ] label …" at bounding box center [455, 225] width 439 height 189
click at [660, 327] on button "Save" at bounding box center [659, 328] width 37 height 19
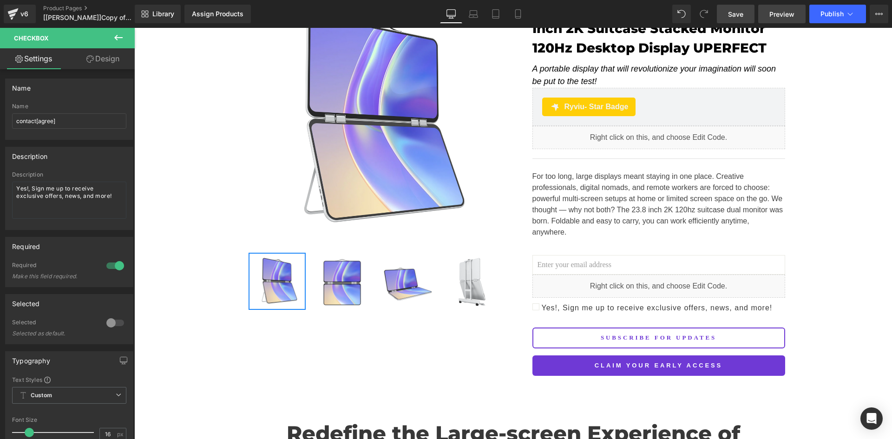
click at [786, 12] on span "Preview" at bounding box center [781, 14] width 25 height 10
click at [739, 14] on span "Save" at bounding box center [735, 14] width 15 height 10
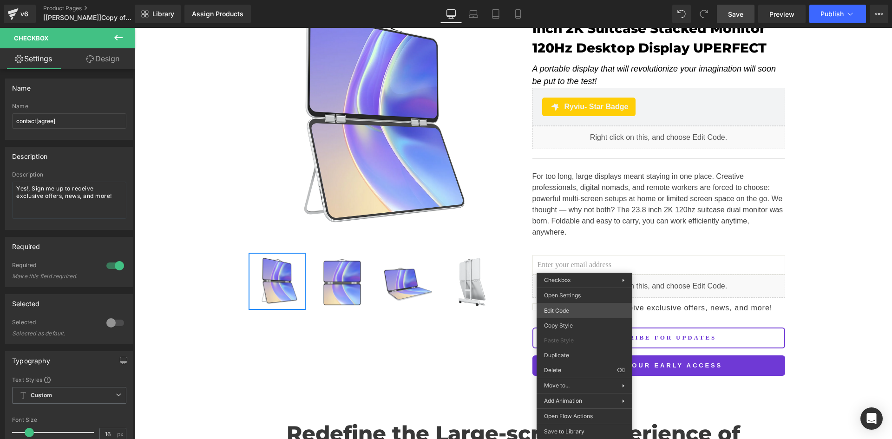
click at [575, 0] on div "Checkbox You are previewing how the will restyle your page. You can not edit El…" at bounding box center [446, 0] width 892 height 0
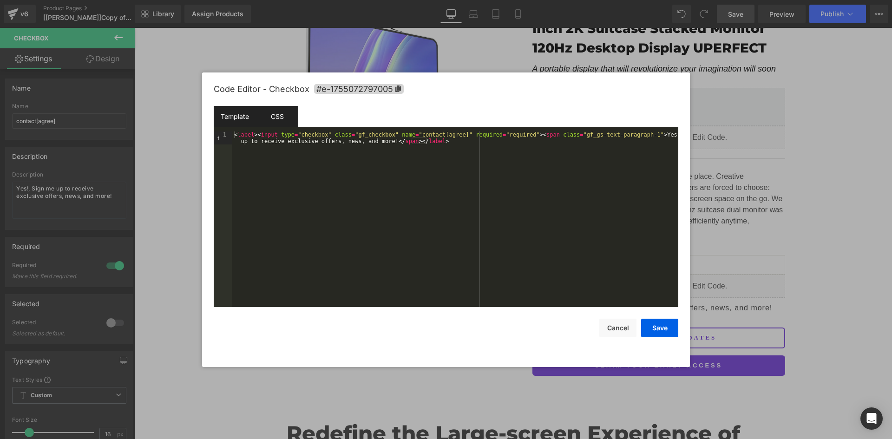
click at [281, 118] on div "CSS" at bounding box center [277, 116] width 42 height 21
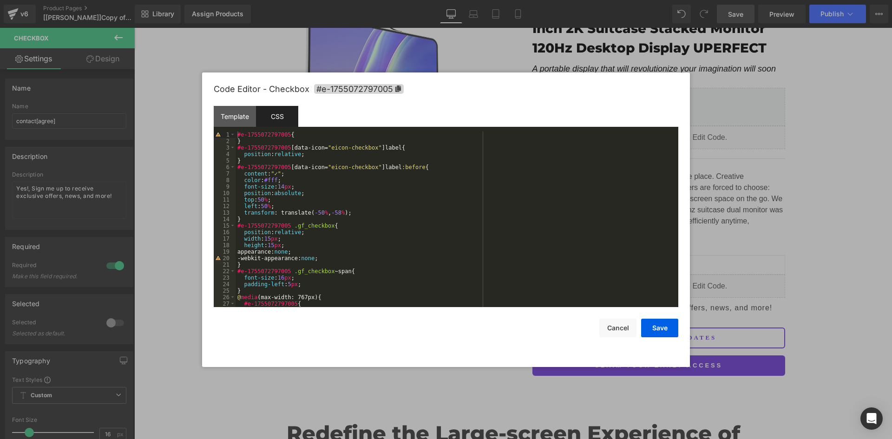
click at [345, 185] on div "#e-1755072797005 { } #e-1755072797005 [ data-icon = " eicon-checkbox " ] label …" at bounding box center [455, 225] width 439 height 189
drag, startPoint x: 325, startPoint y: 227, endPoint x: 234, endPoint y: 227, distance: 91.1
click at [234, 227] on pre "1 2 3 4 5 6 7 8 9 10 11 12 13 14 15 16 17 18 19 20 21 22 23 24 25 26 27 28 #e-1…" at bounding box center [446, 219] width 465 height 176
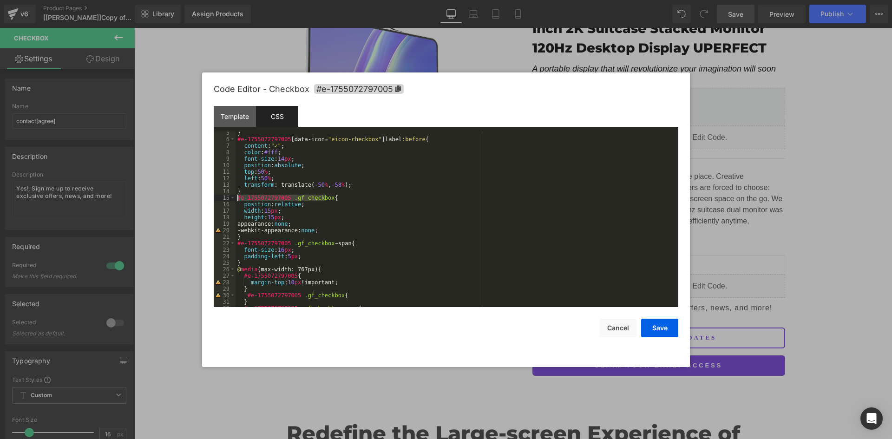
scroll to position [28, 0]
click at [268, 235] on div "} #e-1755072797005 [ data-icon = " eicon-checkbox " ] label :before { content :…" at bounding box center [455, 224] width 439 height 189
paste textarea
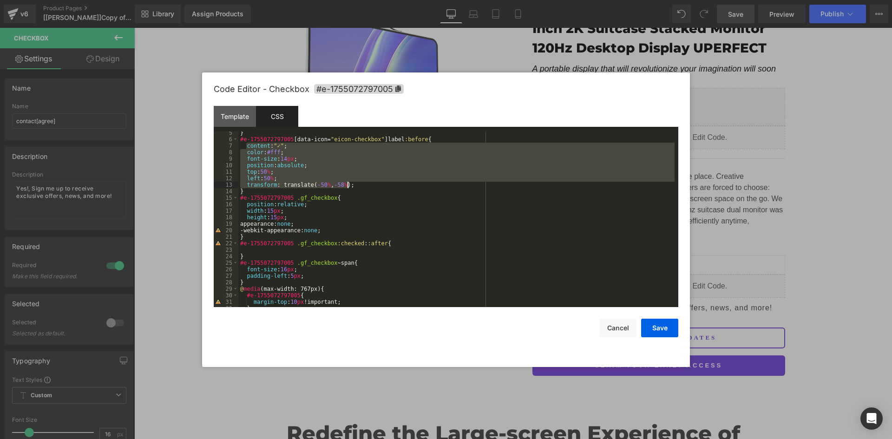
drag, startPoint x: 246, startPoint y: 148, endPoint x: 354, endPoint y: 184, distance: 114.0
click at [354, 184] on div "} #e-1755072797005 [ data-icon = " eicon-checkbox " ] label :before { content :…" at bounding box center [456, 224] width 436 height 189
click at [266, 249] on div "} #e-1755072797005 [ data-icon = " eicon-checkbox " ] label :before { content :…" at bounding box center [456, 224] width 436 height 189
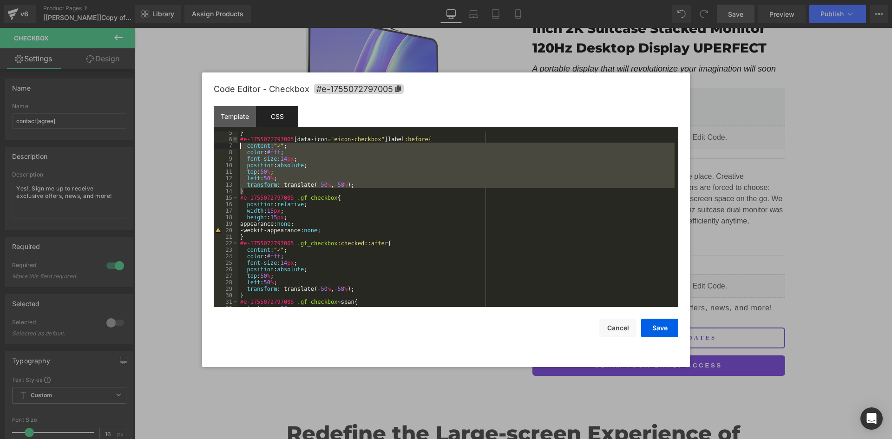
drag, startPoint x: 246, startPoint y: 191, endPoint x: 235, endPoint y: 141, distance: 51.5
click at [235, 141] on pre "5 6 7 8 9 10 11 12 13 14 15 16 17 18 19 20 21 22 23 24 25 26 27 28 29 30 31 32 …" at bounding box center [446, 219] width 465 height 176
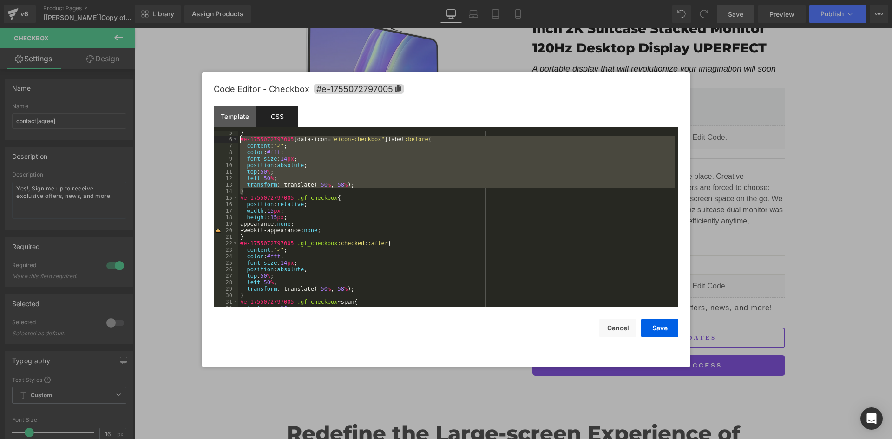
scroll to position [0, 0]
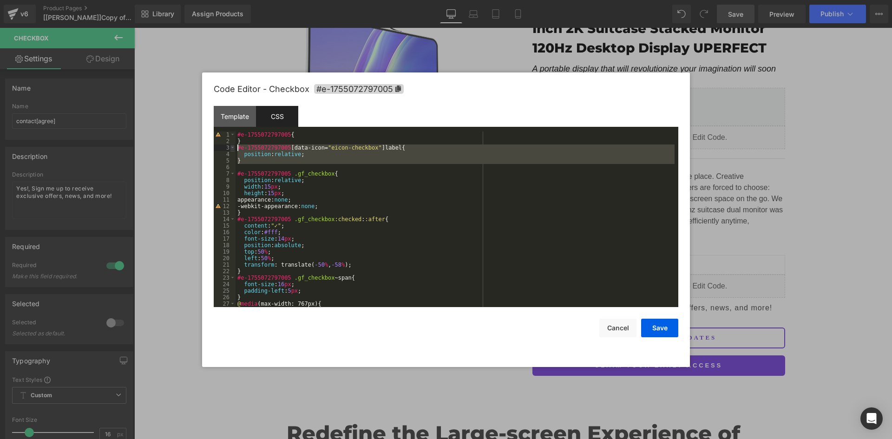
drag, startPoint x: 247, startPoint y: 165, endPoint x: 232, endPoint y: 148, distance: 23.1
click at [232, 148] on pre "1 2 3 4 5 6 7 8 9 10 11 12 13 14 15 16 17 18 19 20 21 22 23 24 25 26 27 28 #e-1…" at bounding box center [446, 219] width 465 height 176
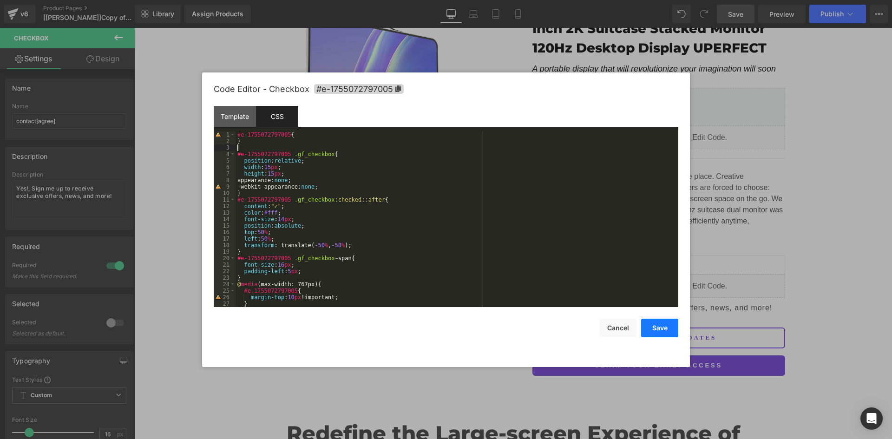
click at [648, 324] on button "Save" at bounding box center [659, 328] width 37 height 19
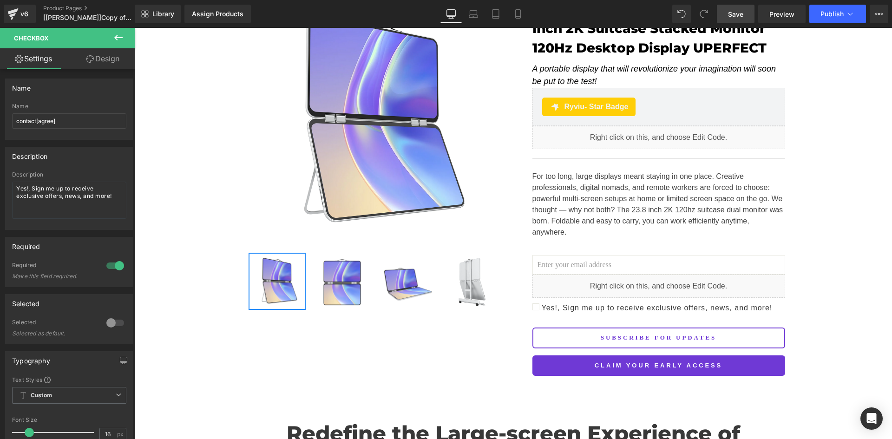
click at [744, 14] on link "Save" at bounding box center [736, 14] width 38 height 19
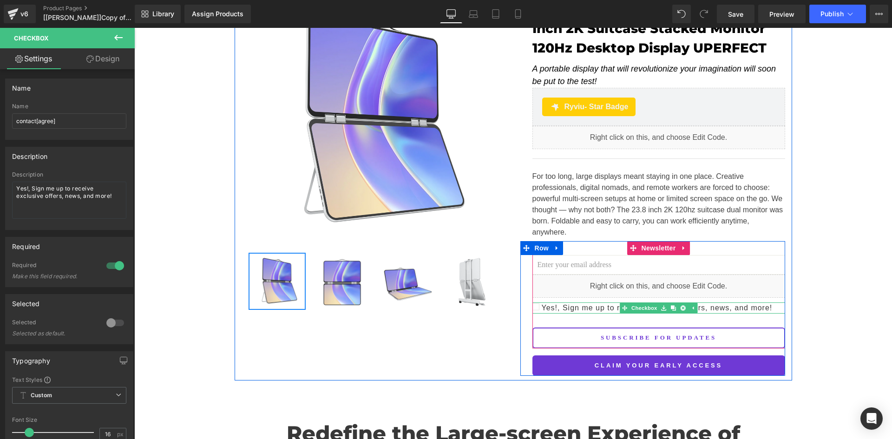
click at [622, 302] on div "Yes!, Sign me up to receive exclusive offers, news, and more! Checkbox" at bounding box center [658, 307] width 253 height 11
click at [656, 303] on span "Checkbox" at bounding box center [658, 308] width 29 height 11
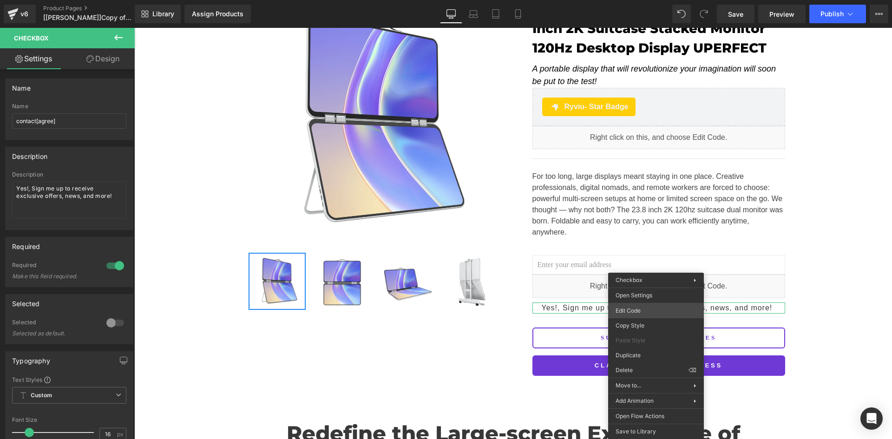
click at [645, 0] on div "Checkbox You are previewing how the will restyle your page. You can not edit El…" at bounding box center [446, 0] width 892 height 0
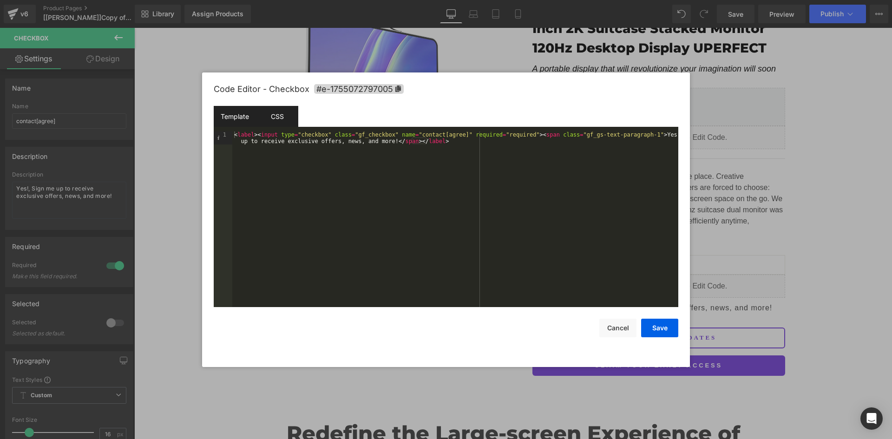
click at [279, 117] on div "CSS" at bounding box center [277, 116] width 42 height 21
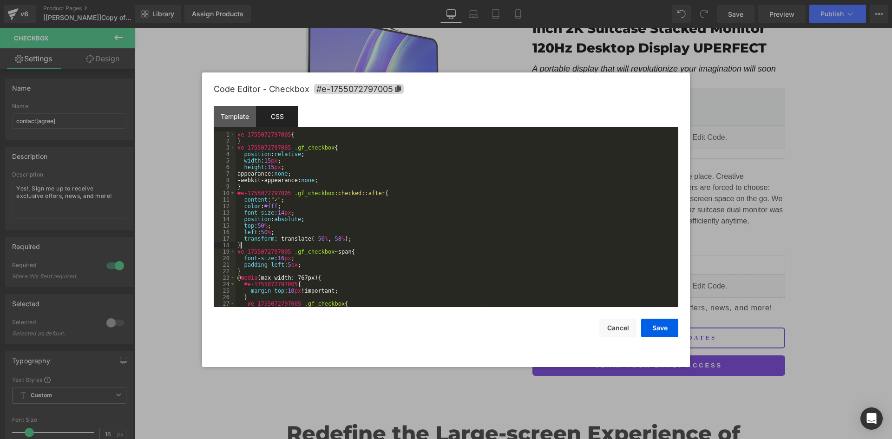
click at [346, 243] on div "#e-1755072797005 { } #e-1755072797005 .gf_checkbox { position : relative ; widt…" at bounding box center [455, 225] width 439 height 189
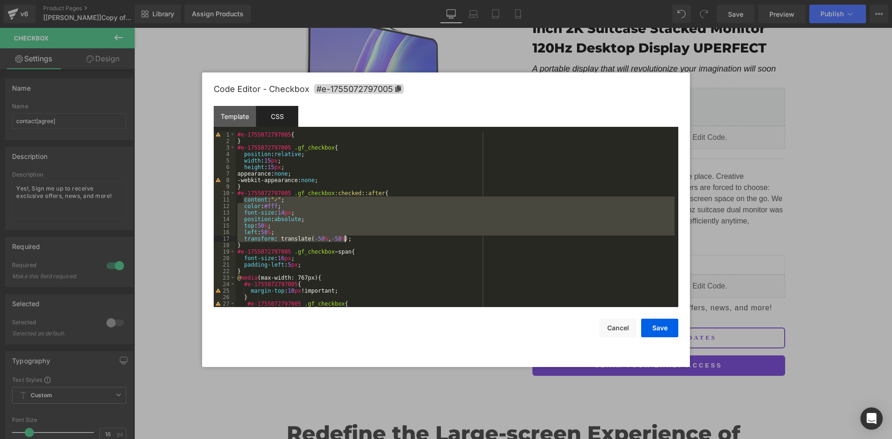
drag, startPoint x: 243, startPoint y: 201, endPoint x: 348, endPoint y: 237, distance: 110.5
click at [348, 237] on div "#e-1755072797005 { } #e-1755072797005 .gf_checkbox { position : relative ; widt…" at bounding box center [455, 225] width 439 height 189
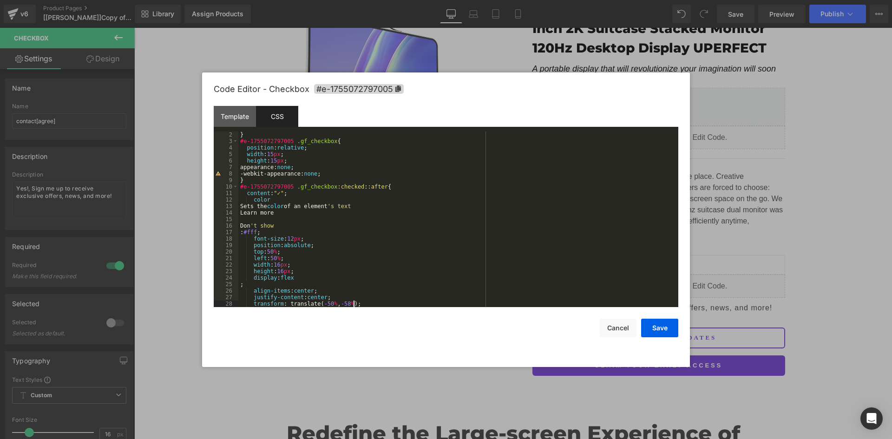
scroll to position [7, 0]
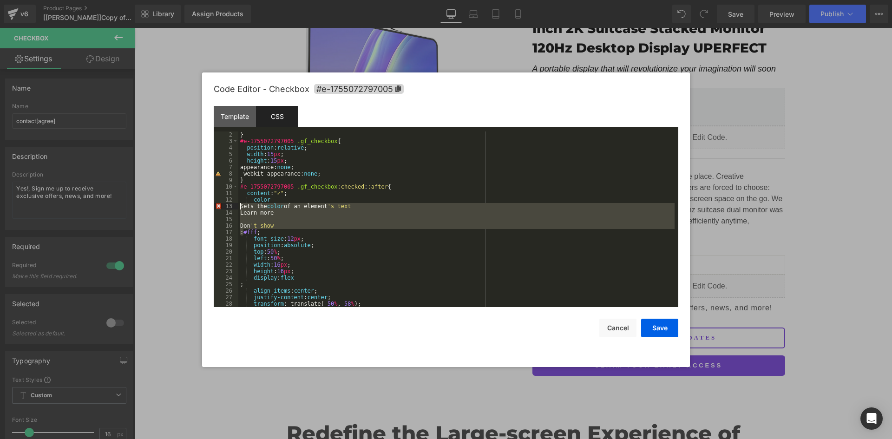
drag, startPoint x: 244, startPoint y: 231, endPoint x: 239, endPoint y: 207, distance: 24.6
click at [239, 207] on div "} #e-1755072797005 .gf_checkbox { position : relative ; width : 15 px ; height …" at bounding box center [456, 225] width 436 height 189
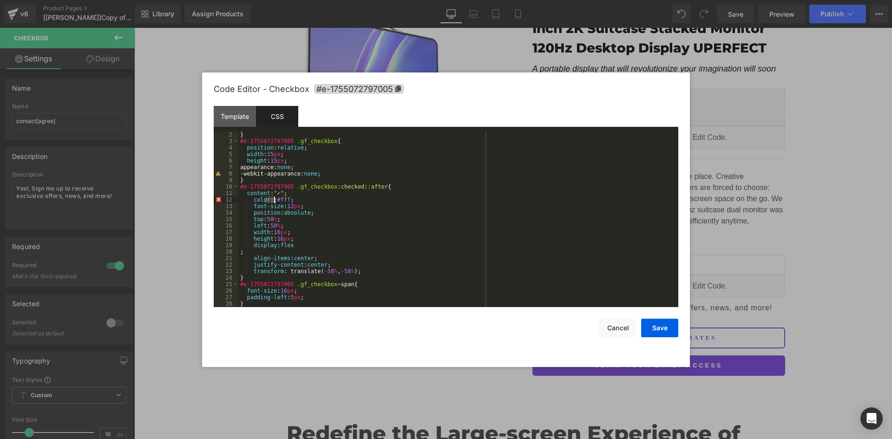
click at [273, 202] on div "} #e-1755072797005 .gf_checkbox { position : relative ; width : 15 px ; height …" at bounding box center [456, 219] width 436 height 176
click at [270, 200] on div "} #e-1755072797005 .gf_checkbox { position : relative ; width : 15 px ; height …" at bounding box center [456, 225] width 436 height 189
click at [272, 199] on div "} #e-1755072797005 .gf_checkbox { position : relative ; width : 15 px ; height …" at bounding box center [456, 225] width 436 height 189
click at [276, 201] on div "} #e-1755072797005 .gf_checkbox { position : relative ; width : 15 px ; height …" at bounding box center [456, 225] width 436 height 189
click at [253, 200] on div "} #e-1755072797005 .gf_checkbox { position : relative ; width : 15 px ; height …" at bounding box center [456, 225] width 436 height 189
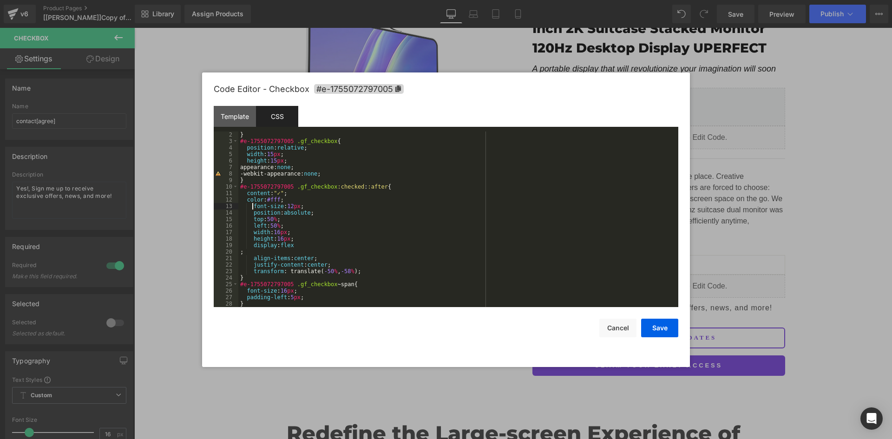
click at [252, 207] on div "} #e-1755072797005 .gf_checkbox { position : relative ; width : 15 px ; height …" at bounding box center [456, 225] width 436 height 189
click at [254, 215] on div "} #e-1755072797005 .gf_checkbox { position : relative ; width : 15 px ; height …" at bounding box center [456, 225] width 436 height 189
click at [252, 216] on div "} #e-1755072797005 .gf_checkbox { position : relative ; width : 15 px ; height …" at bounding box center [456, 225] width 436 height 189
click at [252, 219] on div "} #e-1755072797005 .gf_checkbox { position : relative ; width : 15 px ; height …" at bounding box center [456, 225] width 436 height 189
click at [252, 226] on div "} #e-1755072797005 .gf_checkbox { position : relative ; width : 15 px ; height …" at bounding box center [456, 225] width 436 height 189
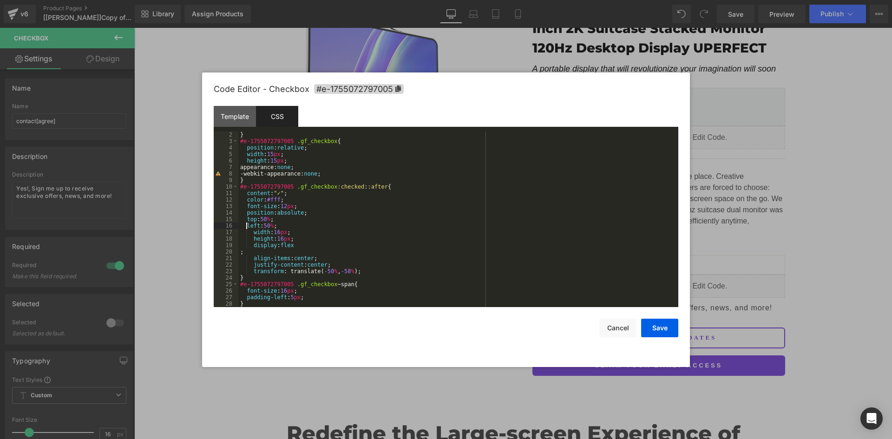
click at [251, 233] on div "} #e-1755072797005 .gf_checkbox { position : relative ; width : 15 px ; height …" at bounding box center [456, 225] width 436 height 189
click at [251, 237] on div "} #e-1755072797005 .gf_checkbox { position : relative ; width : 15 px ; height …" at bounding box center [456, 225] width 436 height 189
click at [253, 245] on div "} #e-1755072797005 .gf_checkbox { position : relative ; width : 15 px ; height …" at bounding box center [456, 225] width 436 height 189
click at [303, 248] on div "} #e-1755072797005 .gf_checkbox { position : relative ; width : 15 px ; height …" at bounding box center [456, 225] width 436 height 189
click at [240, 254] on div "} #e-1755072797005 .gf_checkbox { position : relative ; width : 15 px ; height …" at bounding box center [456, 225] width 436 height 189
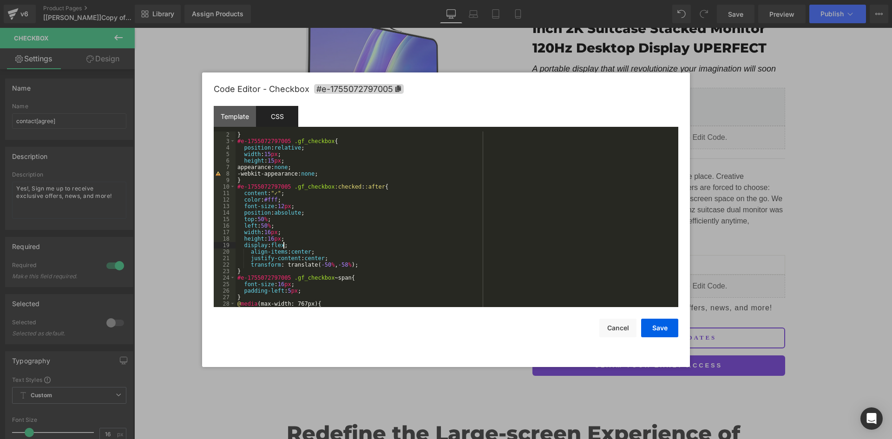
click at [250, 253] on div "} #e-1755072797005 .gf_checkbox { position : relative ; width : 15 px ; height …" at bounding box center [455, 225] width 439 height 189
click at [250, 256] on div "} #e-1755072797005 .gf_checkbox { position : relative ; width : 15 px ; height …" at bounding box center [455, 225] width 439 height 189
click at [250, 263] on div "} #e-1755072797005 .gf_checkbox { position : relative ; width : 15 px ; height …" at bounding box center [455, 225] width 439 height 189
click at [270, 156] on div "} #e-1755072797005 .gf_checkbox { position : relative ; width : 15 px ; height …" at bounding box center [455, 225] width 439 height 189
click at [299, 180] on div "} #e-1755072797005 .gf_checkbox { position : relative ; width : 16 px ; height …" at bounding box center [455, 225] width 439 height 189
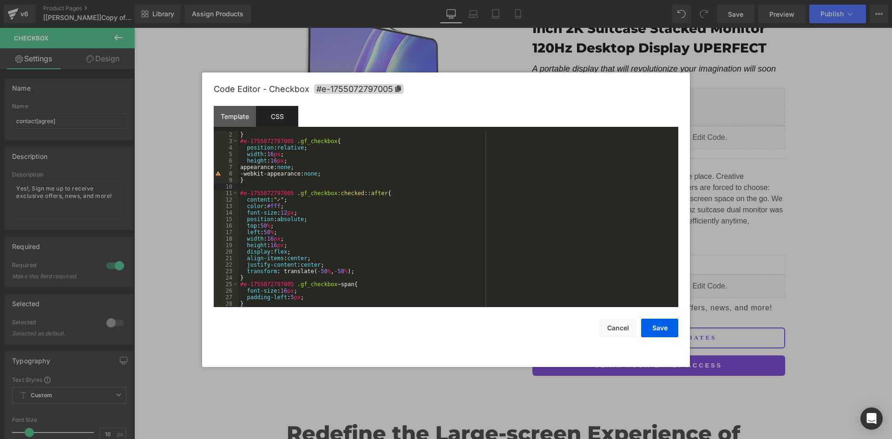
paste textarea
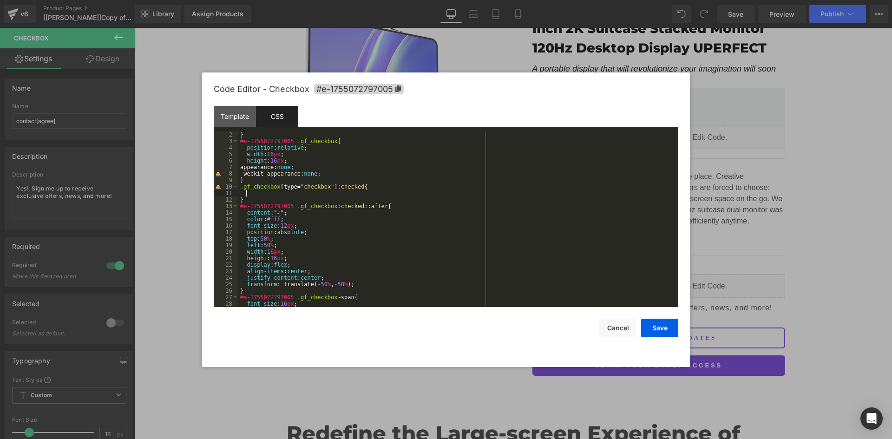
drag, startPoint x: 289, startPoint y: 207, endPoint x: 259, endPoint y: 204, distance: 30.3
click at [269, 204] on div "} #e-1755072797005 .gf_checkbox { position : relative ; width : 16 px ; height …" at bounding box center [456, 225] width 436 height 189
drag, startPoint x: 244, startPoint y: 204, endPoint x: 275, endPoint y: 206, distance: 31.2
click at [240, 205] on div "} #e-1755072797005 .gf_checkbox { position : relative ; width : 16 px ; height …" at bounding box center [456, 225] width 436 height 189
click at [289, 206] on div "} #e-1755072797005 .gf_checkbox { position : relative ; width : 16 px ; height …" at bounding box center [456, 225] width 436 height 189
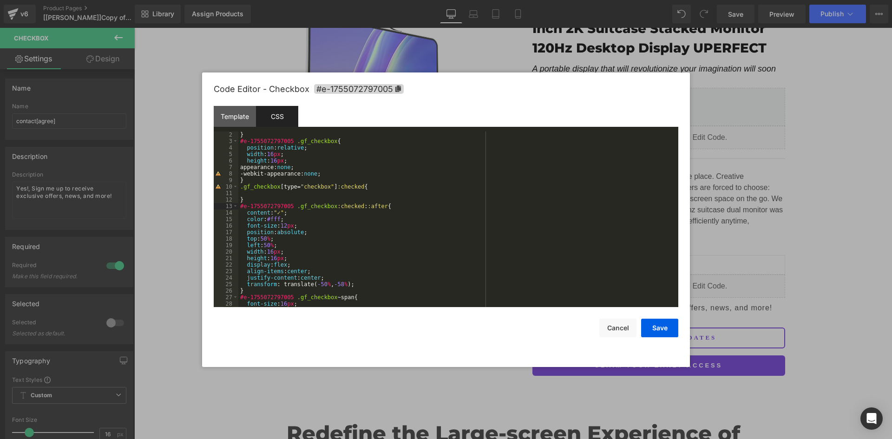
click at [240, 207] on div "} #e-1755072797005 .gf_checkbox { position : relative ; width : 16 px ; height …" at bounding box center [456, 225] width 436 height 189
click at [240, 184] on div "} #e-1755072797005 .gf_checkbox { position : relative ; width : 16 px ; height …" at bounding box center [456, 225] width 436 height 189
paste textarea
drag, startPoint x: 329, startPoint y: 187, endPoint x: 380, endPoint y: 188, distance: 51.1
click at [380, 188] on div "} #e-1755072797005 .gf_checkbox { position : relative ; width : 16 px ; height …" at bounding box center [456, 225] width 436 height 189
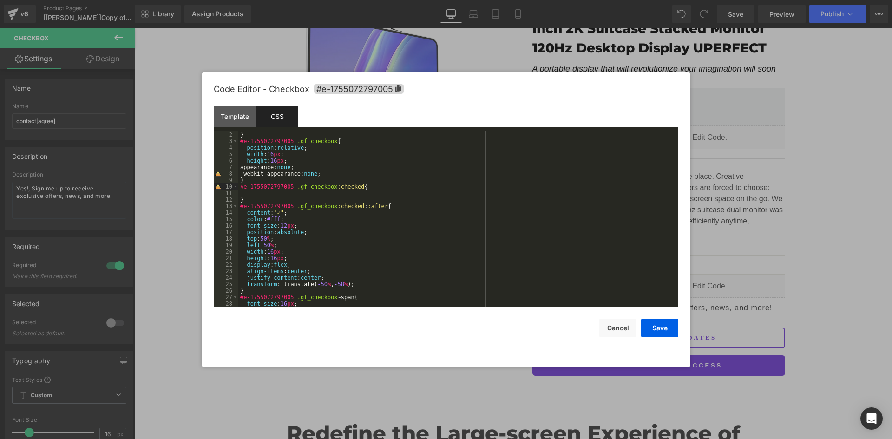
click at [356, 192] on div "} #e-1755072797005 .gf_checkbox { position : relative ; width : 16 px ; height …" at bounding box center [456, 225] width 436 height 189
paste textarea
click at [333, 192] on div "} #e-1755072797005 .gf_checkbox { position : relative ; width : 16 px ; height …" at bounding box center [456, 225] width 436 height 189
click at [338, 193] on div "} #e-1755072797005 .gf_checkbox { position : relative ; width : 16 px ; height …" at bounding box center [456, 225] width 436 height 189
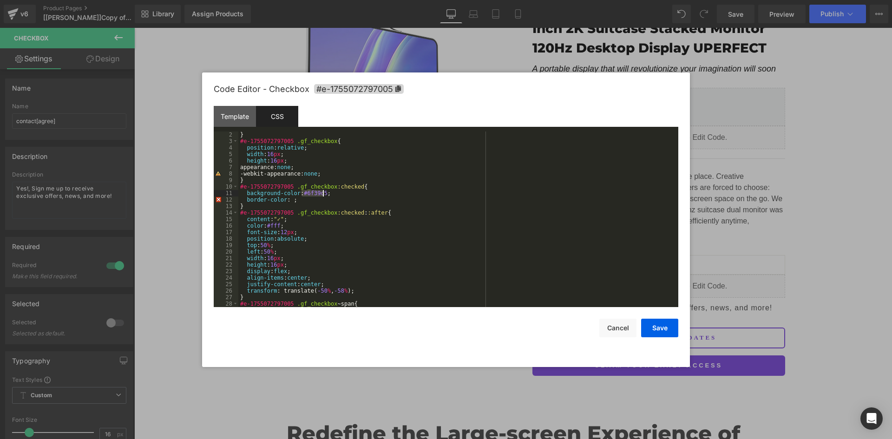
drag, startPoint x: 302, startPoint y: 193, endPoint x: 324, endPoint y: 193, distance: 21.8
click at [324, 193] on div "} #e-1755072797005 .gf_checkbox { position : relative ; width : 16 px ; height …" at bounding box center [456, 225] width 436 height 189
click at [288, 202] on div "} #e-1755072797005 .gf_checkbox { position : relative ; width : 16 px ; height …" at bounding box center [456, 225] width 436 height 189
click at [335, 176] on div "} #e-1755072797005 .gf_checkbox { position : relative ; width : 16 px ; height …" at bounding box center [456, 225] width 436 height 189
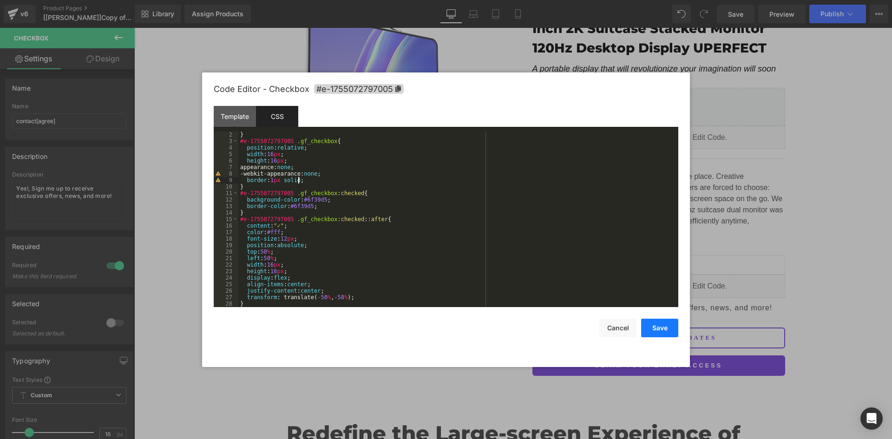
click at [644, 324] on button "Save" at bounding box center [659, 328] width 37 height 19
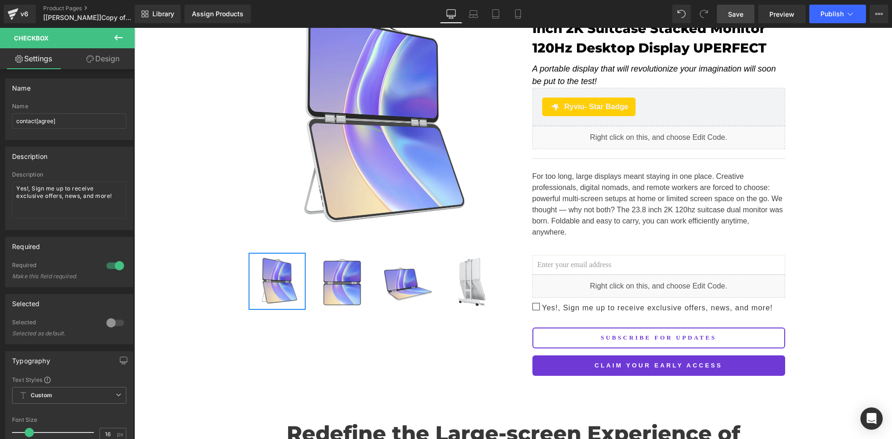
click at [742, 14] on span "Save" at bounding box center [735, 14] width 15 height 10
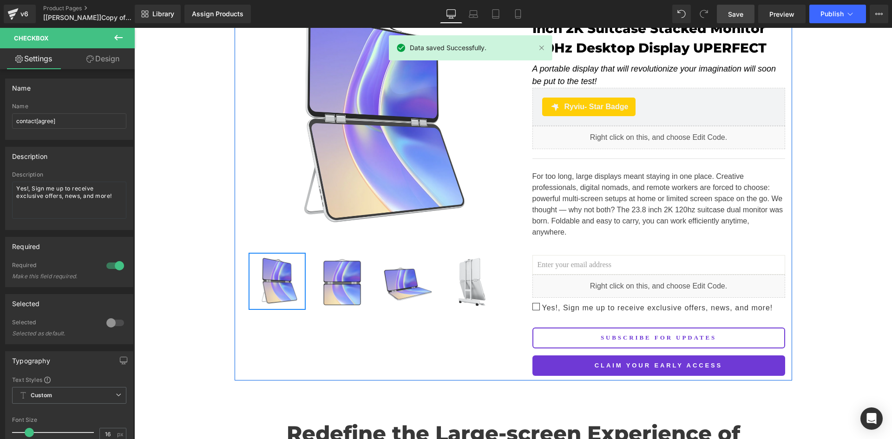
click at [571, 304] on span "Yes!, Sign me up to receive exclusive offers, news, and more!" at bounding box center [656, 308] width 233 height 8
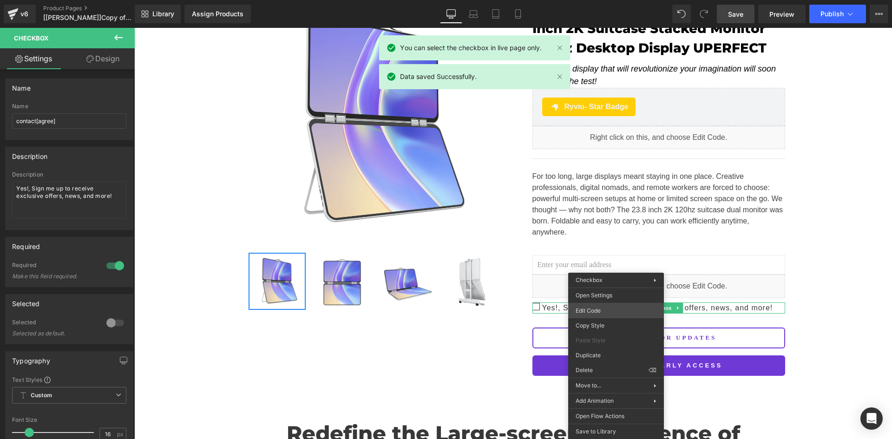
click at [610, 0] on div "Checkbox You are previewing how the will restyle your page. You can not edit El…" at bounding box center [446, 0] width 892 height 0
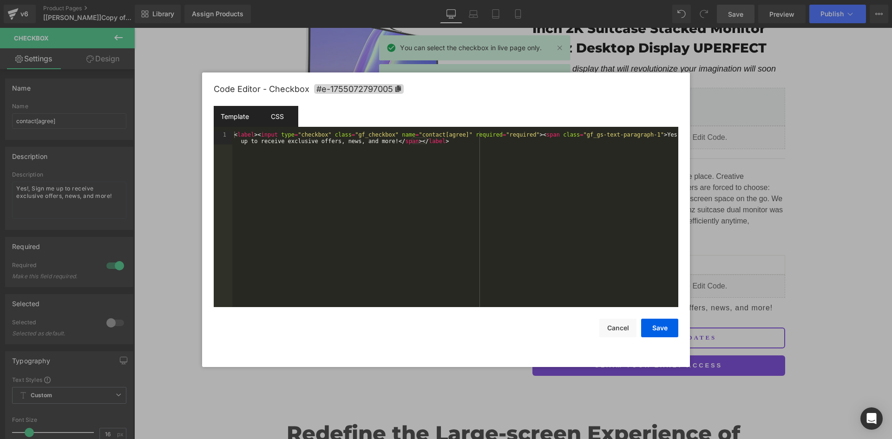
click at [277, 121] on div "CSS" at bounding box center [277, 116] width 42 height 21
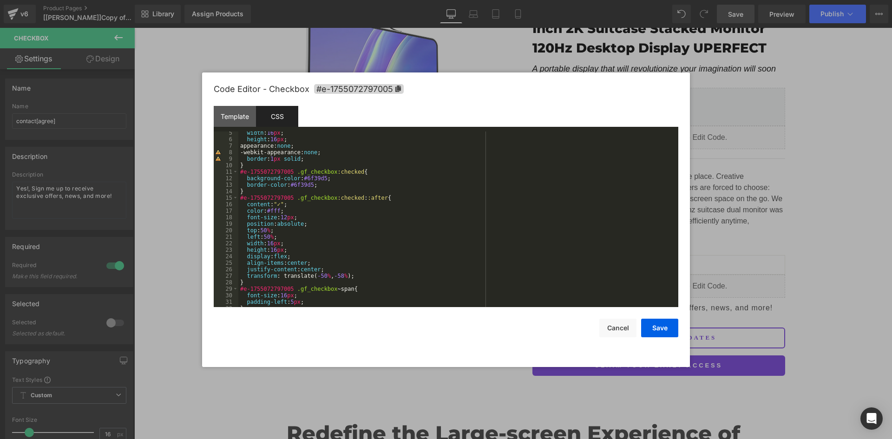
scroll to position [0, 0]
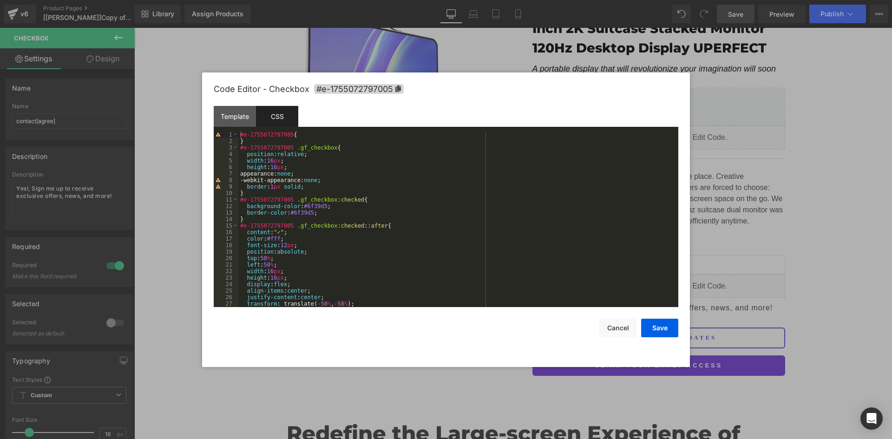
click at [299, 186] on div "#e-1755072797005 { } #e-1755072797005 .gf_checkbox { position : relative ; widt…" at bounding box center [456, 225] width 436 height 189
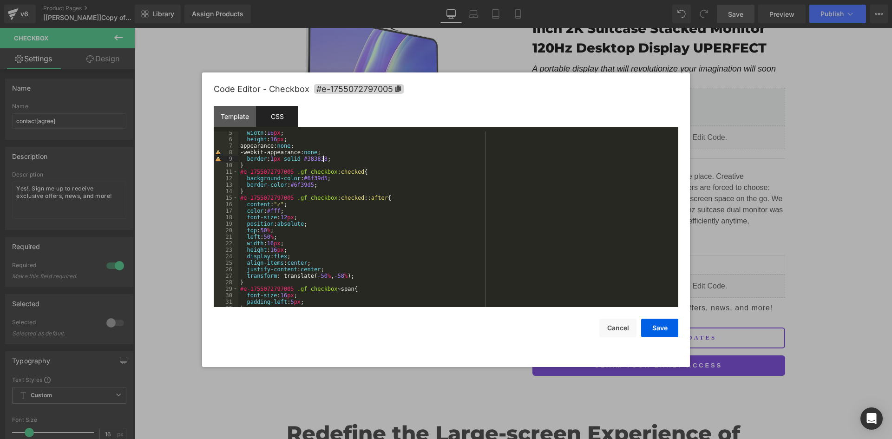
scroll to position [28, 0]
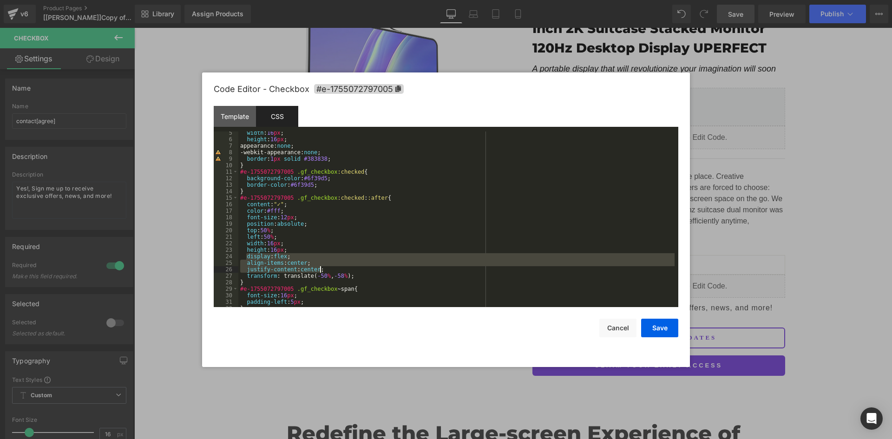
drag, startPoint x: 246, startPoint y: 257, endPoint x: 323, endPoint y: 269, distance: 78.1
click at [323, 269] on div "width : 16 px ; height : 16 px ; appearance: none ; -webkit-appearance: none ; …" at bounding box center [456, 224] width 436 height 189
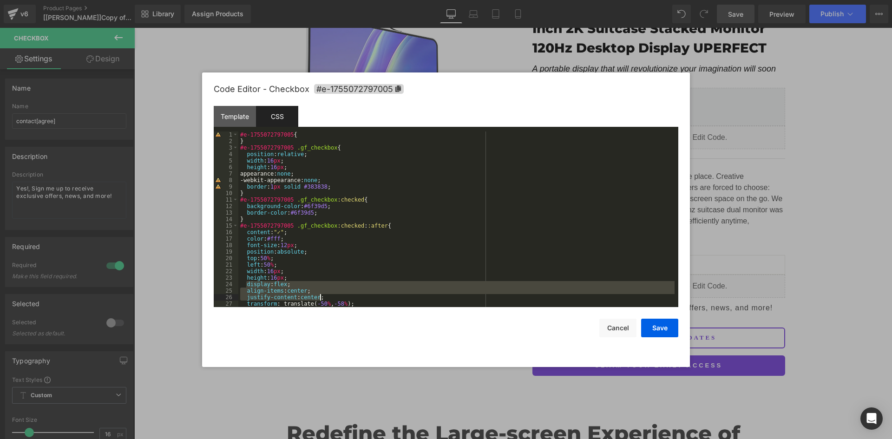
scroll to position [0, 0]
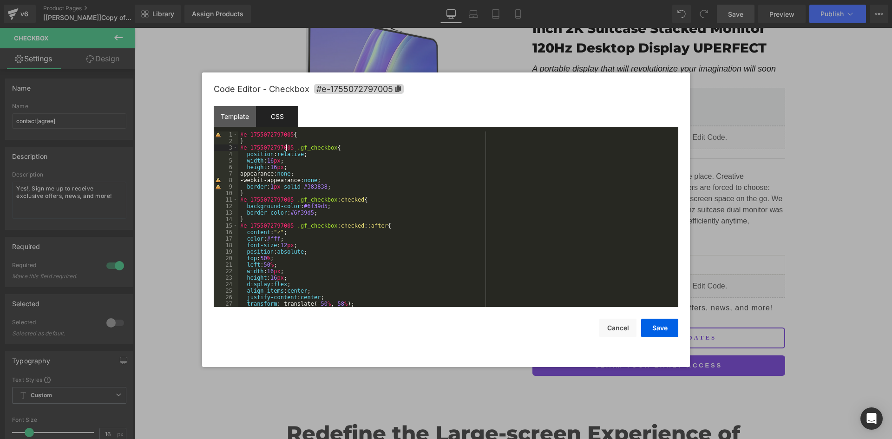
drag, startPoint x: 287, startPoint y: 148, endPoint x: 273, endPoint y: 147, distance: 13.9
click at [273, 147] on div "#e-1755072797005 { } #e-1755072797005 .gf_checkbox { position : relative ; widt…" at bounding box center [456, 225] width 436 height 189
drag, startPoint x: 287, startPoint y: 158, endPoint x: 286, endPoint y: 147, distance: 11.2
click at [287, 157] on div "#e-1755072797005 { } #e-1755072797005 .gf_checkbox { position : relative ; widt…" at bounding box center [456, 225] width 436 height 189
drag, startPoint x: 289, startPoint y: 146, endPoint x: 236, endPoint y: 145, distance: 53.4
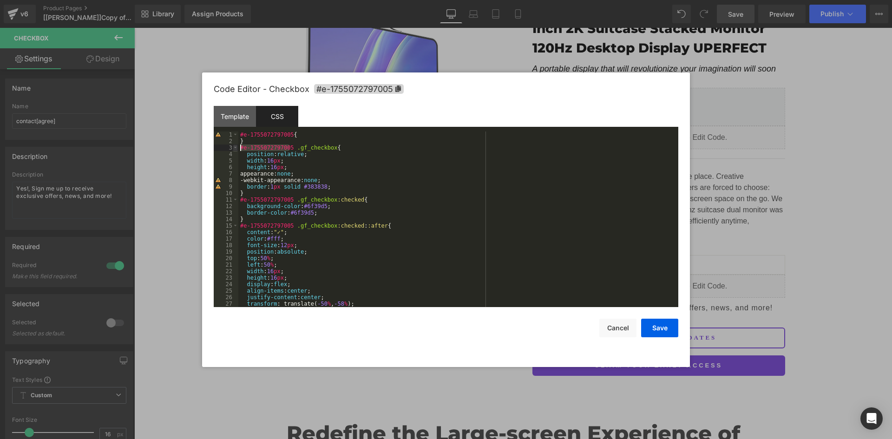
click at [236, 145] on pre "1 2 3 4 5 6 7 8 9 10 11 12 13 14 15 16 17 18 19 20 21 22 23 24 25 26 27 28 #e-1…" at bounding box center [446, 219] width 465 height 176
click at [268, 141] on div "#e-1755072797005 { } #e-1755072797005 .gf_checkbox { position : relative ; widt…" at bounding box center [456, 225] width 436 height 189
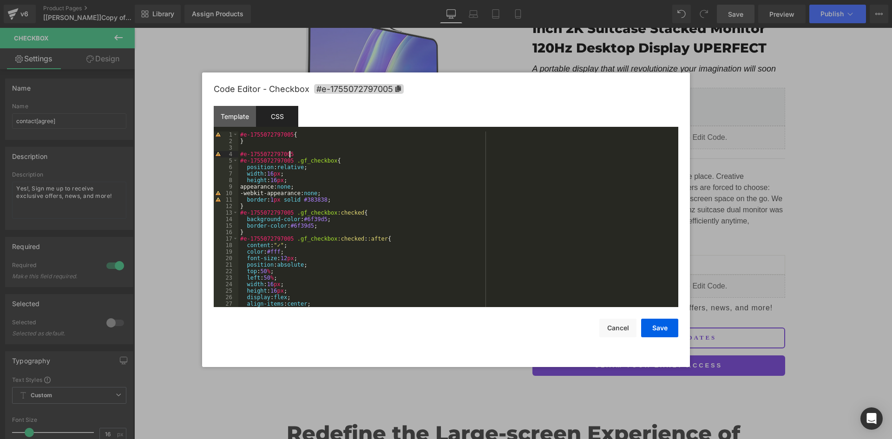
paste textarea
drag, startPoint x: 289, startPoint y: 154, endPoint x: 353, endPoint y: 154, distance: 64.1
click at [353, 154] on div "#e-1755072797005 { } #e-1755072797005 .element-wrap #e-1755072797005 .gf_checkb…" at bounding box center [456, 225] width 436 height 189
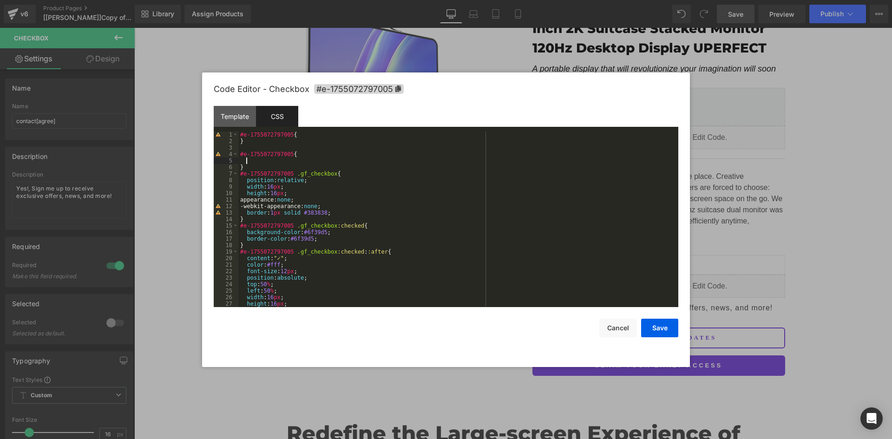
click at [289, 153] on div "#e-1755072797005 { } #e-1755072797005 { } #e-1755072797005 .gf_checkbox { posit…" at bounding box center [456, 225] width 436 height 189
click at [294, 160] on div "#e-1755072797005 { } #e-1755072797005 label { } #e-1755072797005 .gf_checkbox {…" at bounding box center [456, 225] width 436 height 189
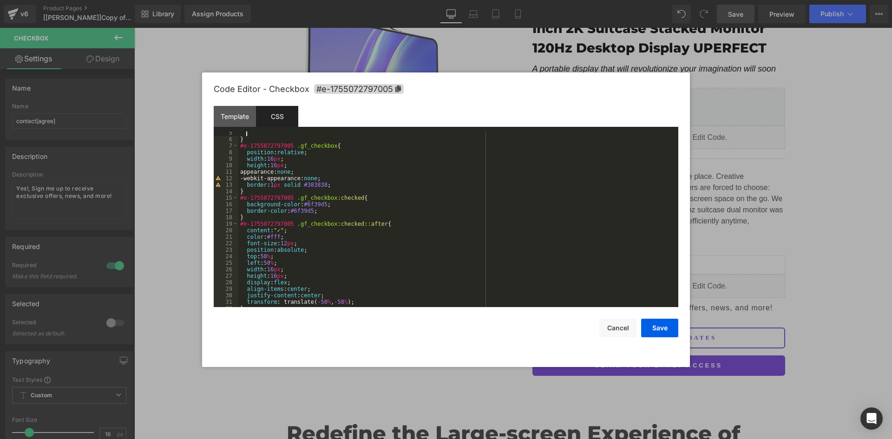
scroll to position [56, 0]
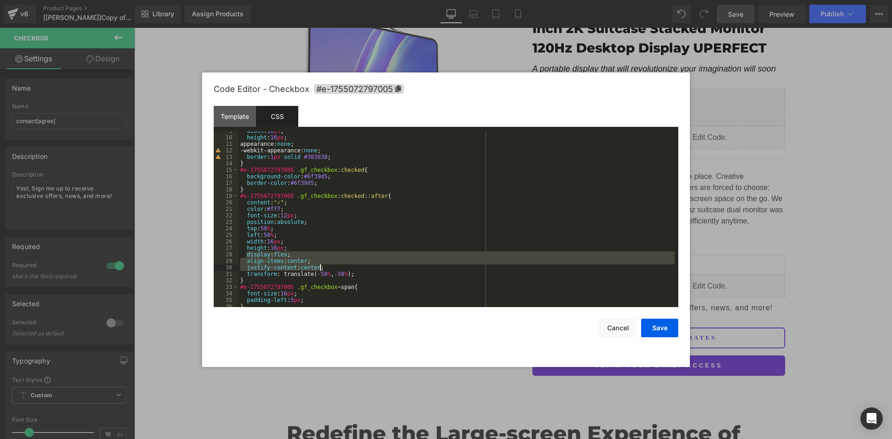
drag, startPoint x: 245, startPoint y: 254, endPoint x: 325, endPoint y: 269, distance: 81.3
click at [325, 269] on div "width : 16 px ; height : 16 px ; appearance: none ; -webkit-appearance: none ; …" at bounding box center [456, 222] width 436 height 189
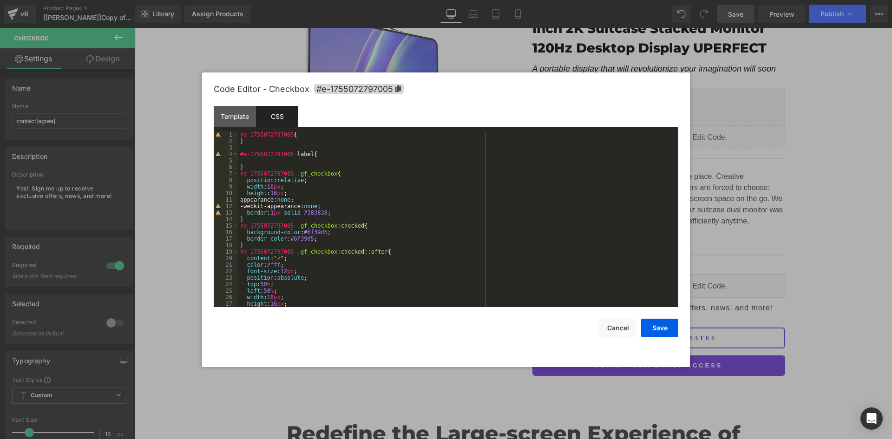
scroll to position [0, 0]
click at [272, 157] on div "#e-1755072797005 { } #e-1755072797005 label { } #e-1755072797005 .gf_checkbox {…" at bounding box center [456, 225] width 436 height 189
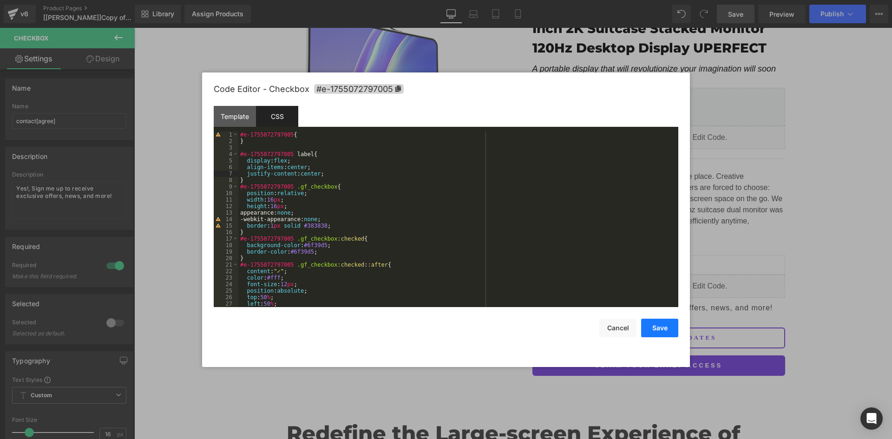
click at [663, 322] on button "Save" at bounding box center [659, 328] width 37 height 19
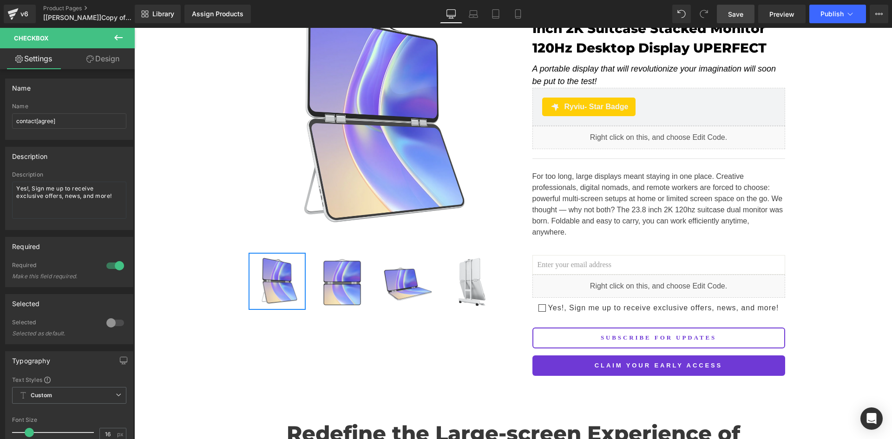
click at [741, 12] on span "Save" at bounding box center [735, 14] width 15 height 10
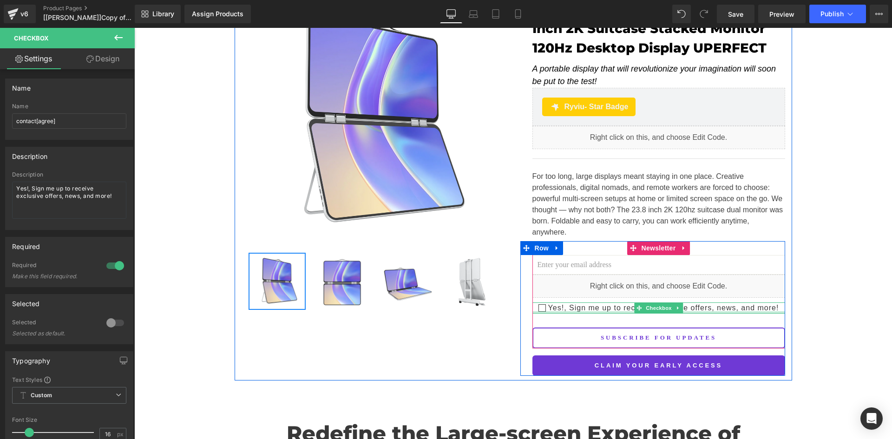
click at [559, 311] on div at bounding box center [658, 312] width 253 height 2
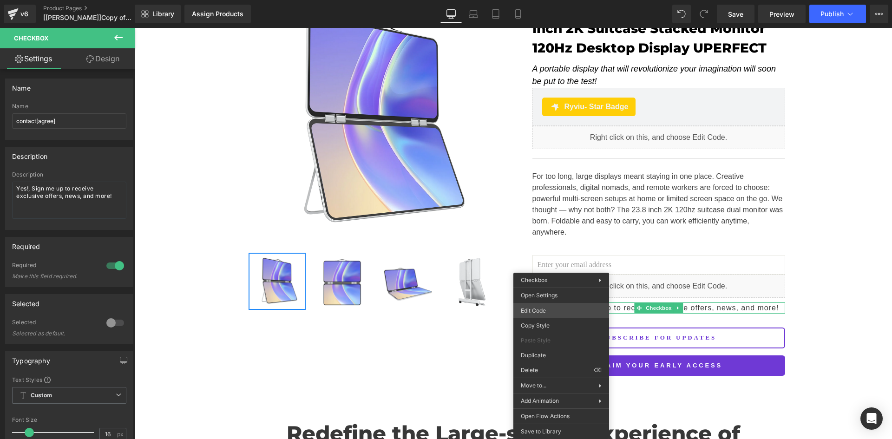
click at [557, 0] on div "Checkbox You are previewing how the will restyle your page. You can not edit El…" at bounding box center [446, 0] width 892 height 0
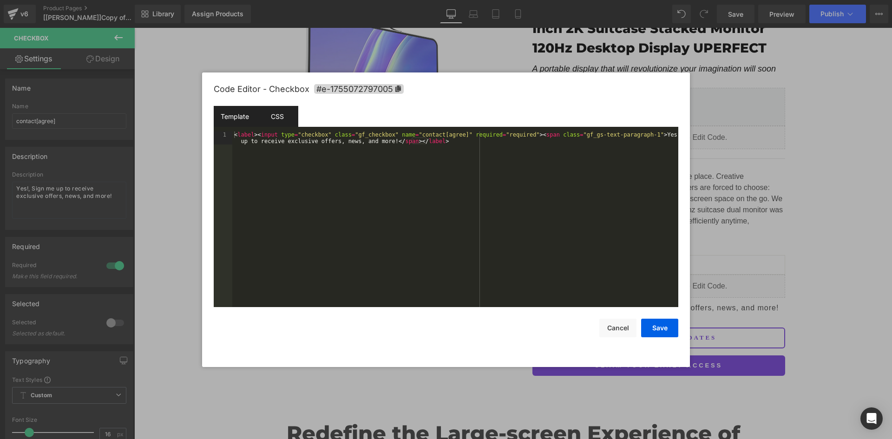
click at [280, 116] on div "CSS" at bounding box center [277, 116] width 42 height 21
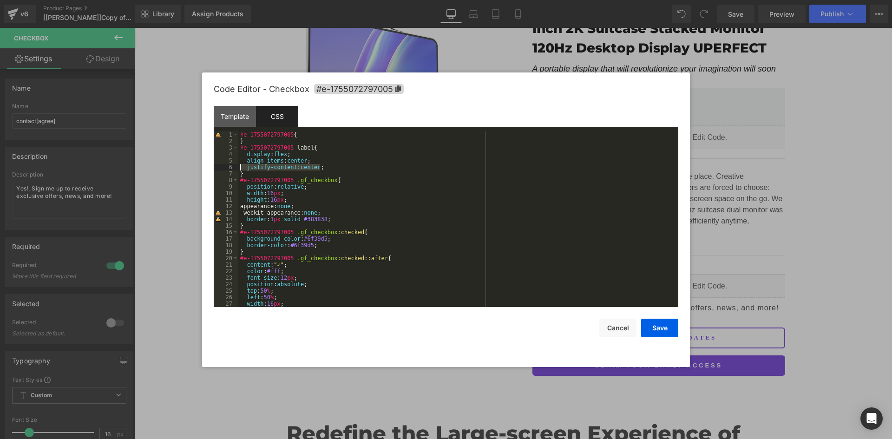
drag, startPoint x: 305, startPoint y: 166, endPoint x: 223, endPoint y: 166, distance: 81.8
click at [223, 166] on pre "1 2 3 4 5 6 7 8 9 10 11 12 13 14 15 16 17 18 19 20 21 22 23 24 25 26 27 28 #e-1…" at bounding box center [446, 219] width 465 height 176
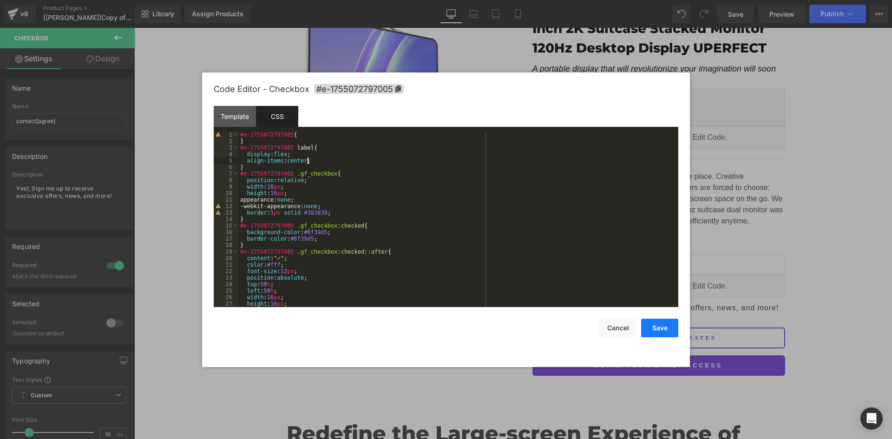
click at [652, 320] on button "Save" at bounding box center [659, 328] width 37 height 19
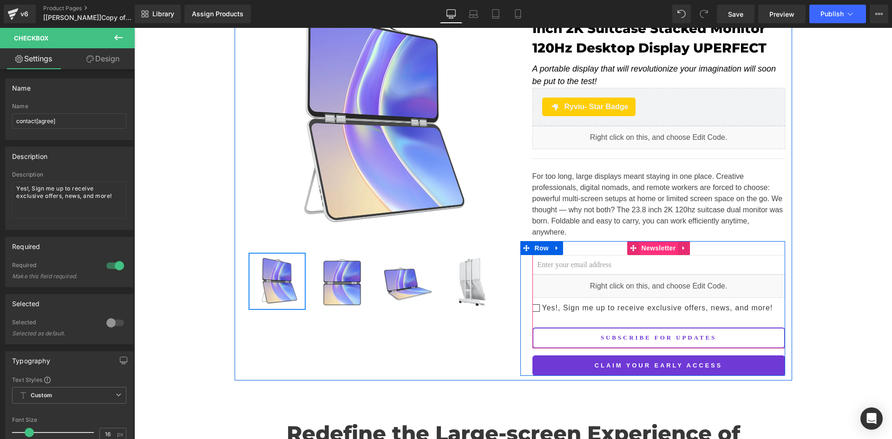
click at [649, 241] on span "Newsletter" at bounding box center [658, 248] width 39 height 14
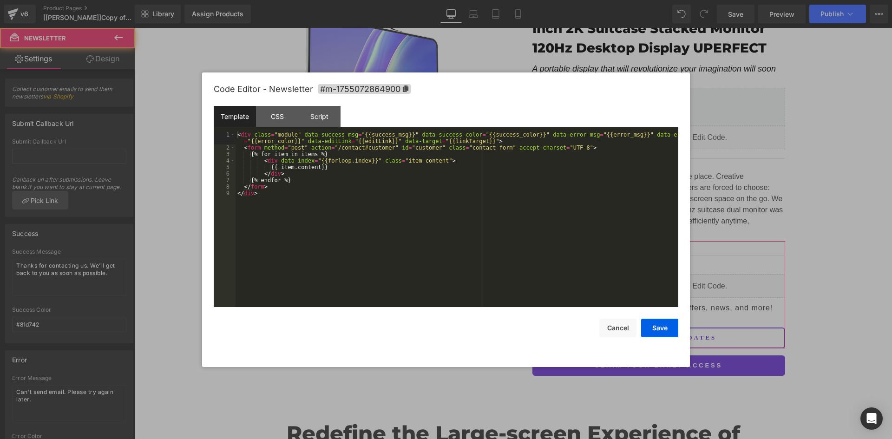
click at [630, 0] on div "Newsletter You are previewing how the will restyle your page. You can not edit …" at bounding box center [446, 0] width 892 height 0
click at [297, 102] on div "Code Editor - Newsletter #m-1755072864900" at bounding box center [446, 88] width 465 height 33
click at [285, 111] on div "CSS" at bounding box center [277, 116] width 42 height 21
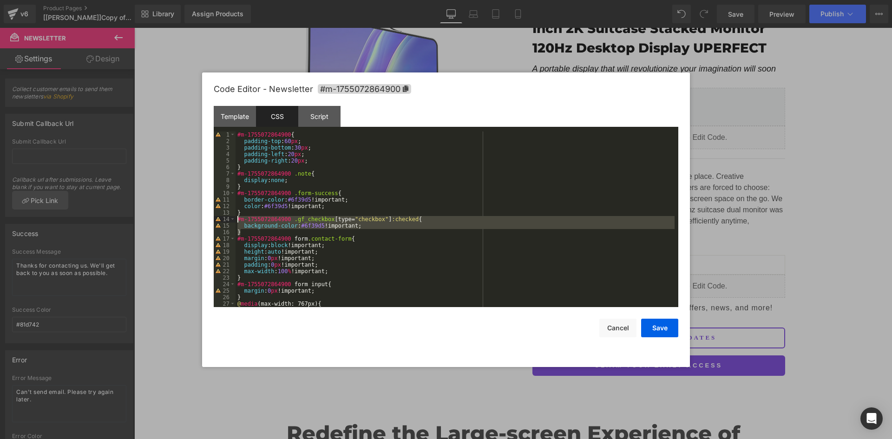
drag, startPoint x: 245, startPoint y: 231, endPoint x: 229, endPoint y: 216, distance: 21.4
click at [229, 216] on pre "1 2 3 4 5 6 7 8 9 10 11 12 13 14 15 16 17 18 19 20 21 22 23 24 25 26 27 28 #m-1…" at bounding box center [446, 219] width 465 height 176
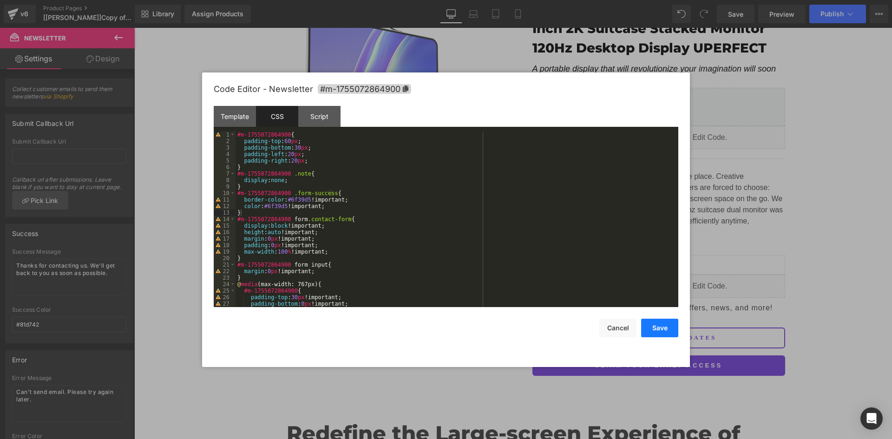
click at [650, 329] on button "Save" at bounding box center [659, 328] width 37 height 19
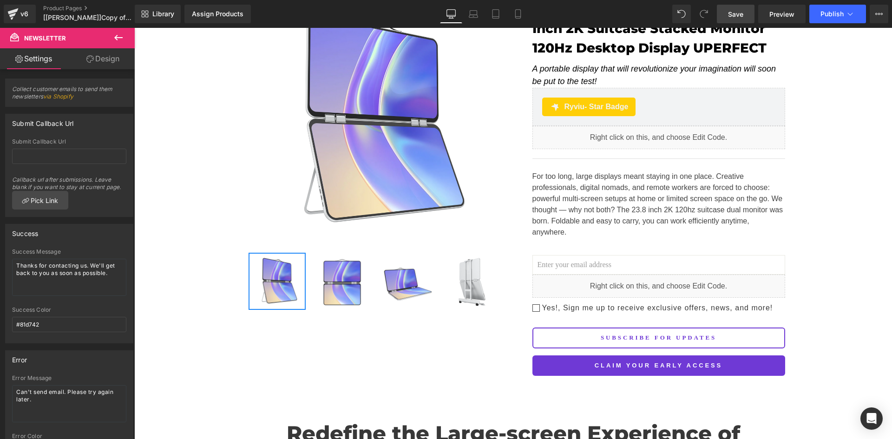
click at [734, 10] on span "Save" at bounding box center [735, 14] width 15 height 10
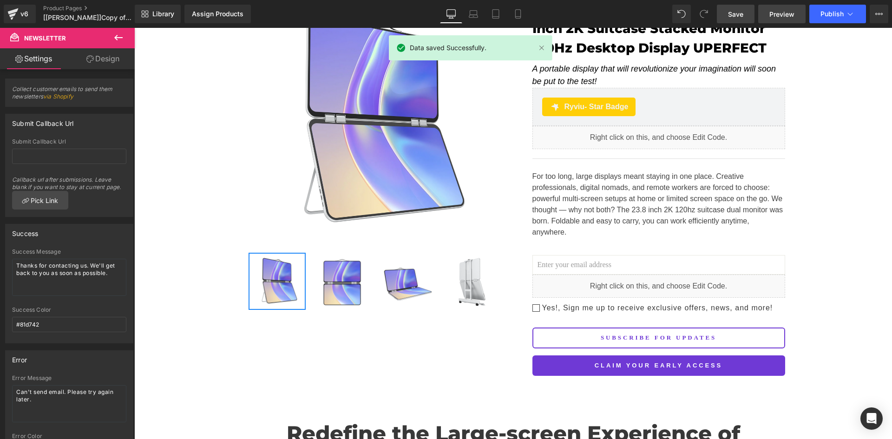
click at [771, 16] on span "Preview" at bounding box center [781, 14] width 25 height 10
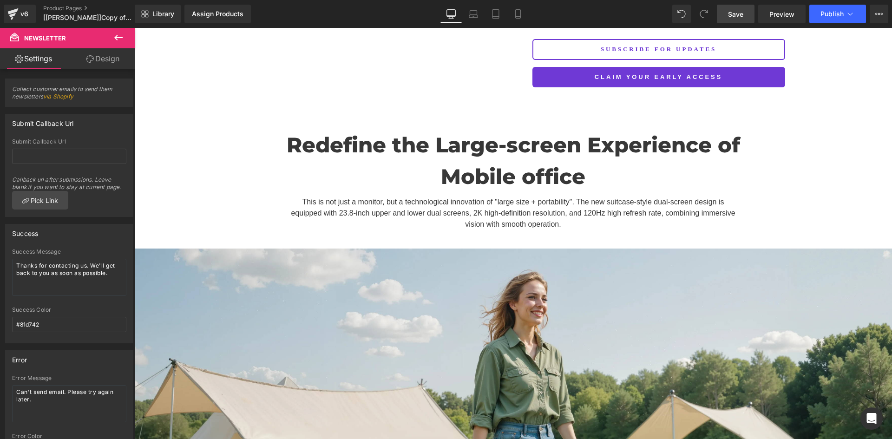
scroll to position [433, 0]
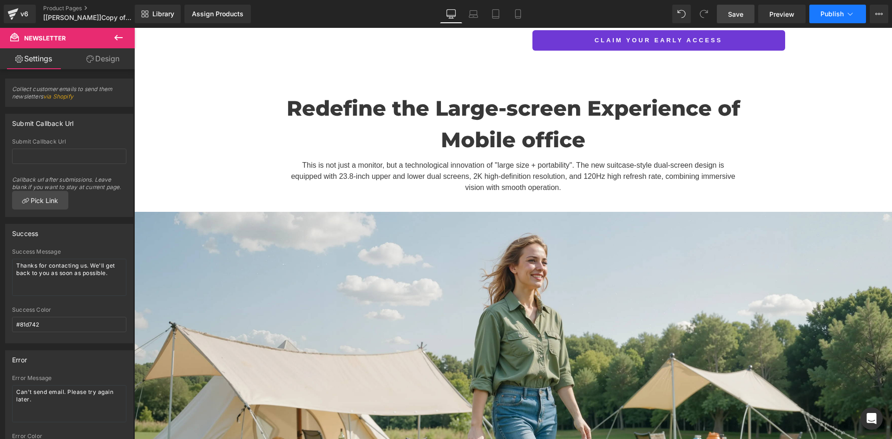
click at [836, 13] on span "Publish" at bounding box center [831, 13] width 23 height 7
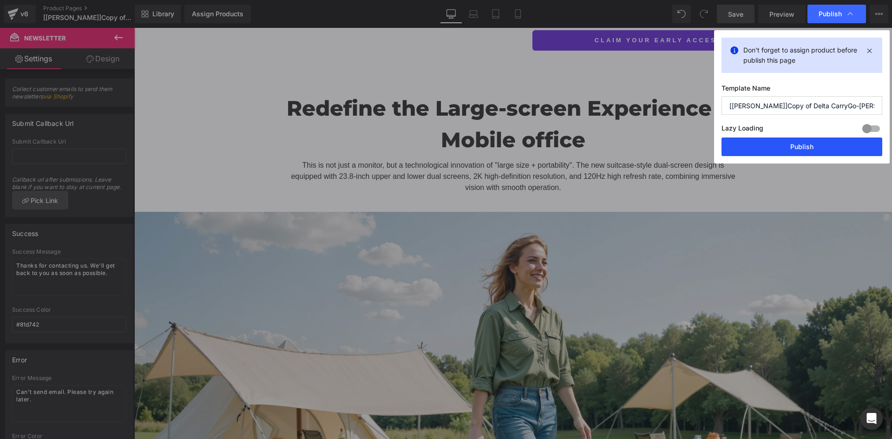
click at [787, 144] on button "Publish" at bounding box center [801, 147] width 161 height 19
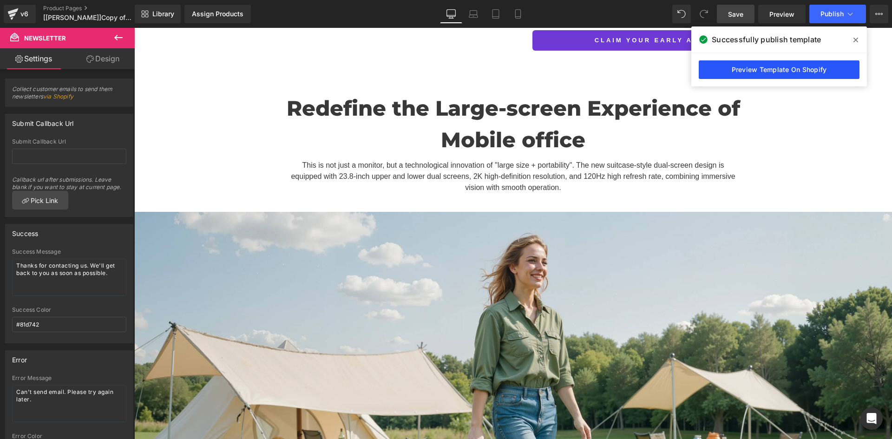
click at [780, 73] on link "Preview Template On Shopify" at bounding box center [779, 69] width 161 height 19
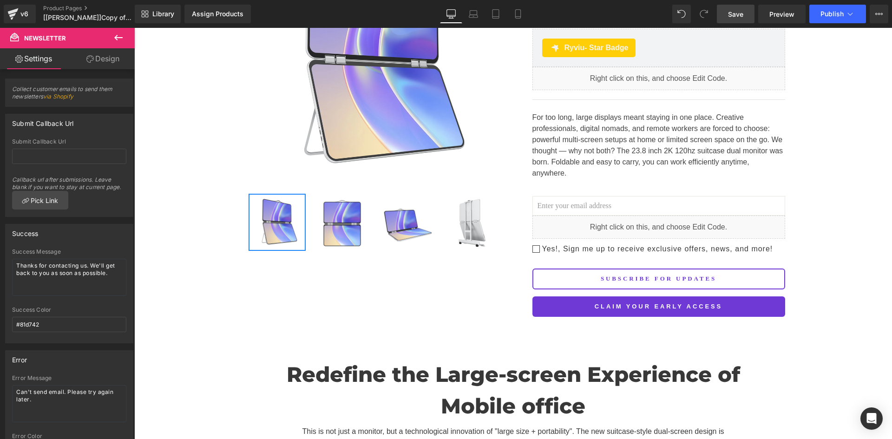
scroll to position [217, 0]
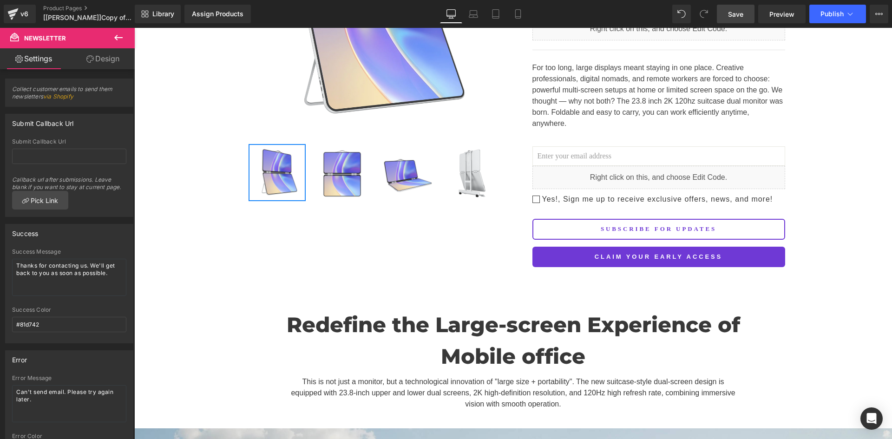
click at [596, 194] on span "Yes!, Sign me up to receive exclusive offers, news, and more!" at bounding box center [656, 199] width 233 height 11
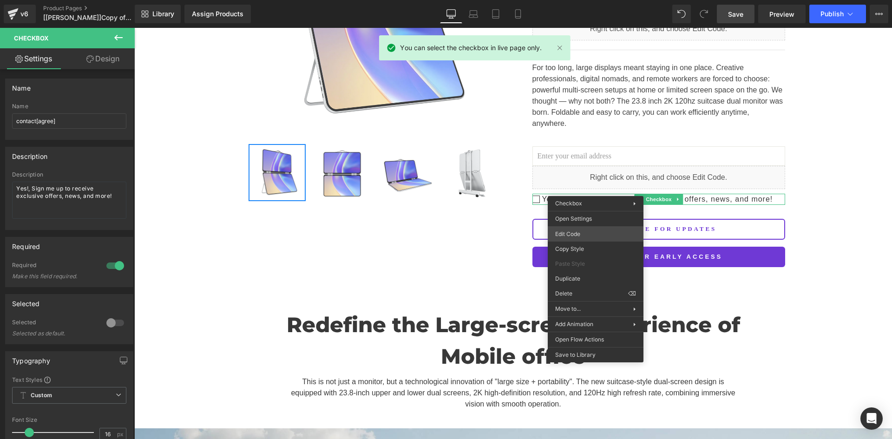
click at [592, 0] on div "Newsletter You are previewing how the will restyle your page. You can not edit …" at bounding box center [446, 0] width 892 height 0
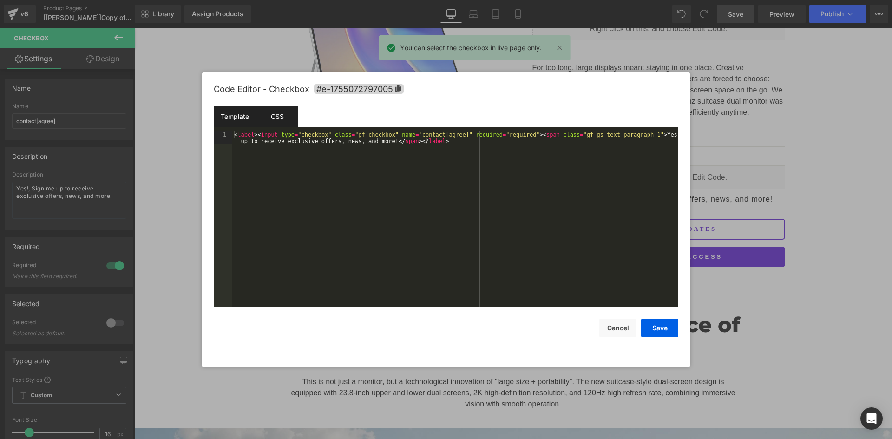
click at [275, 119] on div "CSS" at bounding box center [277, 116] width 42 height 21
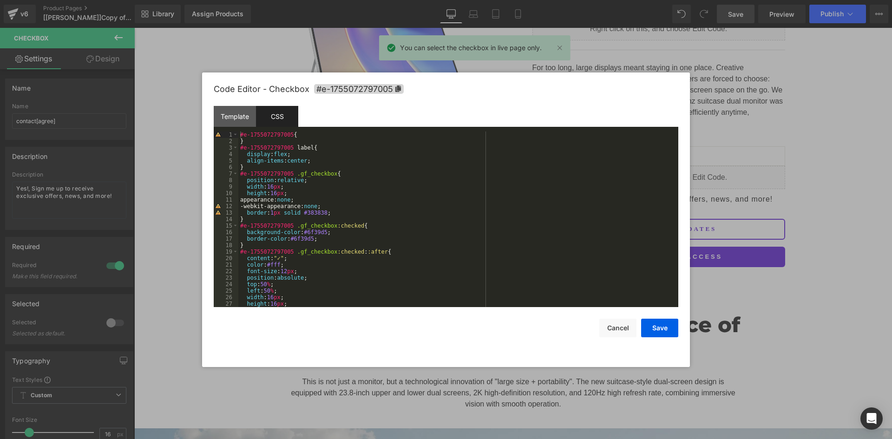
click at [346, 215] on div "#e-1755072797005 { } #e-1755072797005 label { display : flex ; align-items : ce…" at bounding box center [456, 225] width 436 height 189
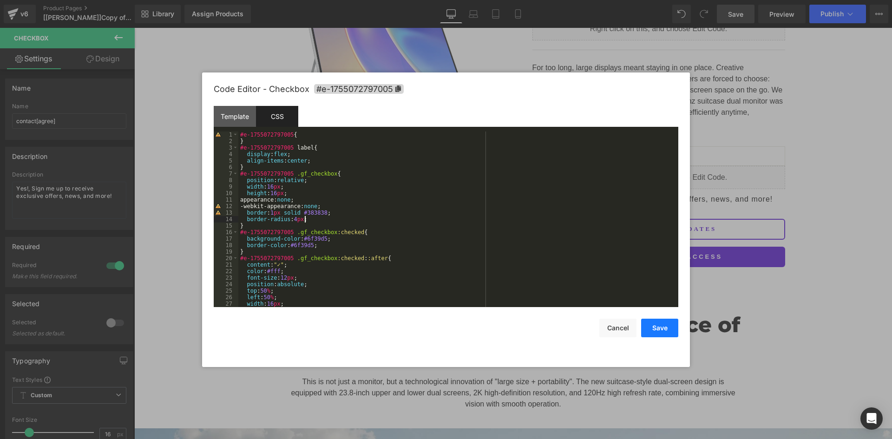
click at [672, 329] on button "Save" at bounding box center [659, 328] width 37 height 19
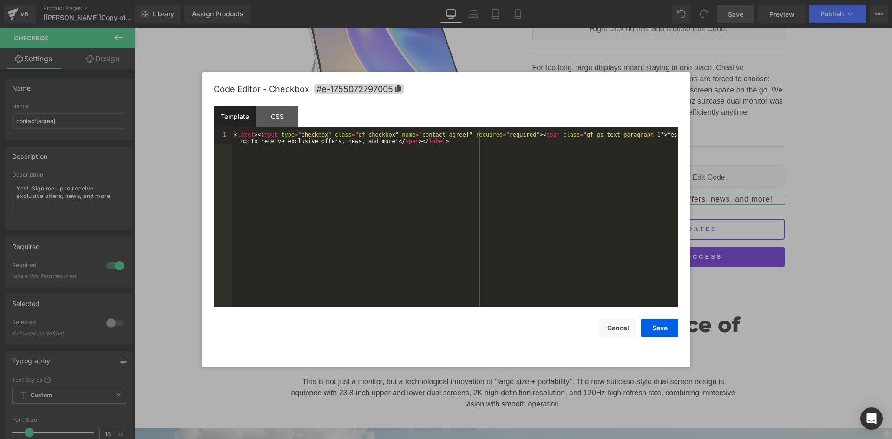
click at [641, 0] on div "Newsletter You are previewing how the will restyle your page. You can not edit …" at bounding box center [446, 0] width 892 height 0
click at [273, 106] on div "CSS" at bounding box center [277, 116] width 42 height 21
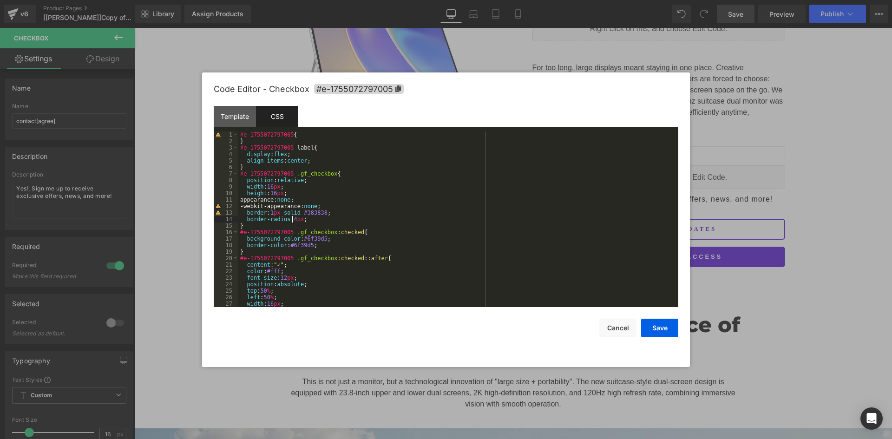
drag, startPoint x: 291, startPoint y: 218, endPoint x: 297, endPoint y: 222, distance: 6.9
click at [294, 218] on div "#e-1755072797005 { } #e-1755072797005 label { display : flex ; align-items : ce…" at bounding box center [456, 225] width 436 height 189
click at [666, 327] on button "Save" at bounding box center [659, 328] width 37 height 19
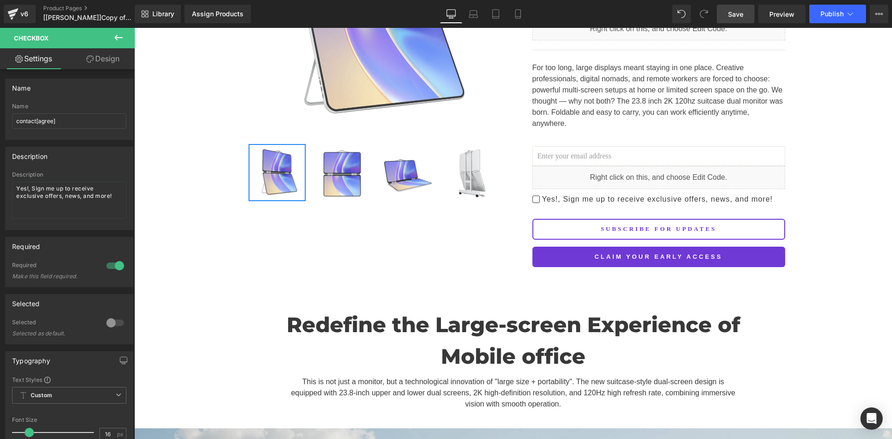
drag, startPoint x: 743, startPoint y: 14, endPoint x: 843, endPoint y: 25, distance: 100.0
click at [743, 14] on span "Save" at bounding box center [735, 14] width 15 height 10
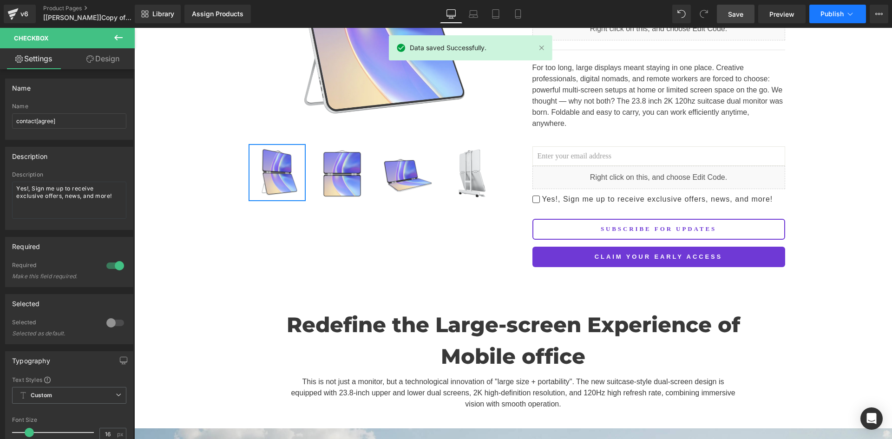
click at [851, 11] on icon at bounding box center [849, 13] width 9 height 9
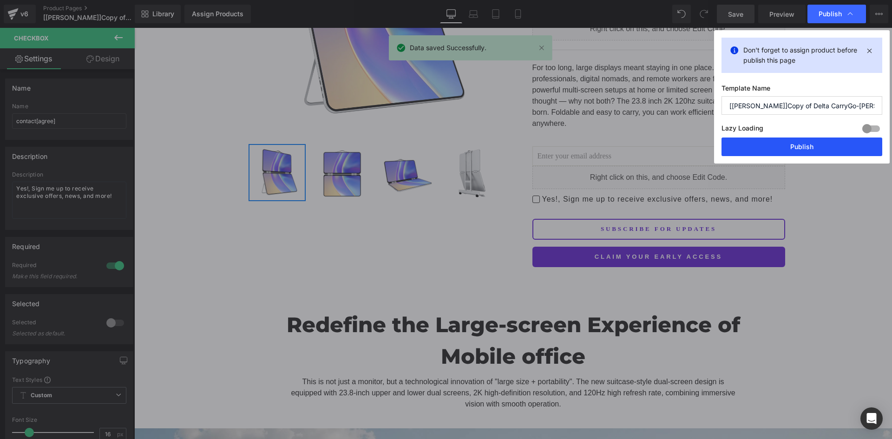
click at [803, 147] on button "Publish" at bounding box center [801, 147] width 161 height 19
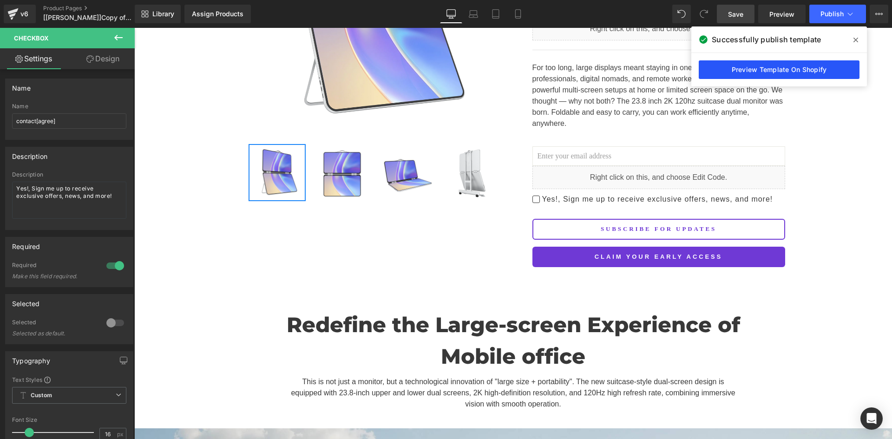
click at [728, 66] on link "Preview Template On Shopify" at bounding box center [779, 69] width 161 height 19
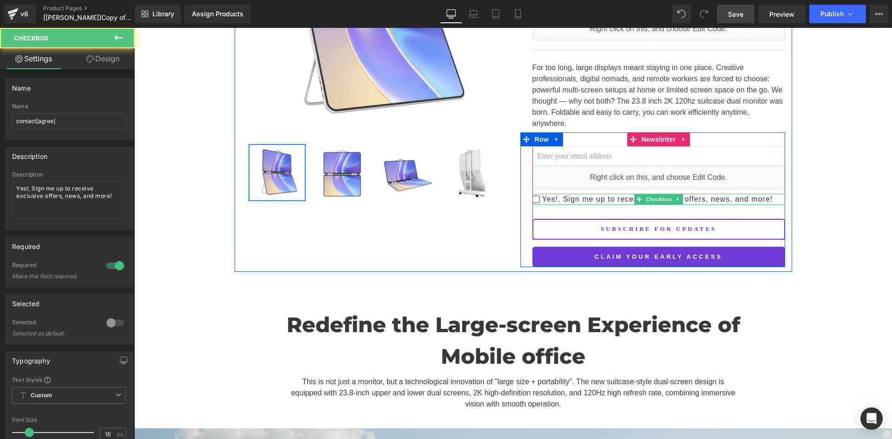
click at [600, 194] on span "Yes!, Sign me up to receive exclusive offers, news, and more!" at bounding box center [656, 199] width 233 height 11
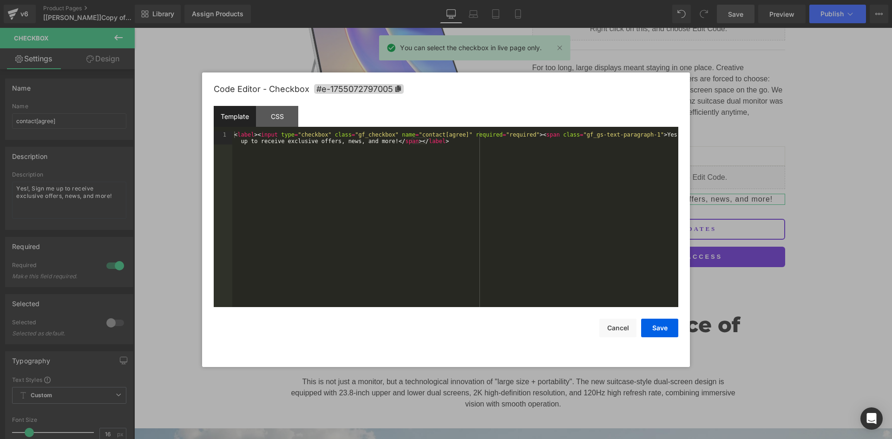
click at [653, 0] on div "Newsletter You are previewing how the will restyle your page. You can not edit …" at bounding box center [446, 0] width 892 height 0
click at [274, 113] on div "CSS" at bounding box center [277, 116] width 42 height 21
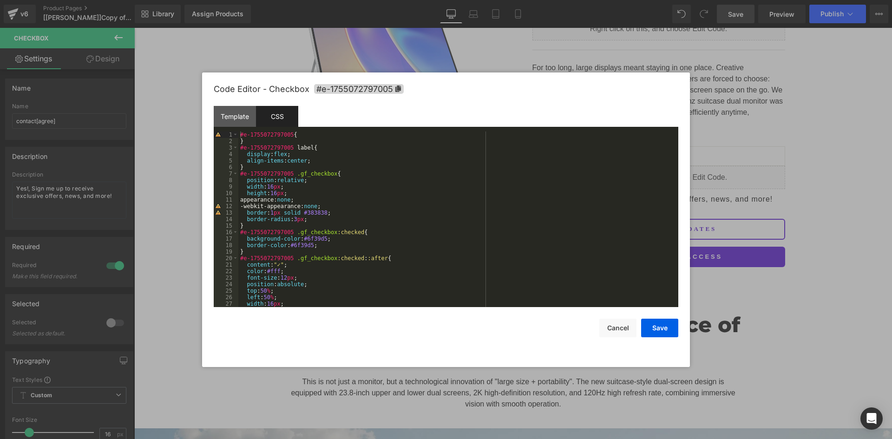
click at [240, 146] on div "#e-1755072797005 { } #e-1755072797005 label { display : flex ; align-items : ce…" at bounding box center [456, 225] width 436 height 189
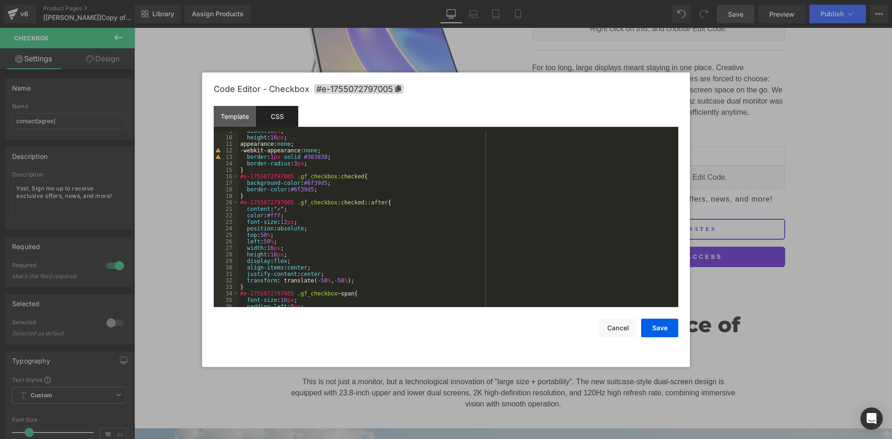
scroll to position [84, 0]
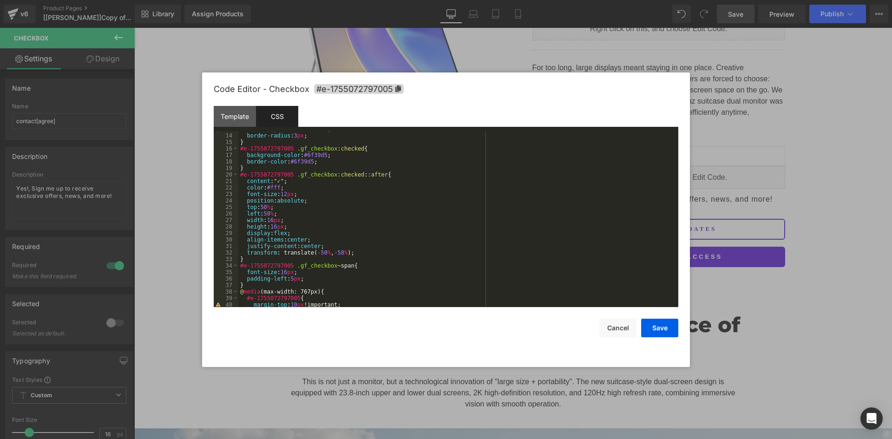
click at [275, 258] on div "border : 1 px solid #383838 ; border-radius : 3 px ; } #e-1755072797005 .gf_che…" at bounding box center [456, 220] width 436 height 189
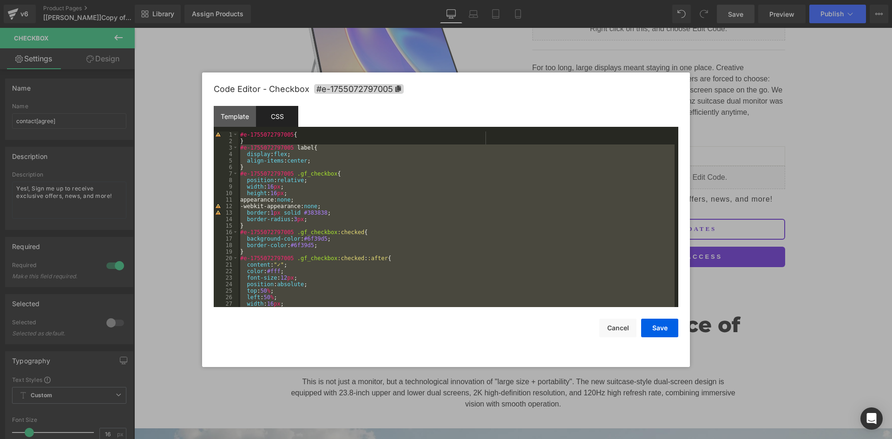
scroll to position [0, 0]
click at [320, 183] on div "#e-1755072797005 { } #e-1755072797005 label { display : flex ; align-items : ce…" at bounding box center [456, 219] width 436 height 176
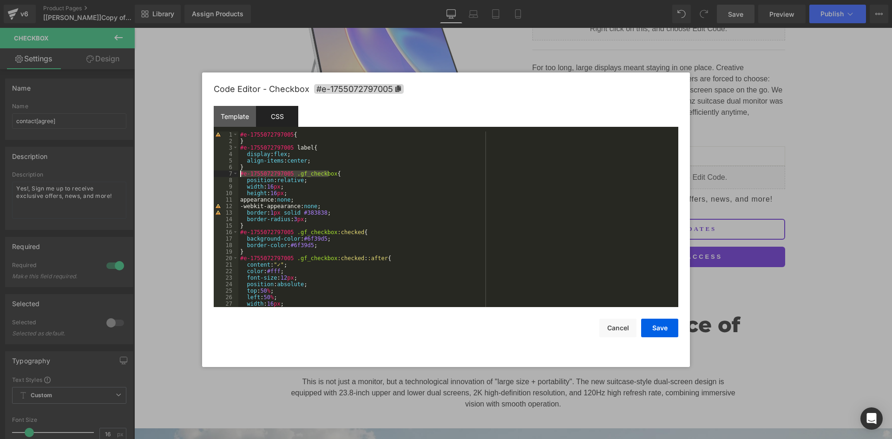
drag, startPoint x: 329, startPoint y: 174, endPoint x: 239, endPoint y: 173, distance: 90.1
click at [239, 173] on div "#e-1755072797005 { } #e-1755072797005 label { display : flex ; align-items : ce…" at bounding box center [456, 225] width 436 height 189
click at [260, 144] on div "#e-1755072797005 { } #e-1755072797005 label { display : flex ; align-items : ce…" at bounding box center [456, 225] width 436 height 189
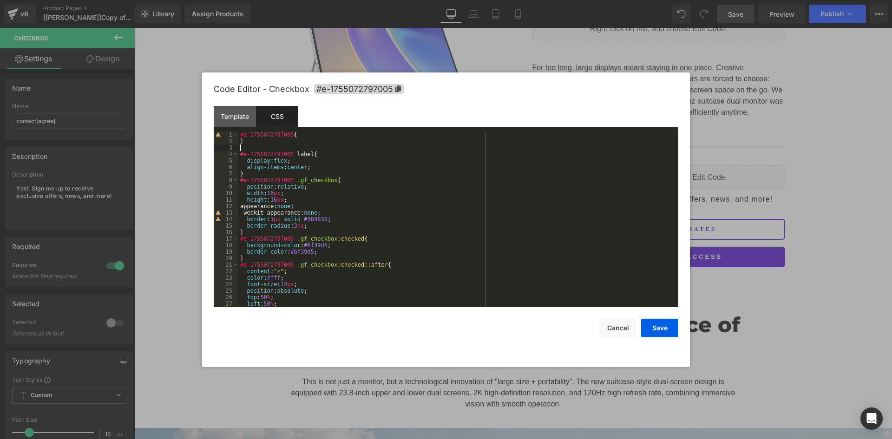
paste textarea
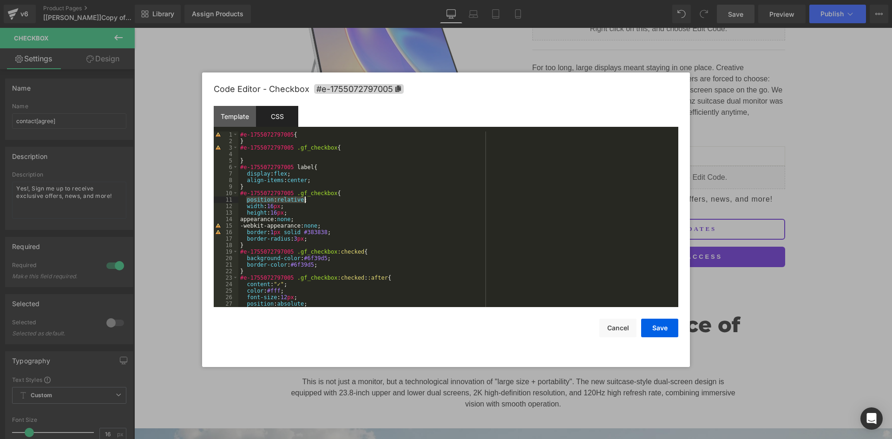
drag, startPoint x: 247, startPoint y: 199, endPoint x: 315, endPoint y: 199, distance: 67.4
click at [315, 199] on div "#e-1755072797005 { } #e-1755072797005 .gf_checkbox { } #e-1755072797005 label {…" at bounding box center [456, 225] width 436 height 189
click at [268, 153] on div "#e-1755072797005 { } #e-1755072797005 .gf_checkbox { } #e-1755072797005 label {…" at bounding box center [456, 225] width 436 height 189
click at [261, 199] on div "#e-1755072797005 { } #e-1755072797005 .gf_checkbox { position : relative ; } #e…" at bounding box center [456, 225] width 436 height 189
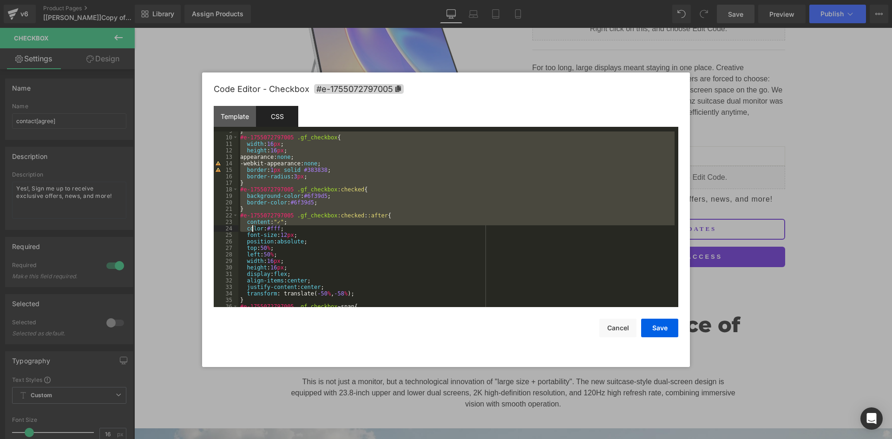
scroll to position [84, 0]
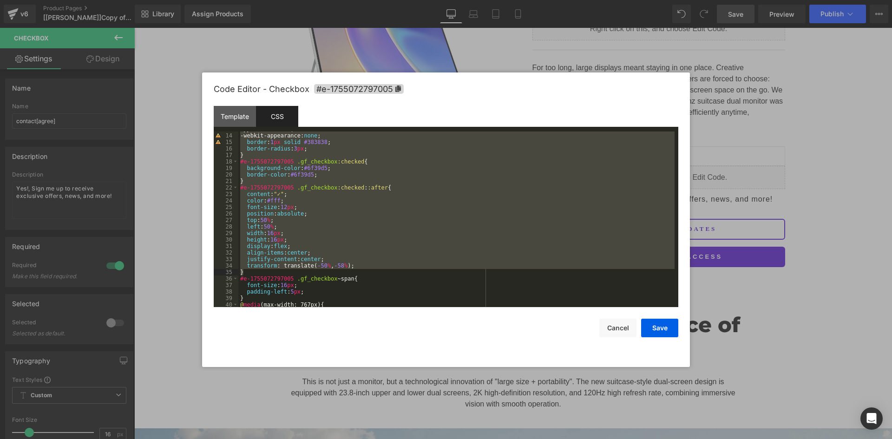
drag, startPoint x: 241, startPoint y: 169, endPoint x: 252, endPoint y: 273, distance: 104.2
click at [252, 273] on div "appearance: none ; -webkit-appearance: none ; border : 1 px solid #383838 ; bor…" at bounding box center [456, 220] width 436 height 189
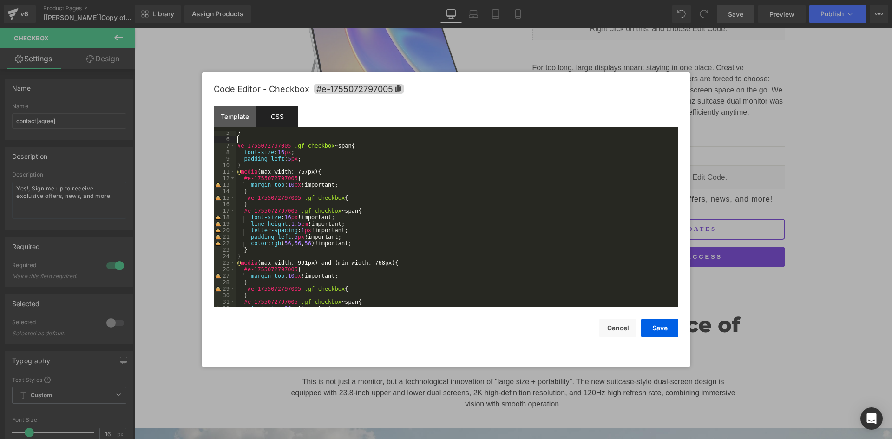
scroll to position [0, 0]
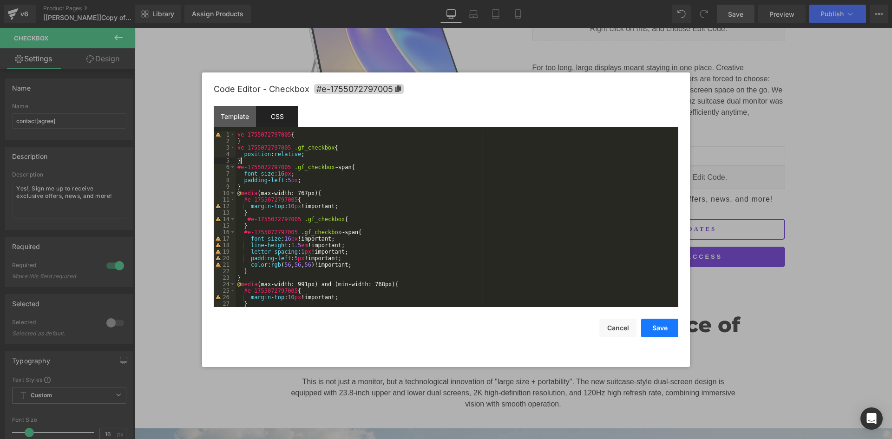
click at [660, 331] on button "Save" at bounding box center [659, 328] width 37 height 19
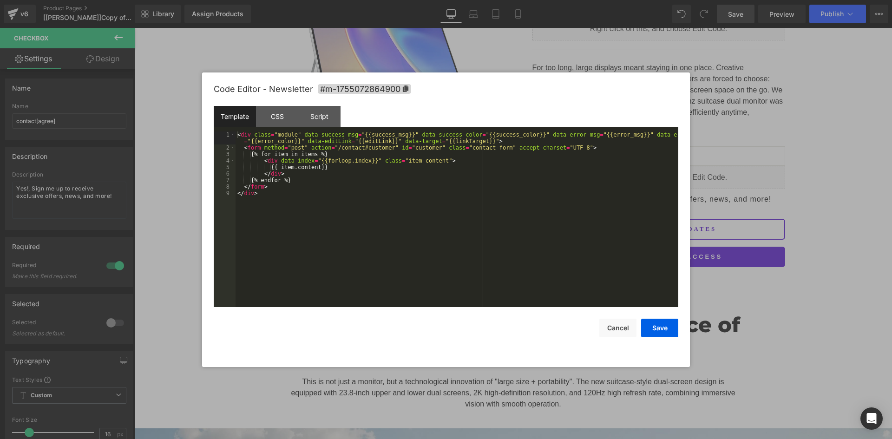
click at [640, 0] on div "Newsletter You are previewing how the will restyle your page. You can not edit …" at bounding box center [446, 0] width 892 height 0
click at [290, 115] on div "CSS" at bounding box center [277, 116] width 42 height 21
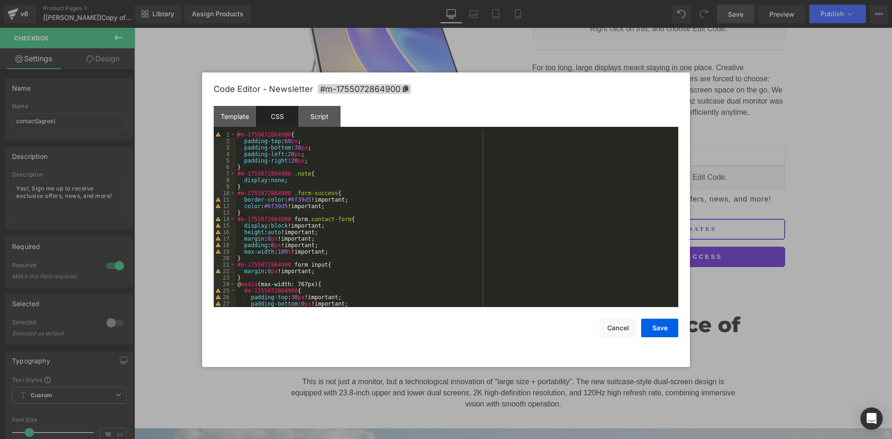
click at [346, 213] on div "#m-1755072864900 { padding-top : 60 px ; padding-bottom : 30 px ; padding-left …" at bounding box center [455, 225] width 439 height 189
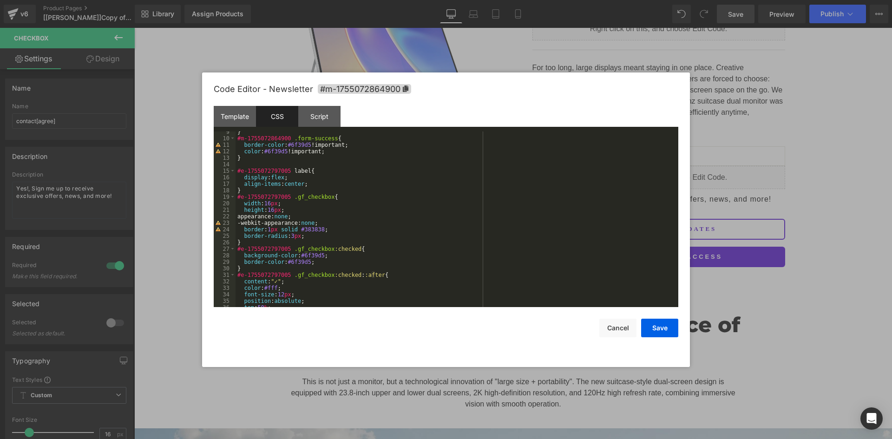
scroll to position [27, 0]
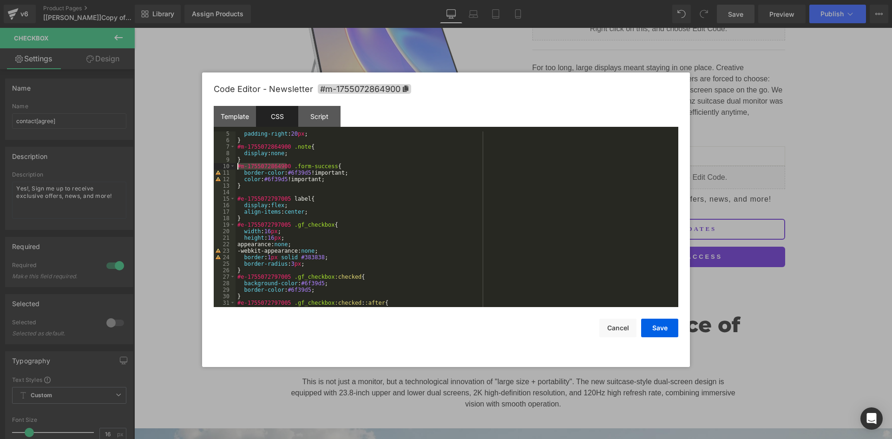
drag, startPoint x: 287, startPoint y: 164, endPoint x: 229, endPoint y: 164, distance: 58.5
click at [229, 164] on pre "5 6 7 8 9 10 11 12 13 14 15 16 17 18 19 20 21 22 23 24 25 26 27 28 29 30 31 32 …" at bounding box center [446, 219] width 465 height 176
click at [238, 198] on div "padding-right : 20 px ; } #m-1755072864900 .note { display : none ; } #m-175507…" at bounding box center [455, 225] width 439 height 189
paste textarea
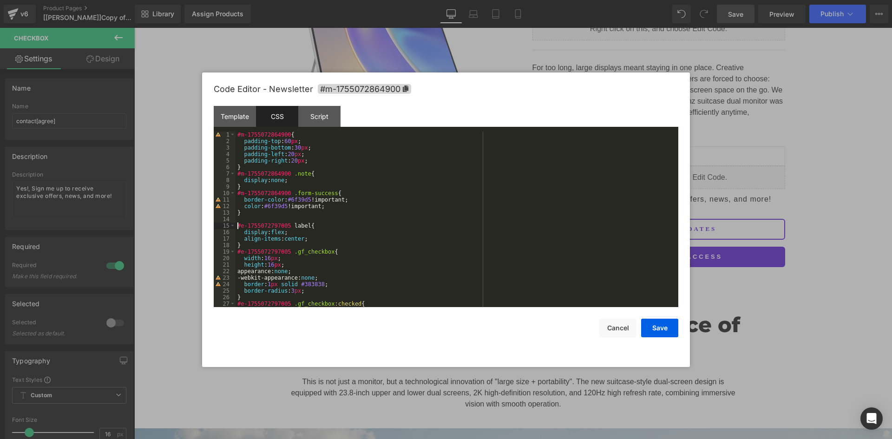
scroll to position [0, 0]
drag, startPoint x: 287, startPoint y: 173, endPoint x: 234, endPoint y: 173, distance: 52.5
click at [234, 173] on pre "1 2 3 4 5 6 7 8 9 10 11 12 13 14 15 16 17 18 19 20 21 22 23 24 25 26 27 28 #m-1…" at bounding box center [446, 219] width 465 height 176
click at [237, 224] on div "#m-1755072864900 { padding-top : 60 px ; padding-bottom : 30 px ; padding-left …" at bounding box center [455, 225] width 439 height 189
paste textarea
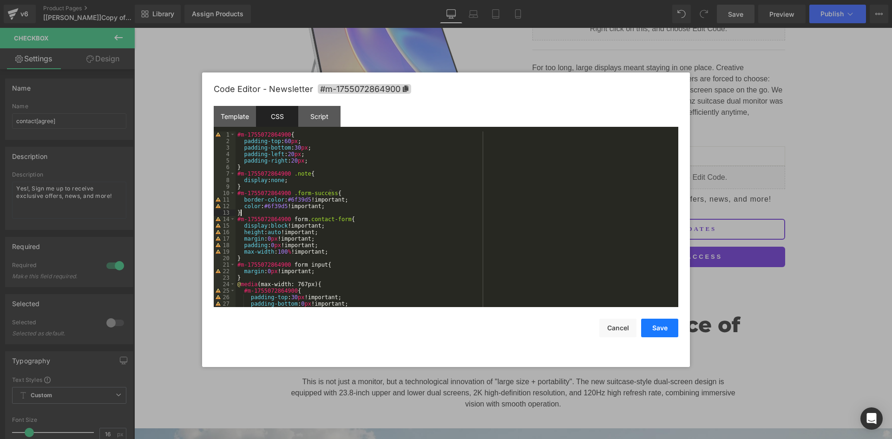
click at [663, 328] on button "Save" at bounding box center [659, 328] width 37 height 19
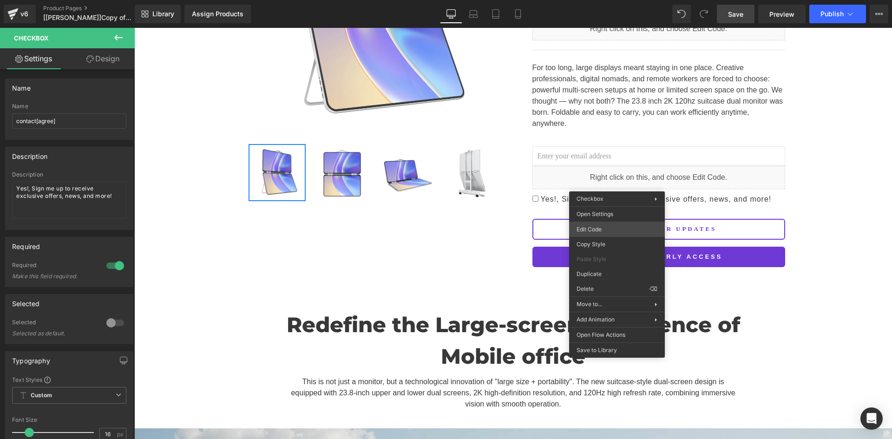
click at [610, 0] on div "Newsletter You are previewing how the will restyle your page. You can not edit …" at bounding box center [446, 0] width 892 height 0
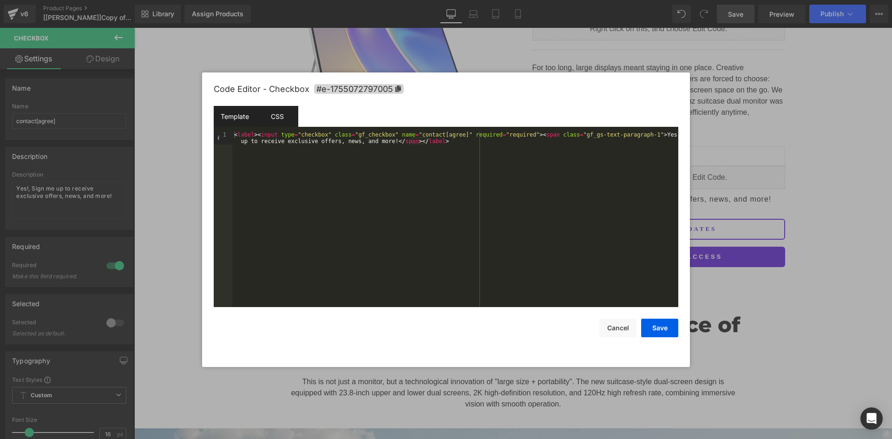
click at [273, 115] on div "CSS" at bounding box center [277, 116] width 42 height 21
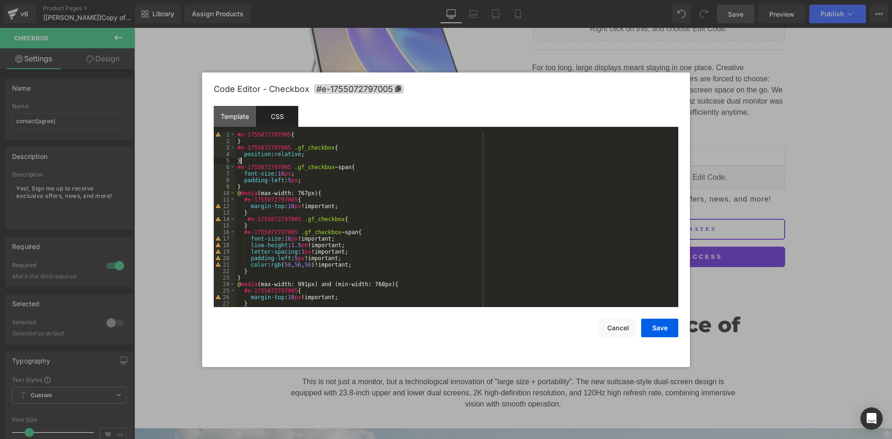
click at [248, 161] on div "#e-1755072797005 { } #e-1755072797005 .gf_checkbox { position : relative ; } #e…" at bounding box center [455, 225] width 439 height 189
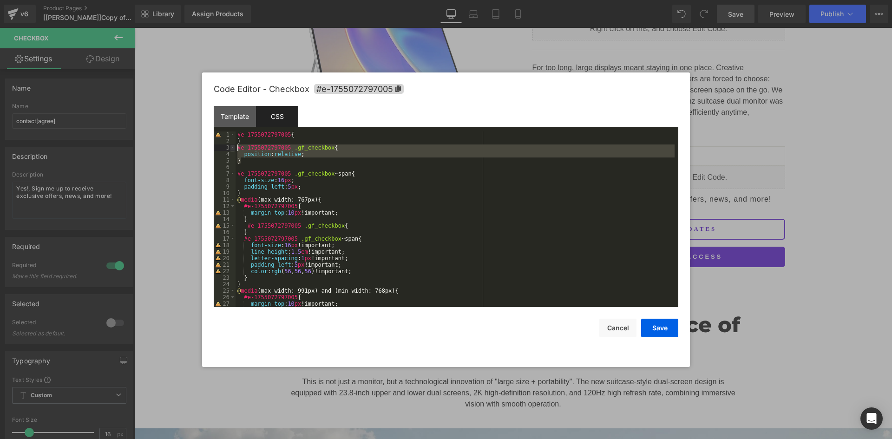
drag, startPoint x: 252, startPoint y: 161, endPoint x: 234, endPoint y: 151, distance: 20.4
click at [234, 151] on pre "1 2 3 4 5 6 7 8 9 10 11 12 13 14 15 16 17 18 19 20 21 22 23 24 25 26 27 28 #e-1…" at bounding box center [446, 219] width 465 height 176
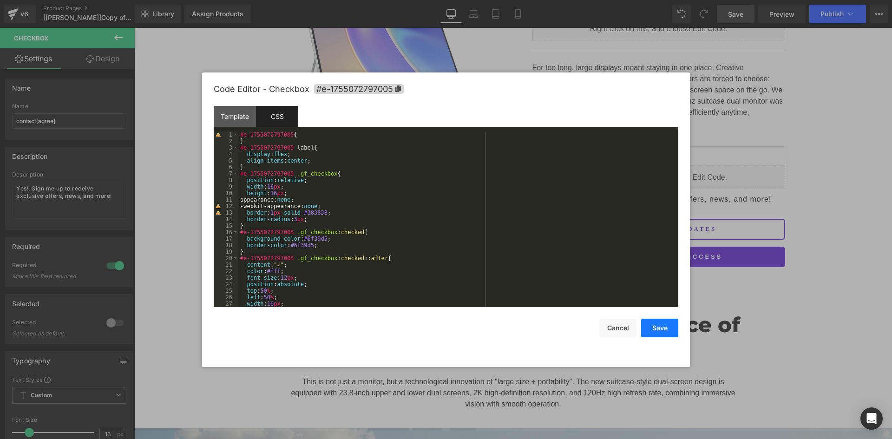
click at [666, 327] on button "Save" at bounding box center [659, 328] width 37 height 19
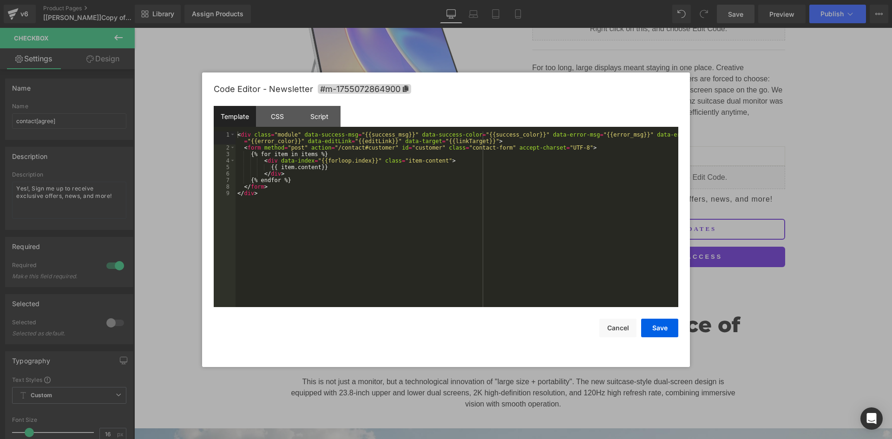
click at [638, 0] on div "Newsletter You are previewing how the will restyle your page. You can not edit …" at bounding box center [446, 0] width 892 height 0
click at [286, 125] on div "CSS" at bounding box center [277, 116] width 42 height 21
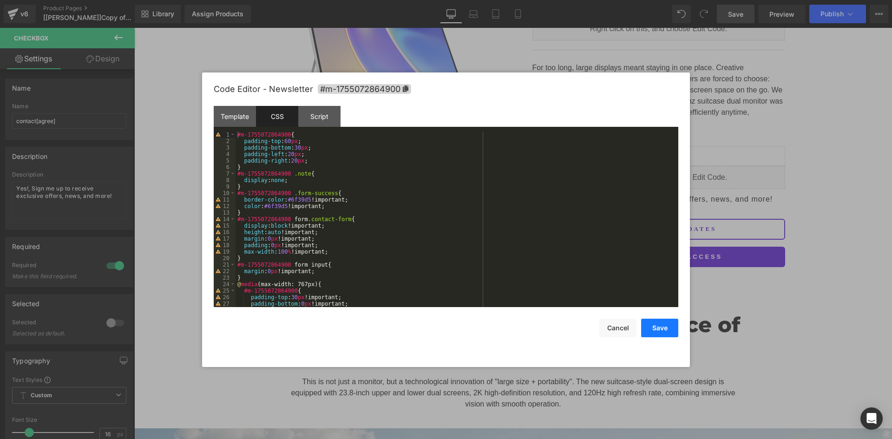
click at [663, 329] on button "Save" at bounding box center [659, 328] width 37 height 19
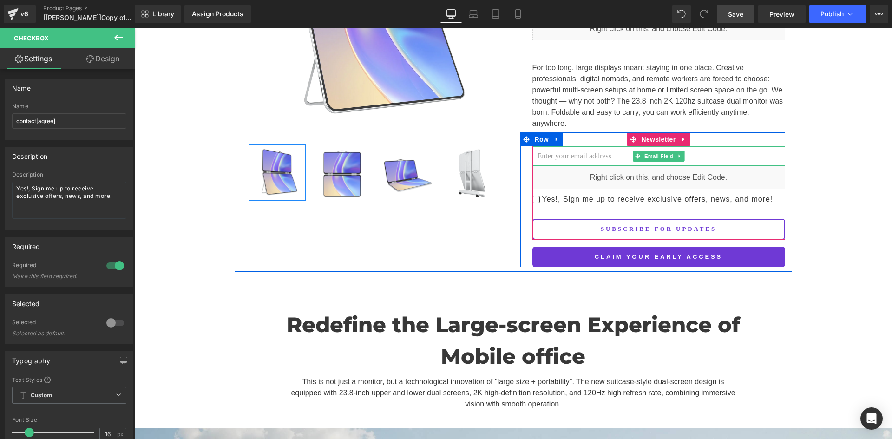
click at [570, 146] on input "email" at bounding box center [658, 156] width 253 height 20
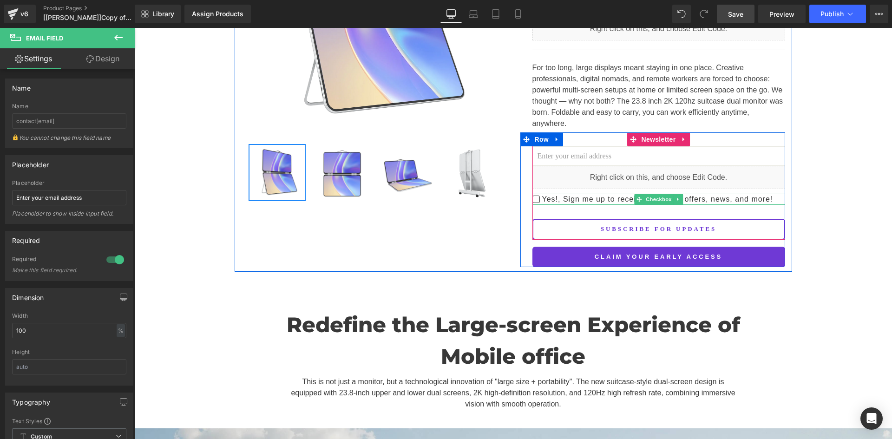
click at [553, 194] on span "Yes!, Sign me up to receive exclusive offers, news, and more!" at bounding box center [656, 199] width 233 height 11
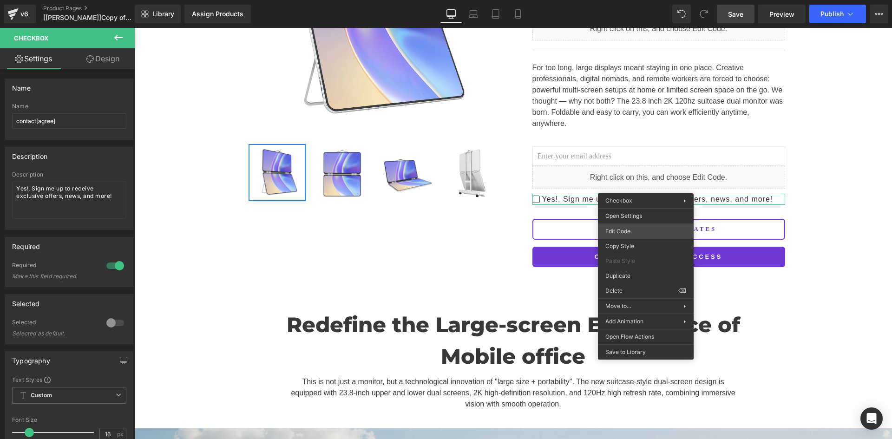
click at [648, 0] on div "Newsletter You are previewing how the will restyle your page. You can not edit …" at bounding box center [446, 0] width 892 height 0
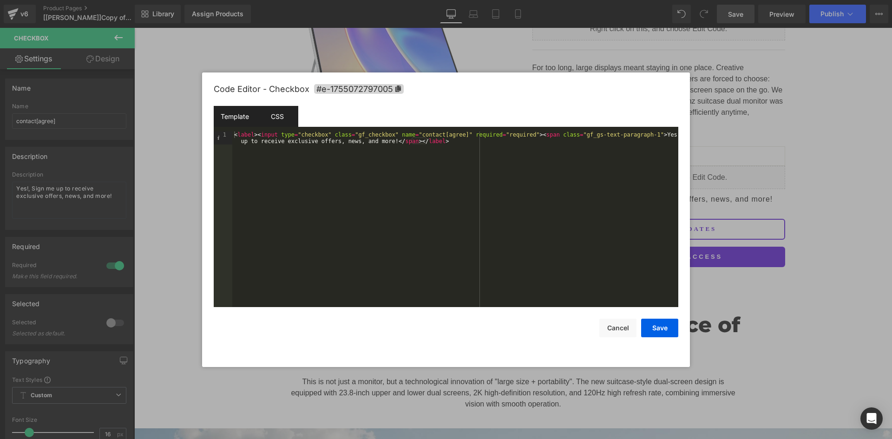
click at [282, 116] on div "CSS" at bounding box center [277, 116] width 42 height 21
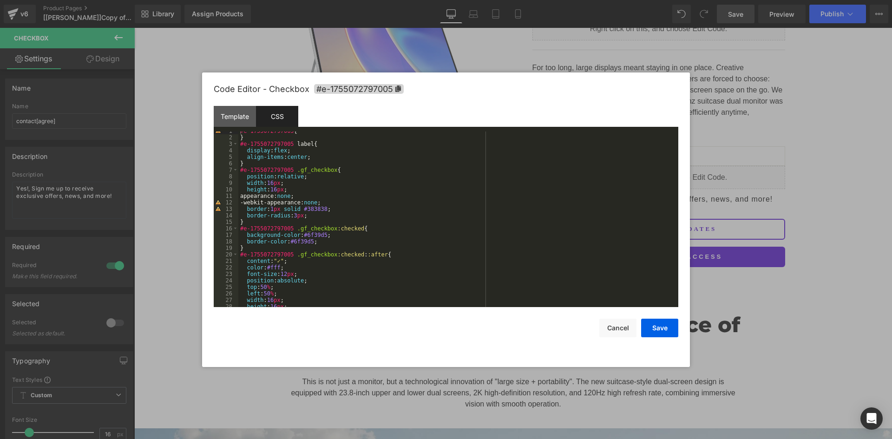
scroll to position [9, 0]
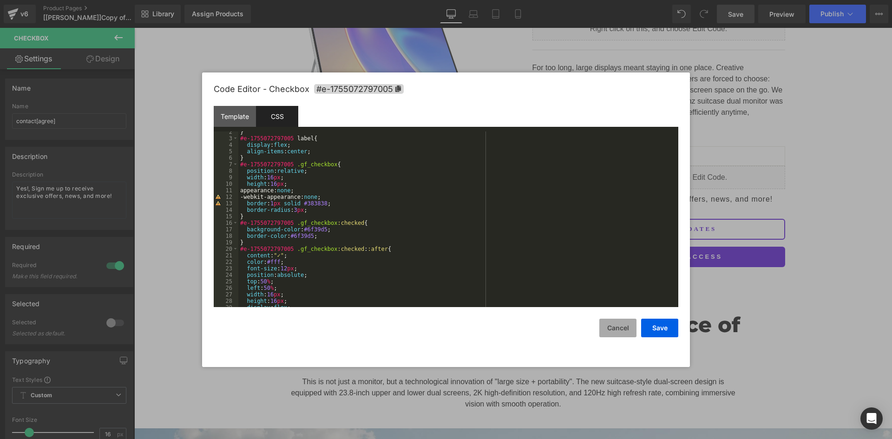
click at [628, 325] on button "Cancel" at bounding box center [617, 328] width 37 height 19
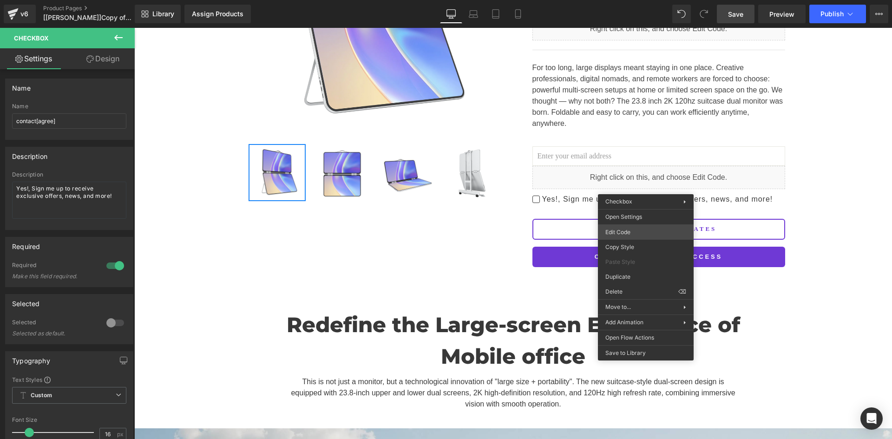
click at [634, 0] on div "Newsletter You are previewing how the will restyle your page. You can not edit …" at bounding box center [446, 0] width 892 height 0
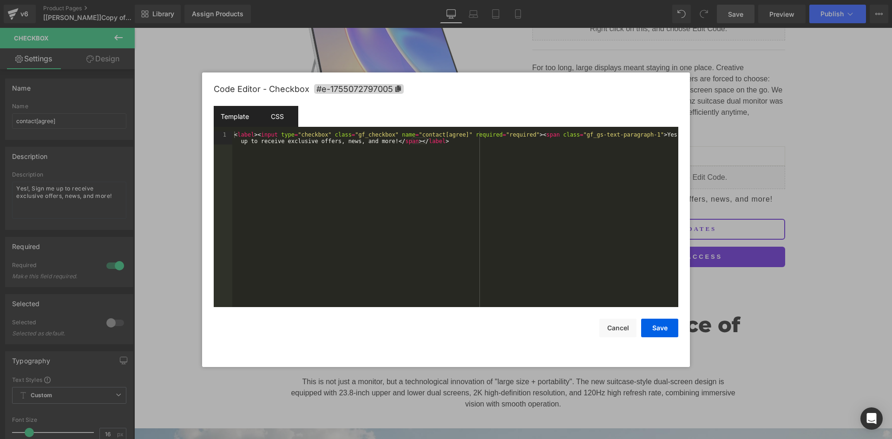
click at [288, 118] on div "CSS" at bounding box center [277, 116] width 42 height 21
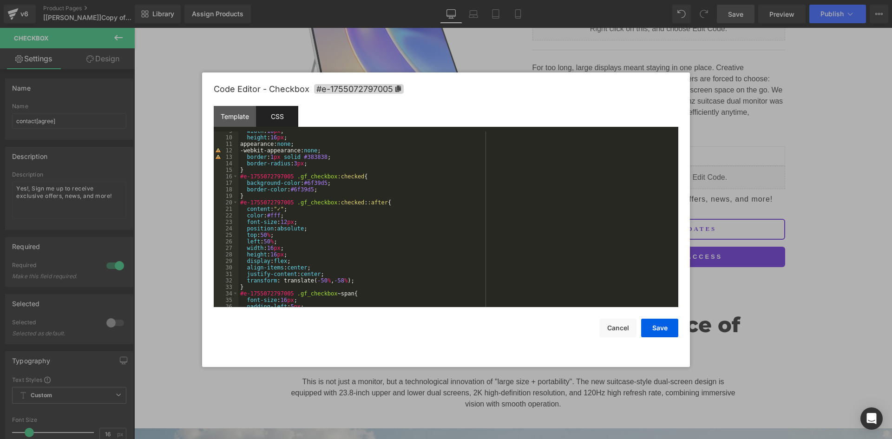
scroll to position [84, 0]
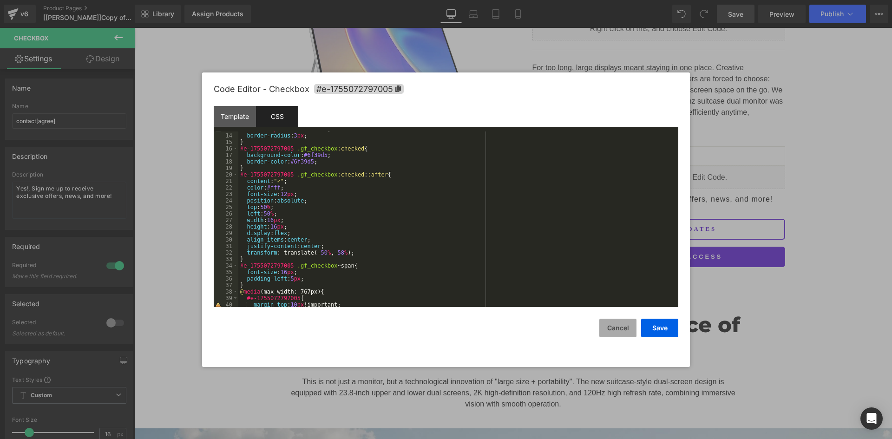
click at [622, 322] on button "Cancel" at bounding box center [617, 328] width 37 height 19
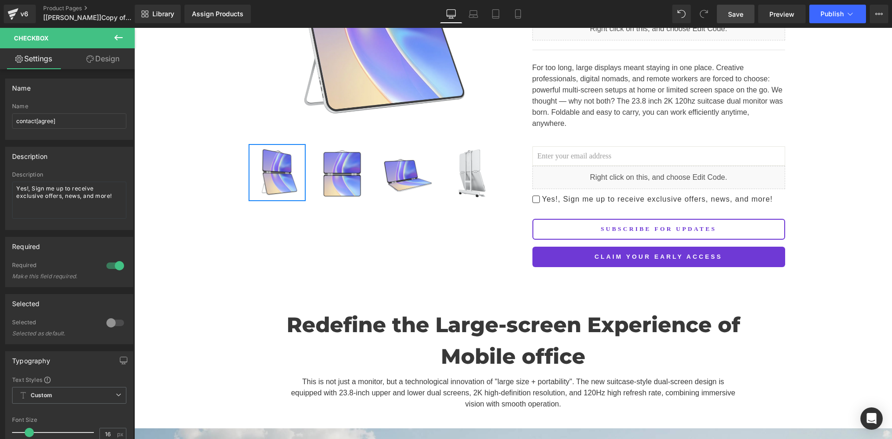
click at [727, 20] on link "Save" at bounding box center [736, 14] width 38 height 19
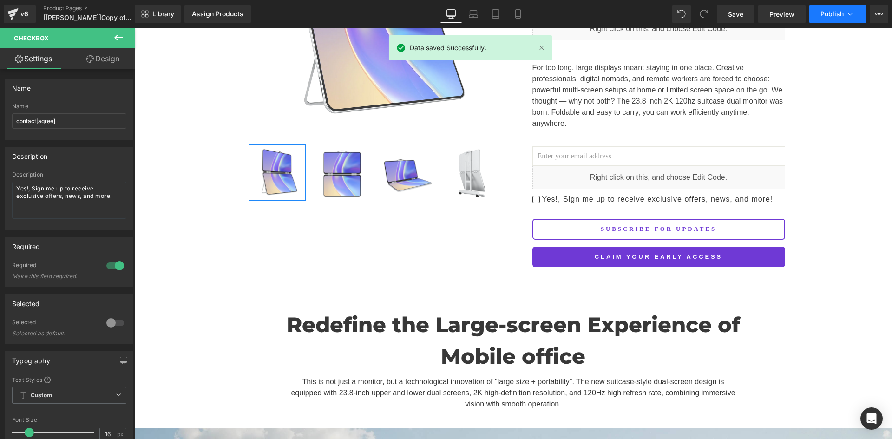
click at [845, 14] on icon at bounding box center [849, 13] width 9 height 9
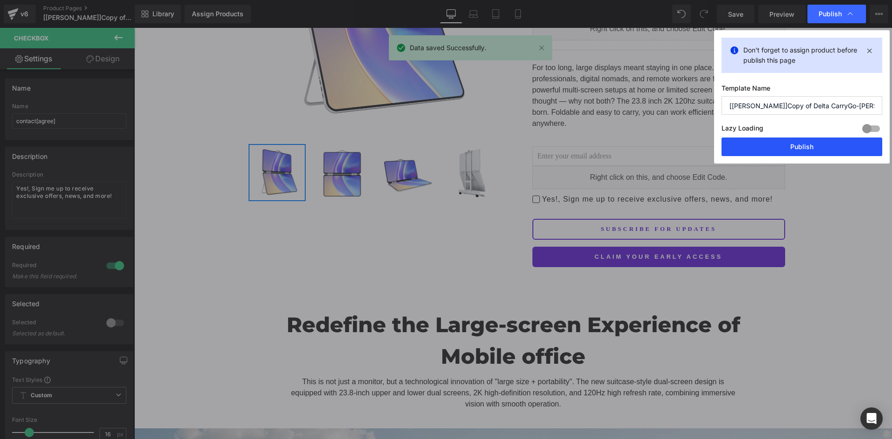
click at [774, 143] on button "Publish" at bounding box center [801, 147] width 161 height 19
